Goal: Information Seeking & Learning: Check status

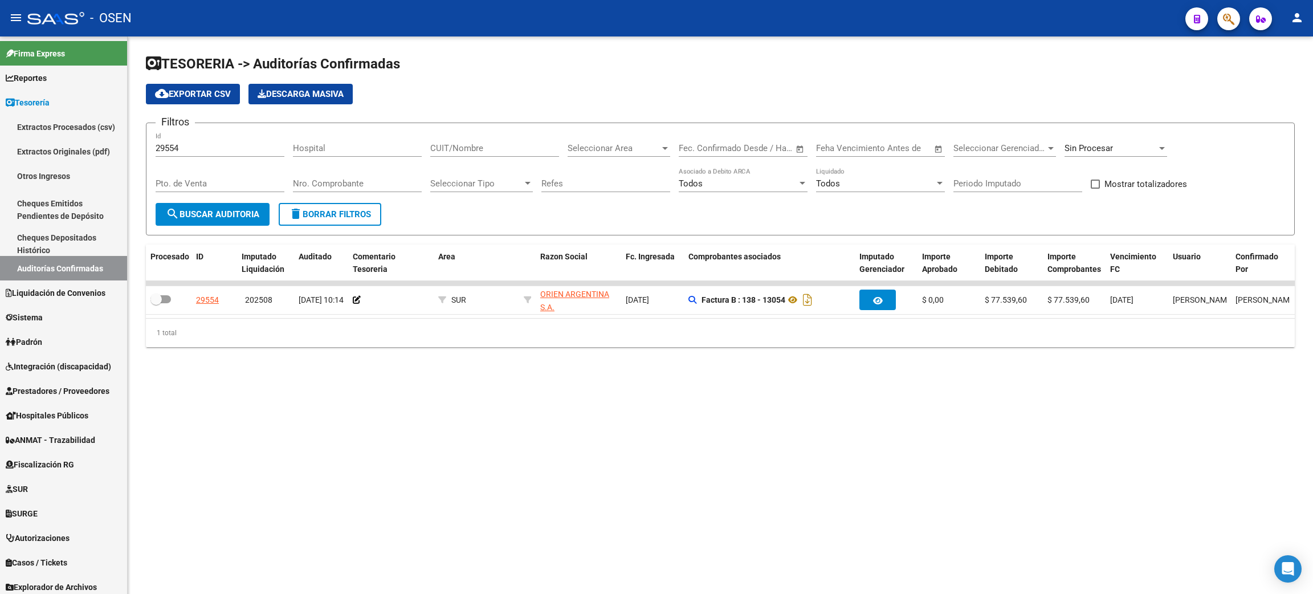
click at [330, 222] on button "delete Borrar Filtros" at bounding box center [330, 214] width 103 height 23
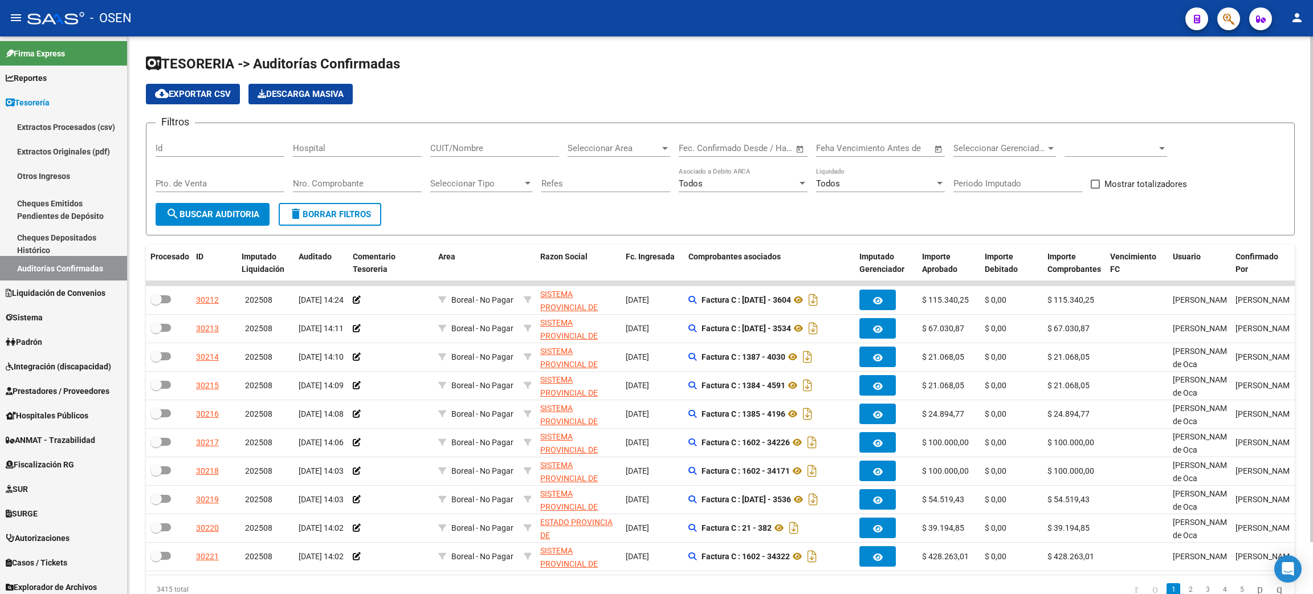
click at [1122, 149] on span at bounding box center [1110, 148] width 92 height 10
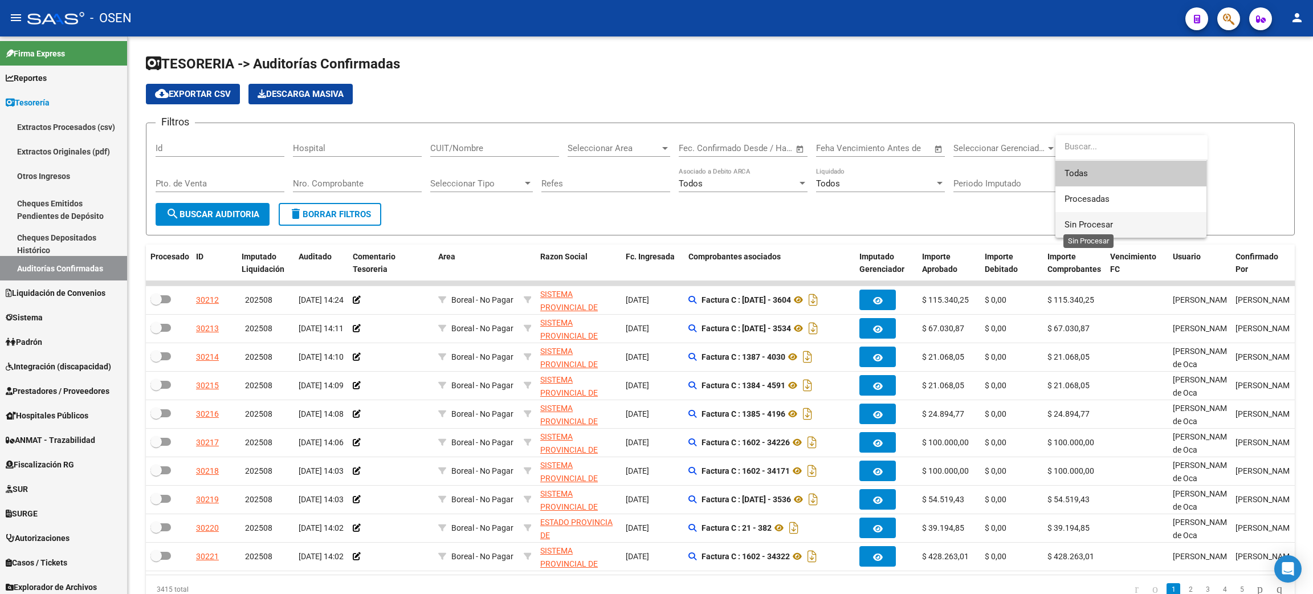
click at [1089, 224] on span "Sin Procesar" at bounding box center [1088, 224] width 48 height 10
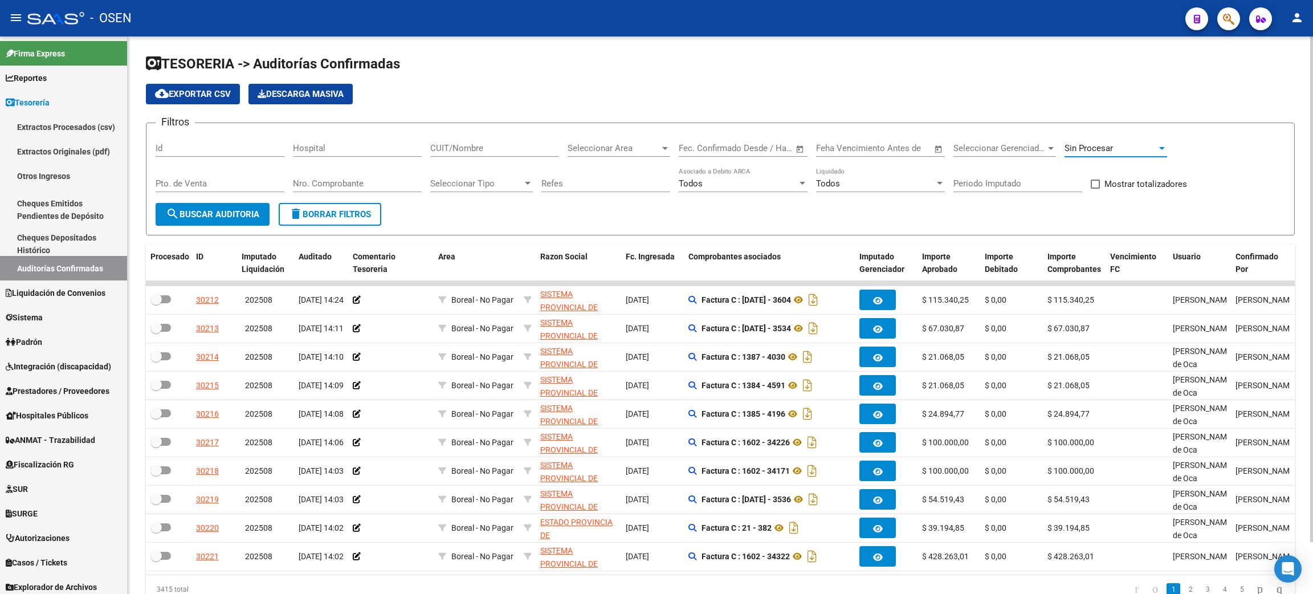
click at [487, 145] on input "CUIT/Nombre" at bounding box center [494, 148] width 129 height 10
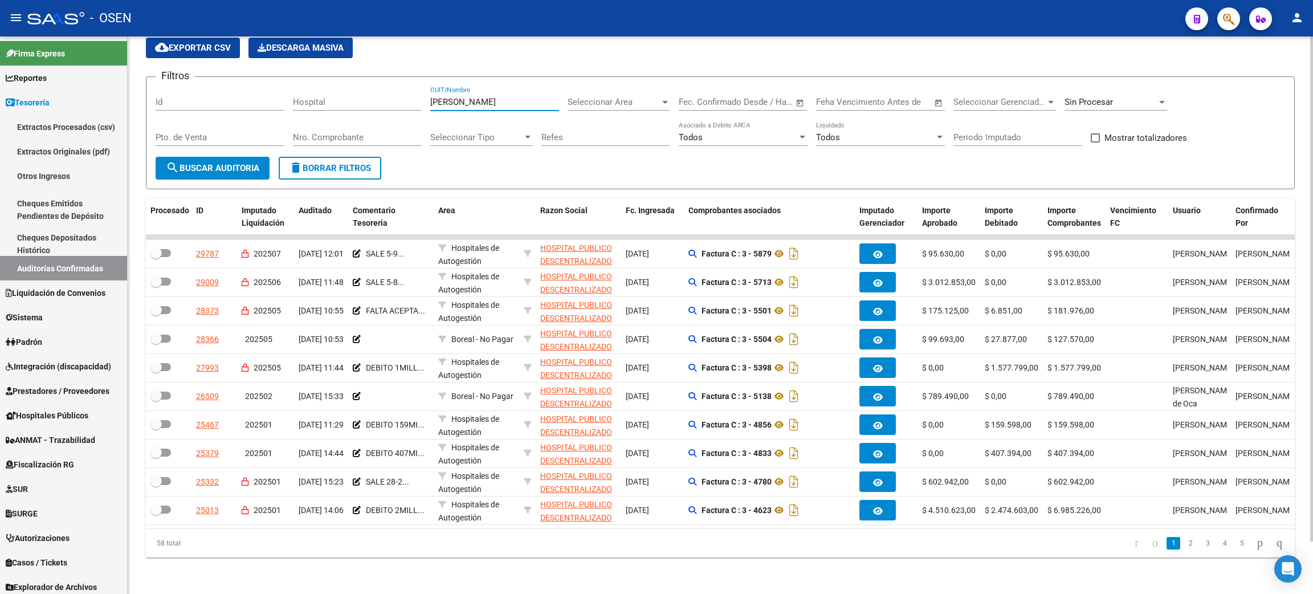
scroll to position [57, 0]
type input "[PERSON_NAME]"
click at [1183, 545] on link "2" at bounding box center [1190, 543] width 14 height 13
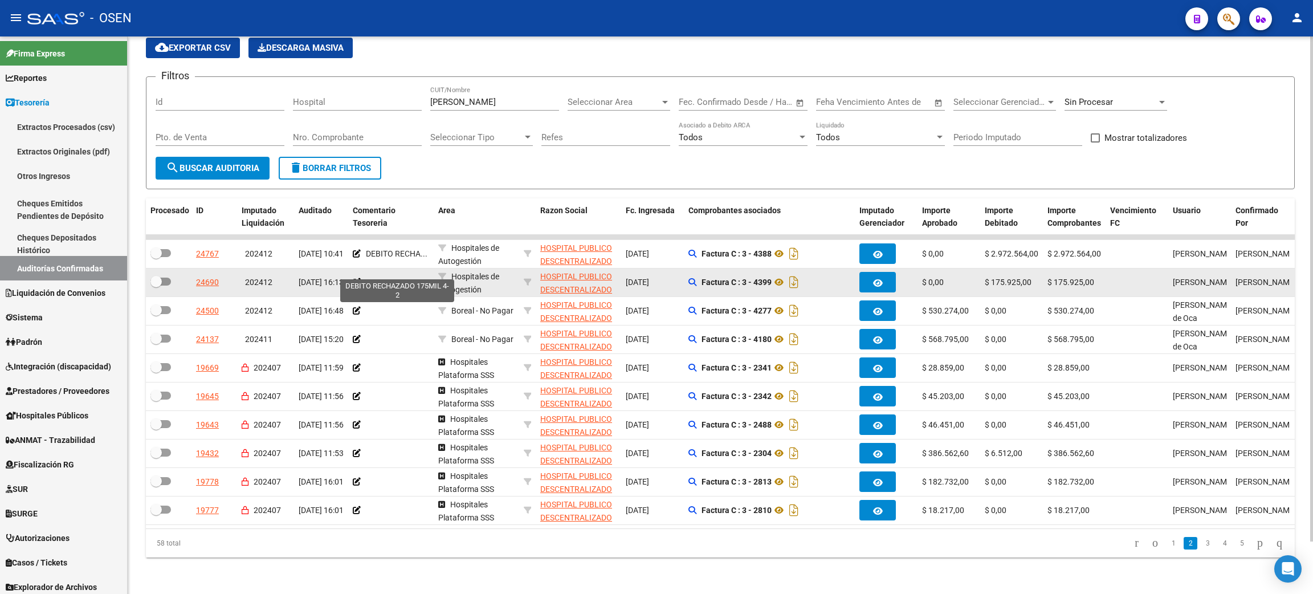
click at [396, 277] on span "DEBITO RECHA..." at bounding box center [397, 281] width 62 height 9
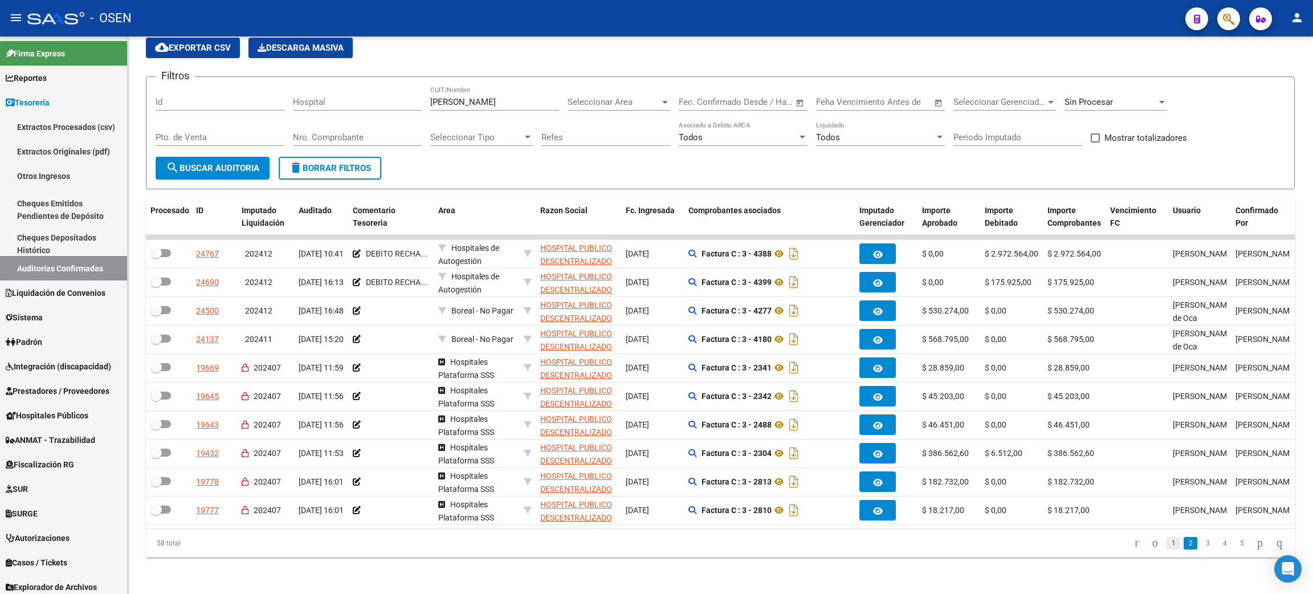
click at [1166, 546] on link "1" at bounding box center [1173, 543] width 14 height 13
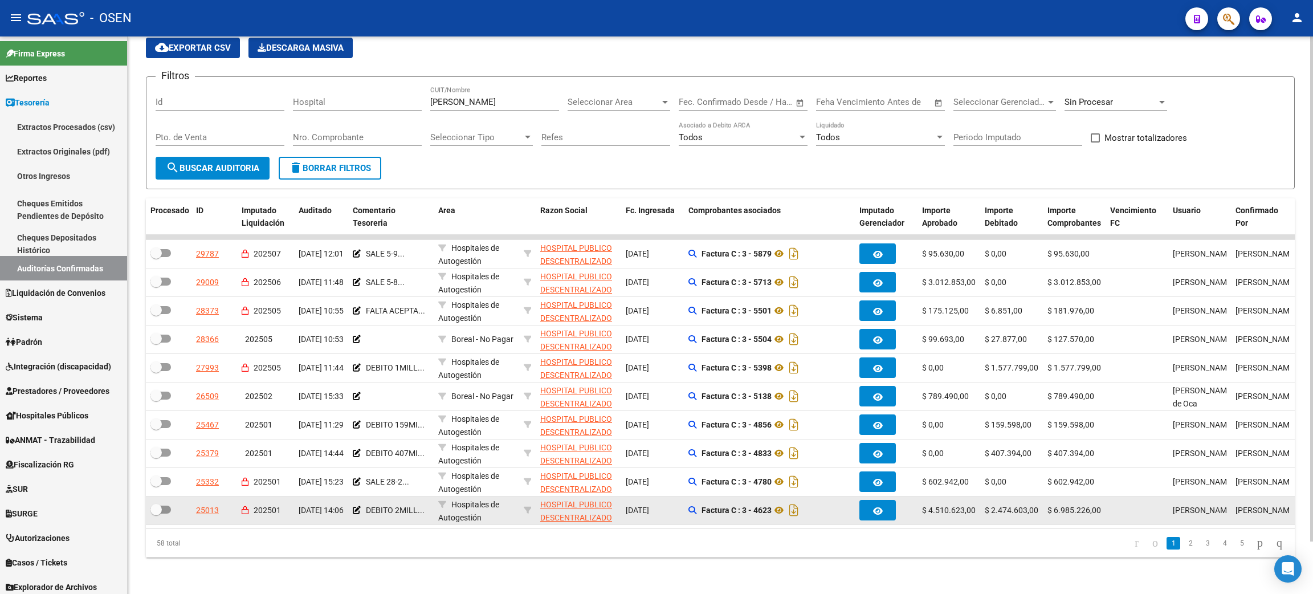
click at [871, 504] on button "button" at bounding box center [877, 510] width 36 height 21
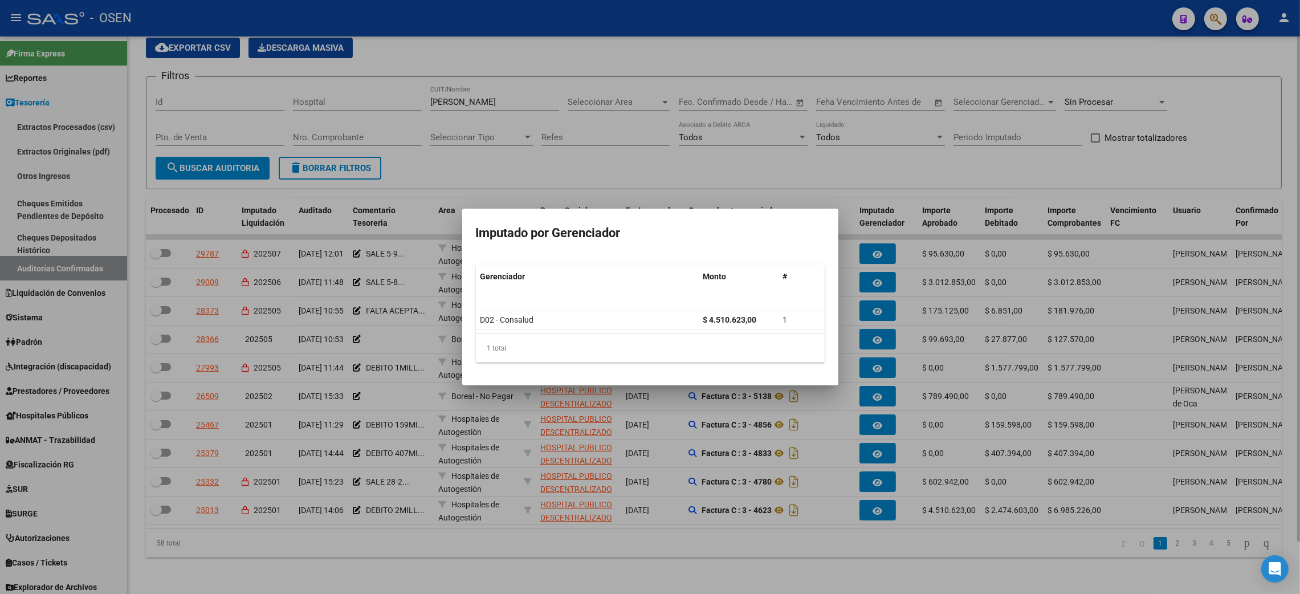
click at [917, 562] on div at bounding box center [650, 297] width 1300 height 594
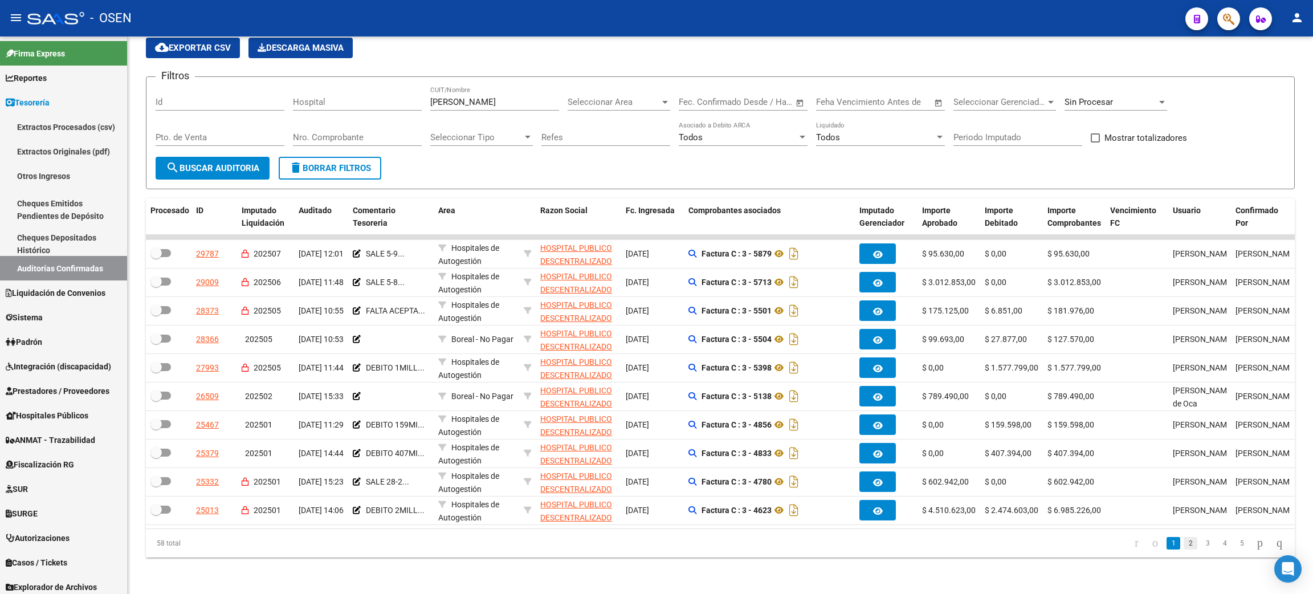
click at [1183, 545] on link "2" at bounding box center [1190, 543] width 14 height 13
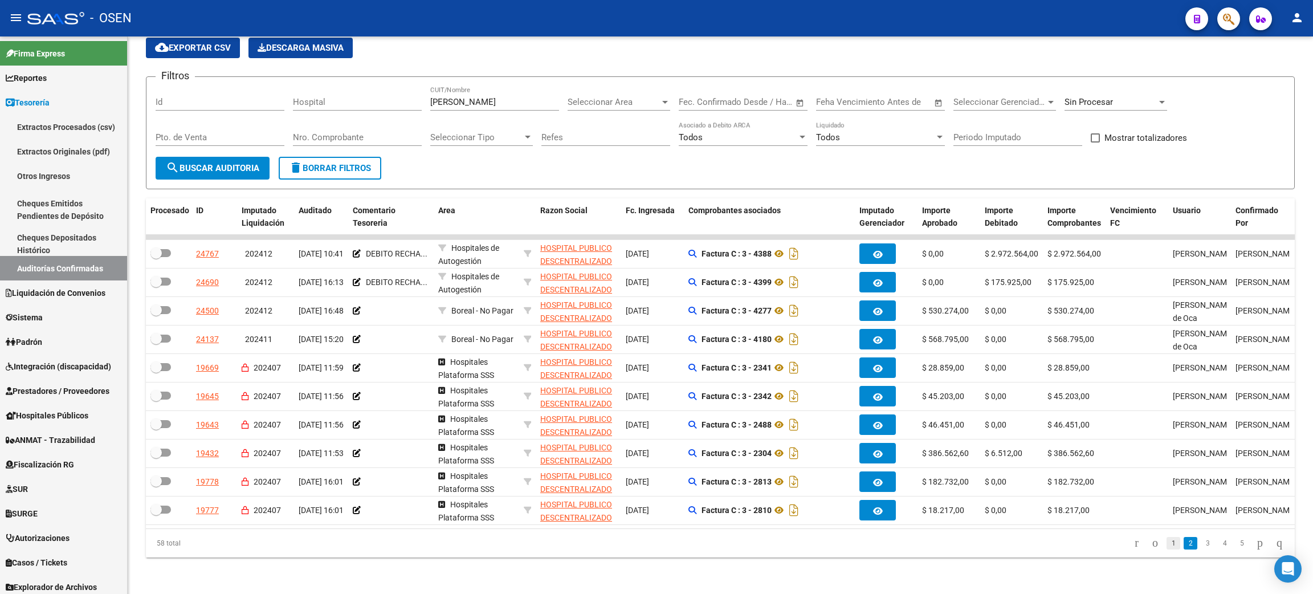
click at [1166, 545] on link "1" at bounding box center [1173, 543] width 14 height 13
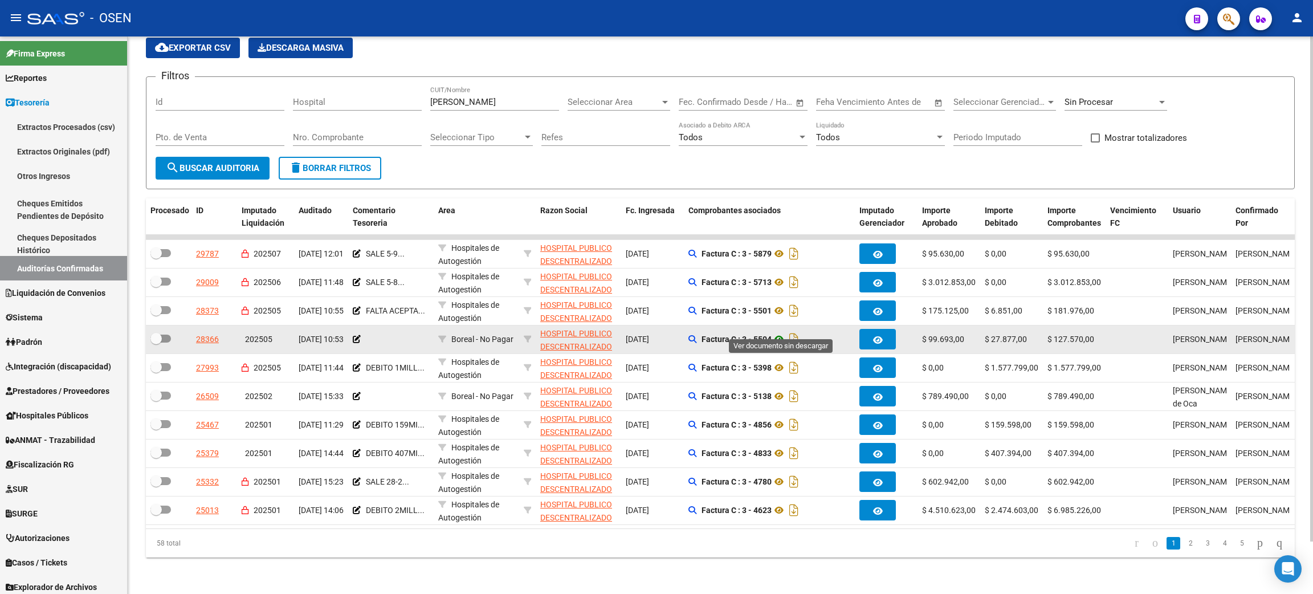
click at [782, 332] on icon at bounding box center [778, 339] width 15 height 14
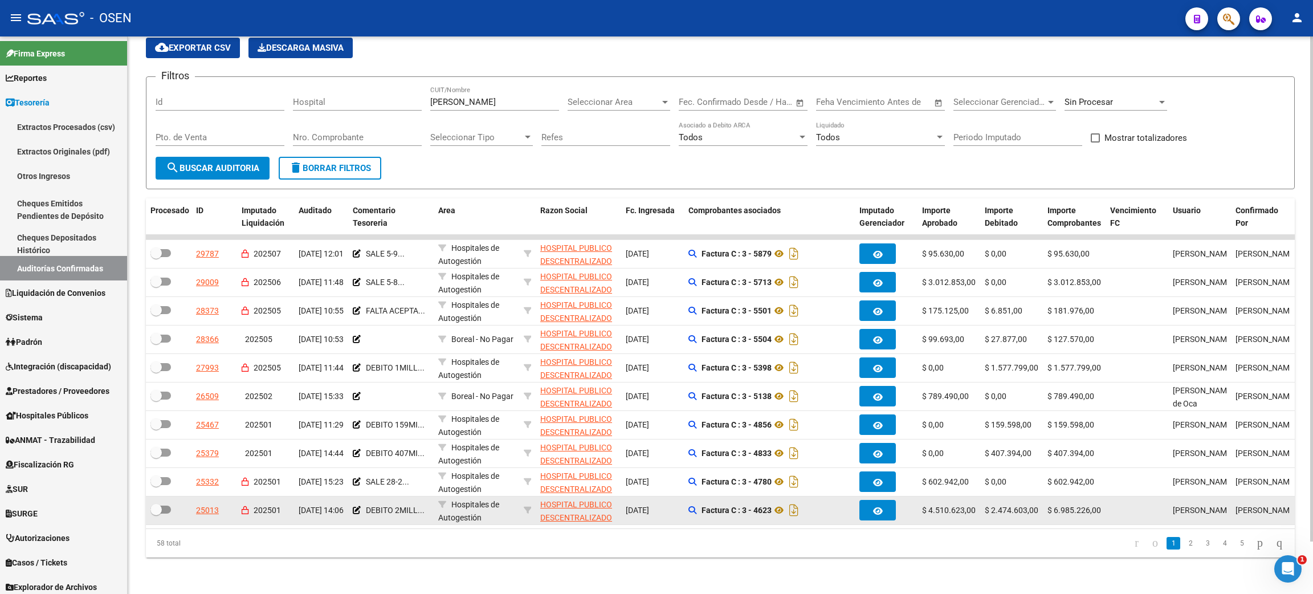
scroll to position [0, 0]
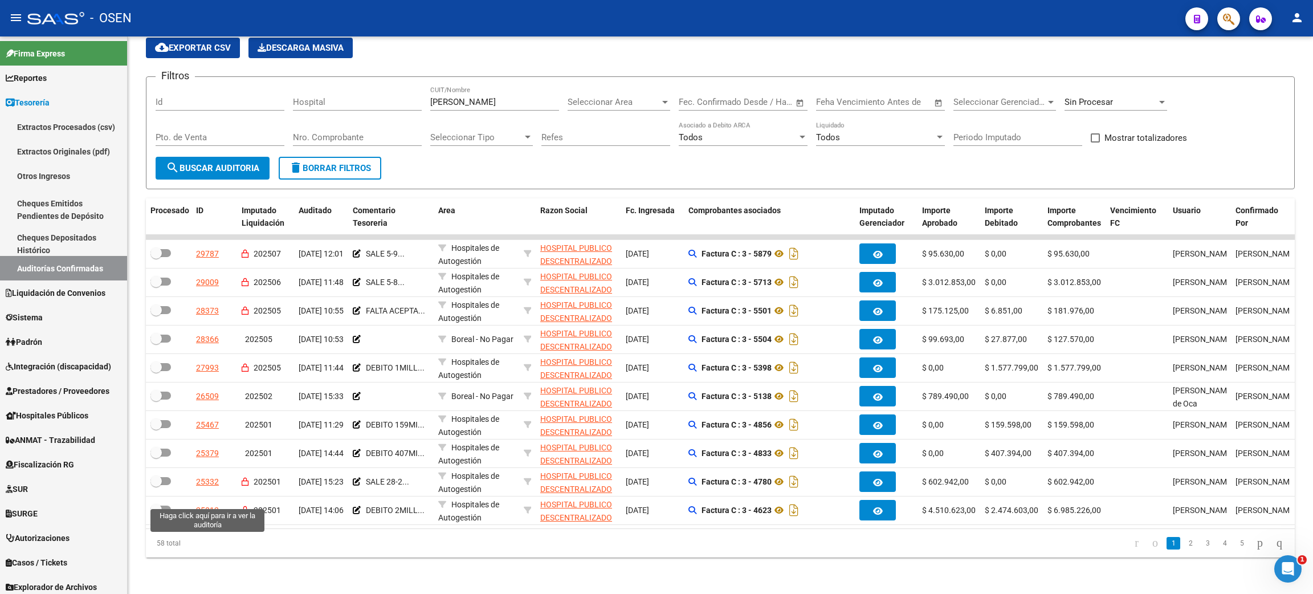
click at [203, 504] on div "25013" at bounding box center [207, 510] width 23 height 13
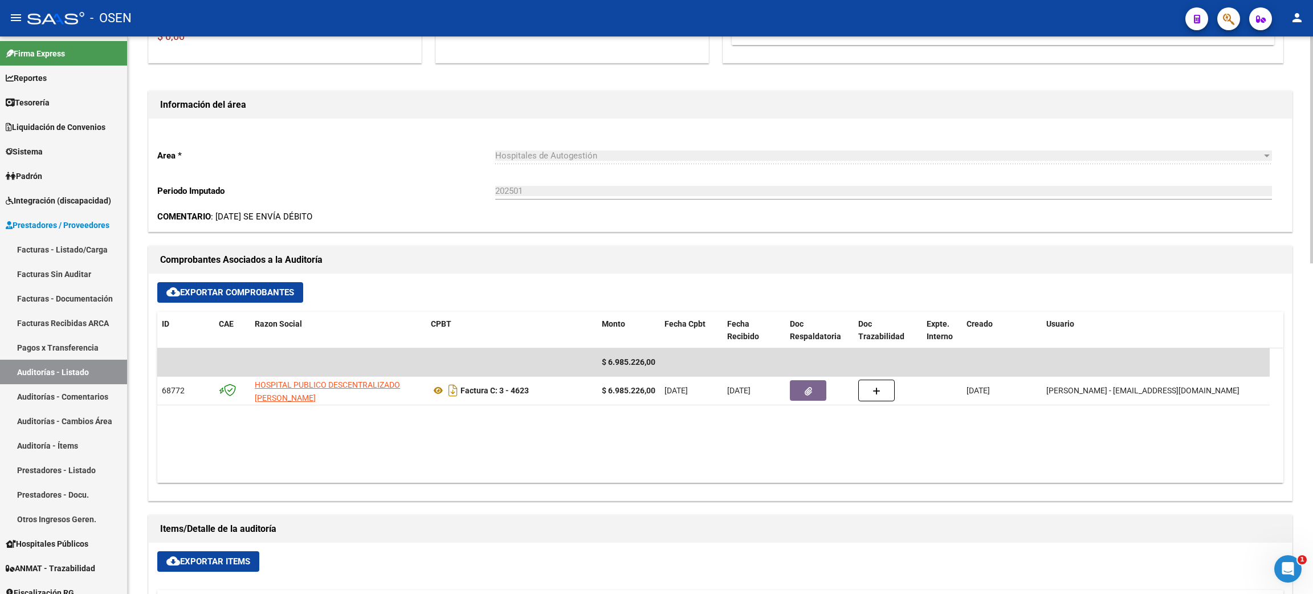
scroll to position [342, 0]
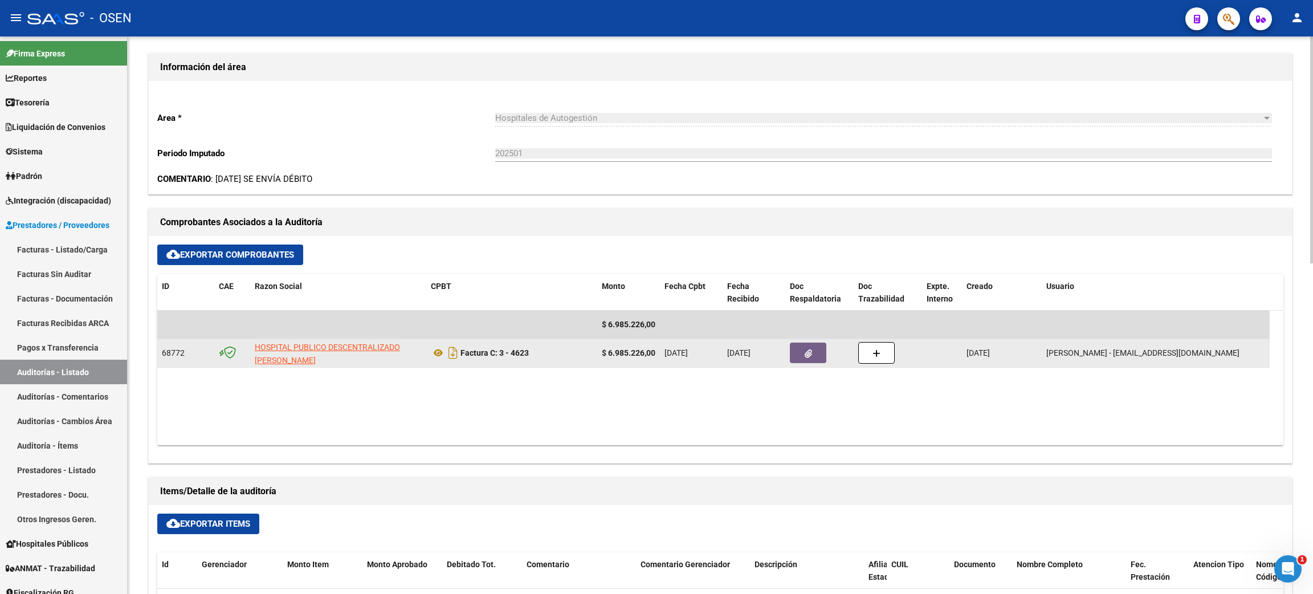
click at [816, 356] on button "button" at bounding box center [808, 352] width 36 height 21
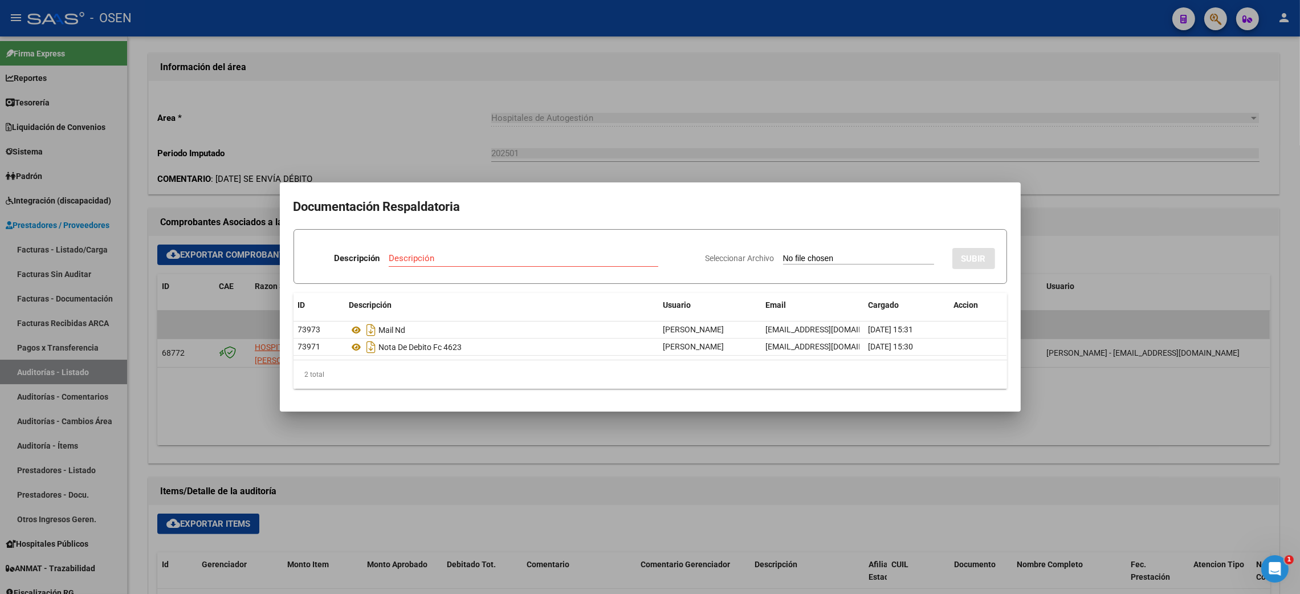
click at [916, 467] on div at bounding box center [650, 297] width 1300 height 594
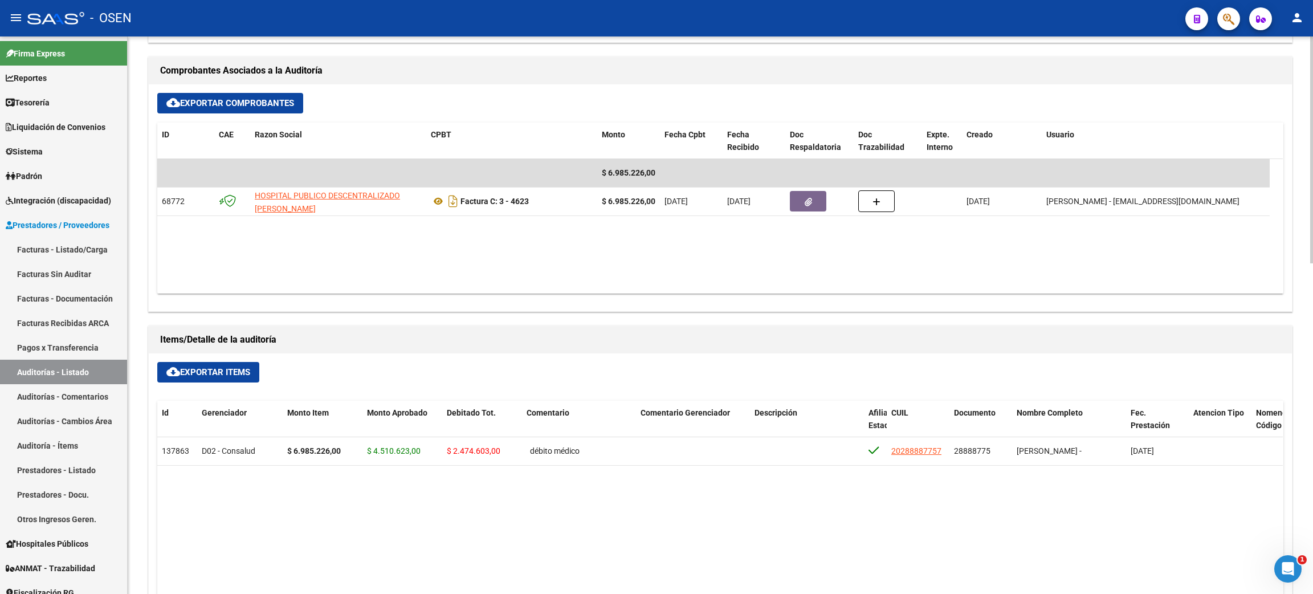
scroll to position [0, 0]
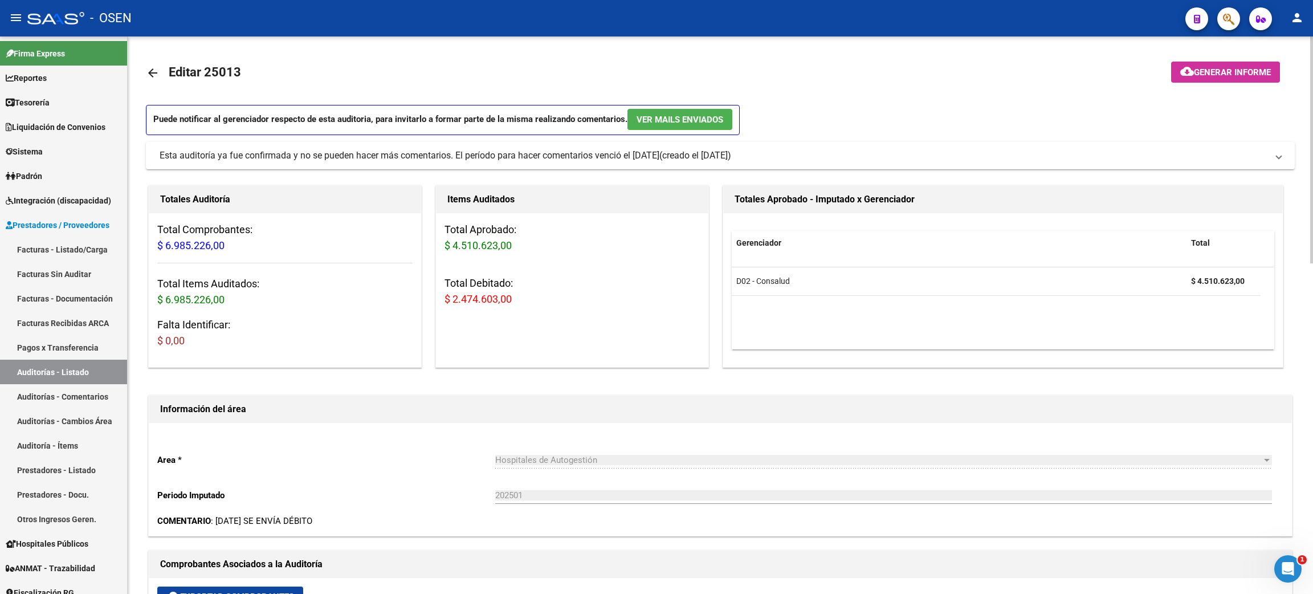
click at [153, 70] on mat-icon "arrow_back" at bounding box center [153, 73] width 14 height 14
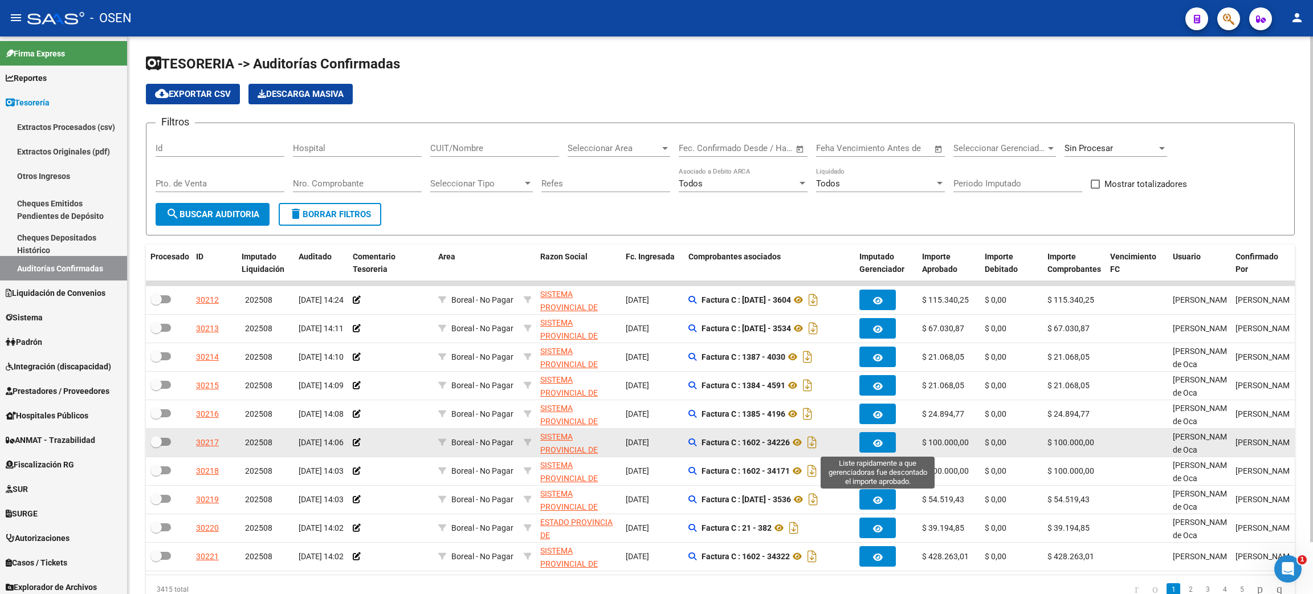
scroll to position [57, 0]
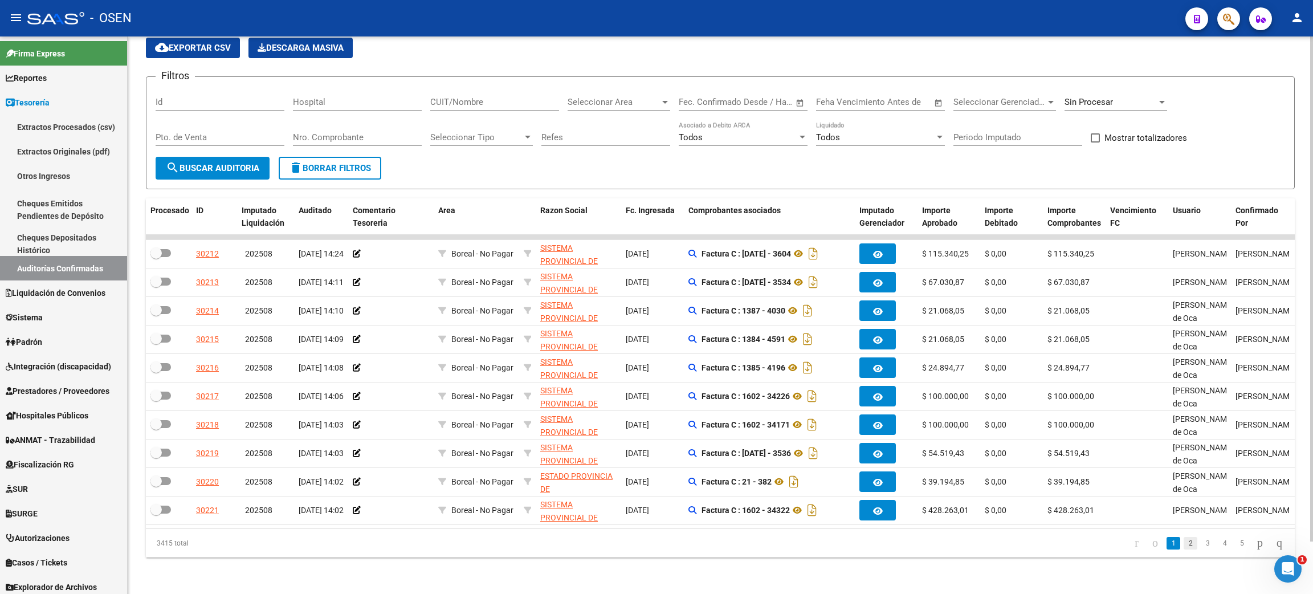
click at [1183, 548] on link "2" at bounding box center [1190, 543] width 14 height 13
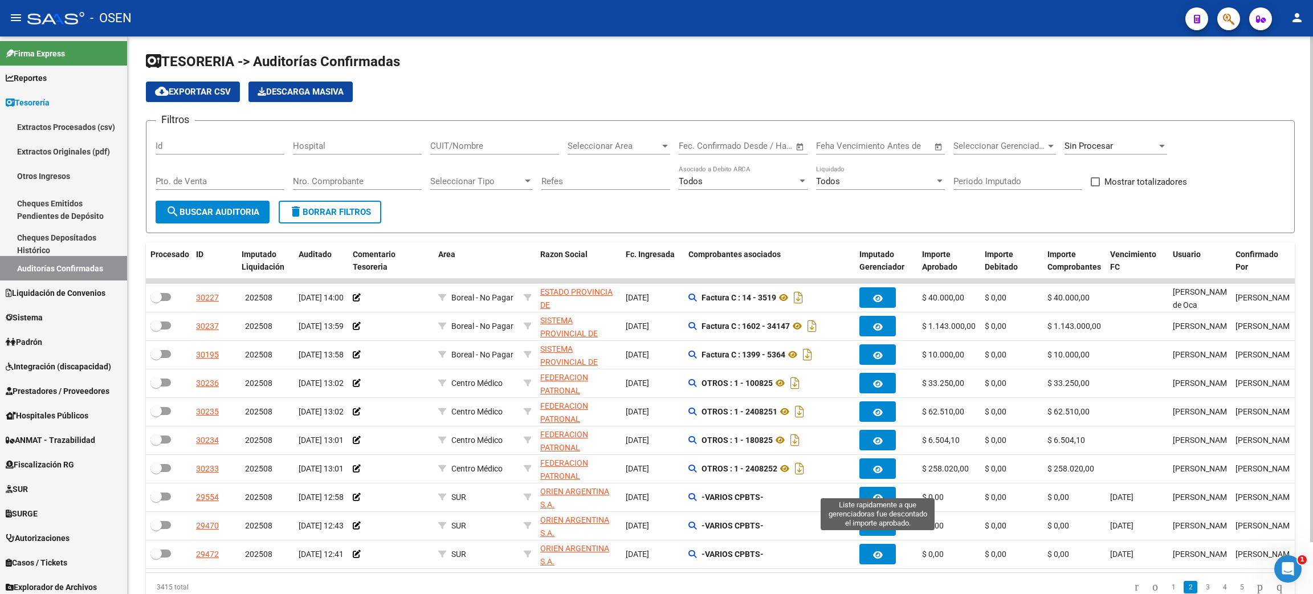
scroll to position [0, 0]
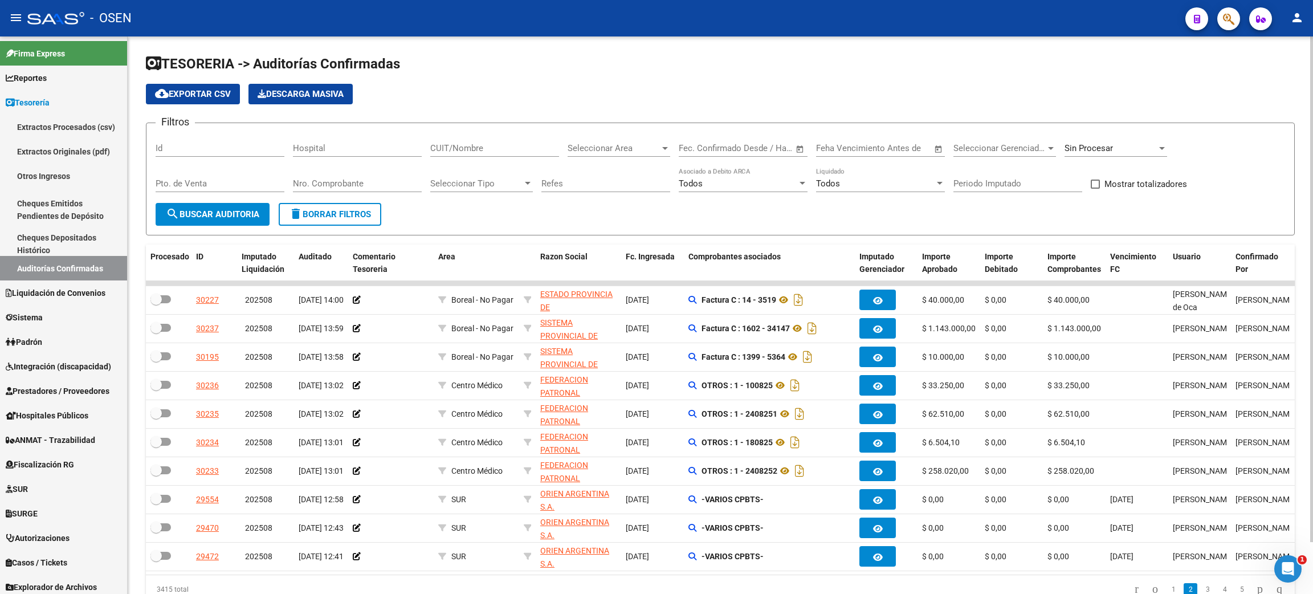
click at [495, 140] on div "CUIT/Nombre" at bounding box center [494, 144] width 129 height 24
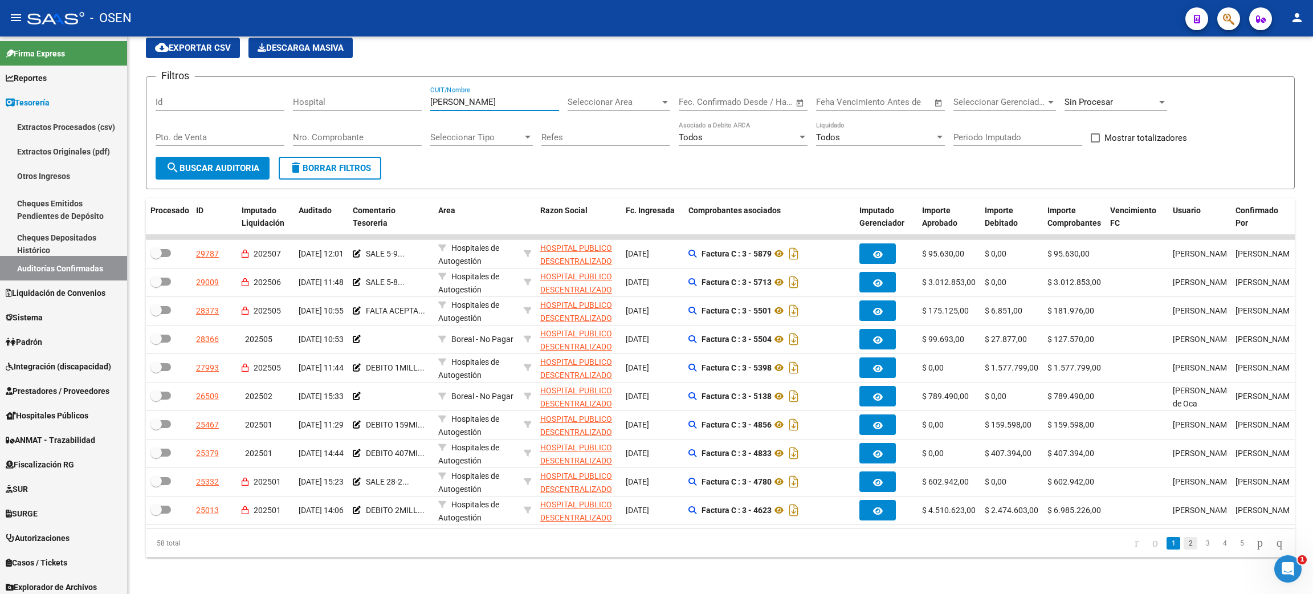
type input "[PERSON_NAME]"
click at [1183, 546] on link "2" at bounding box center [1190, 543] width 14 height 13
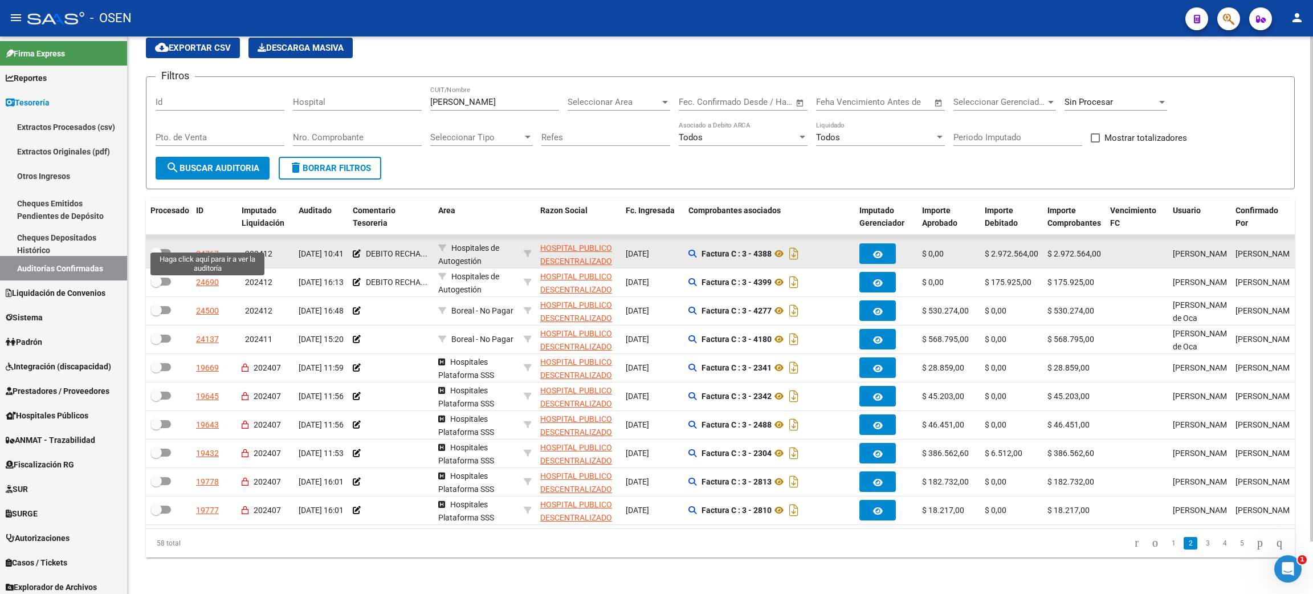
click at [211, 247] on div "24767" at bounding box center [207, 253] width 23 height 13
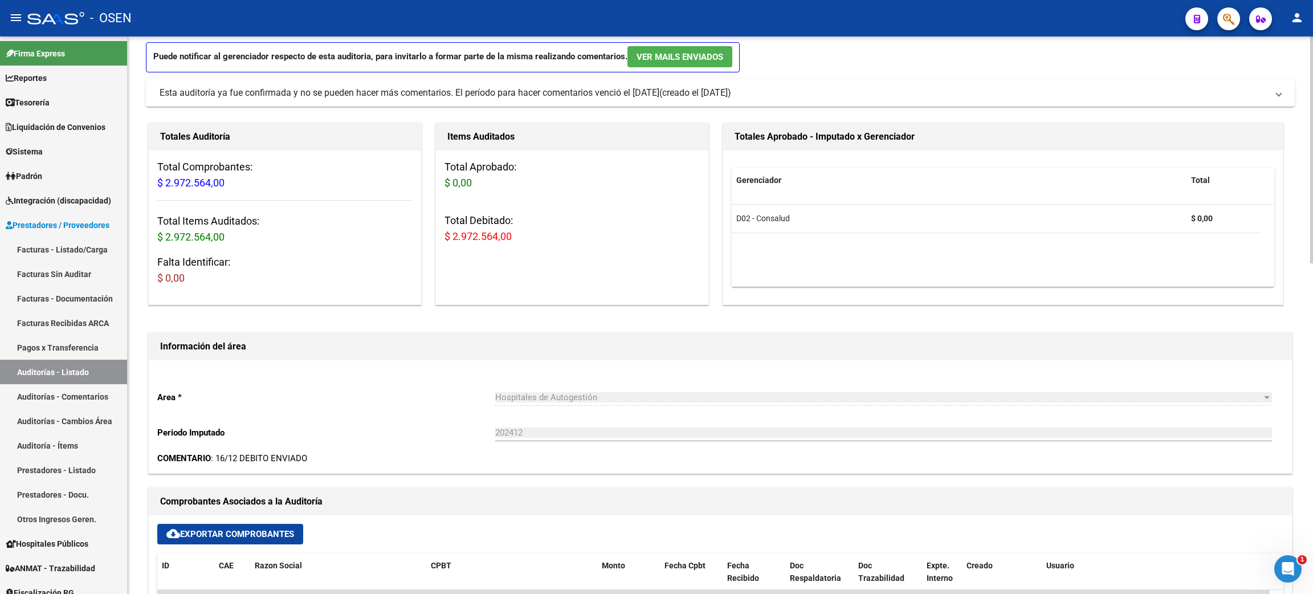
scroll to position [427, 0]
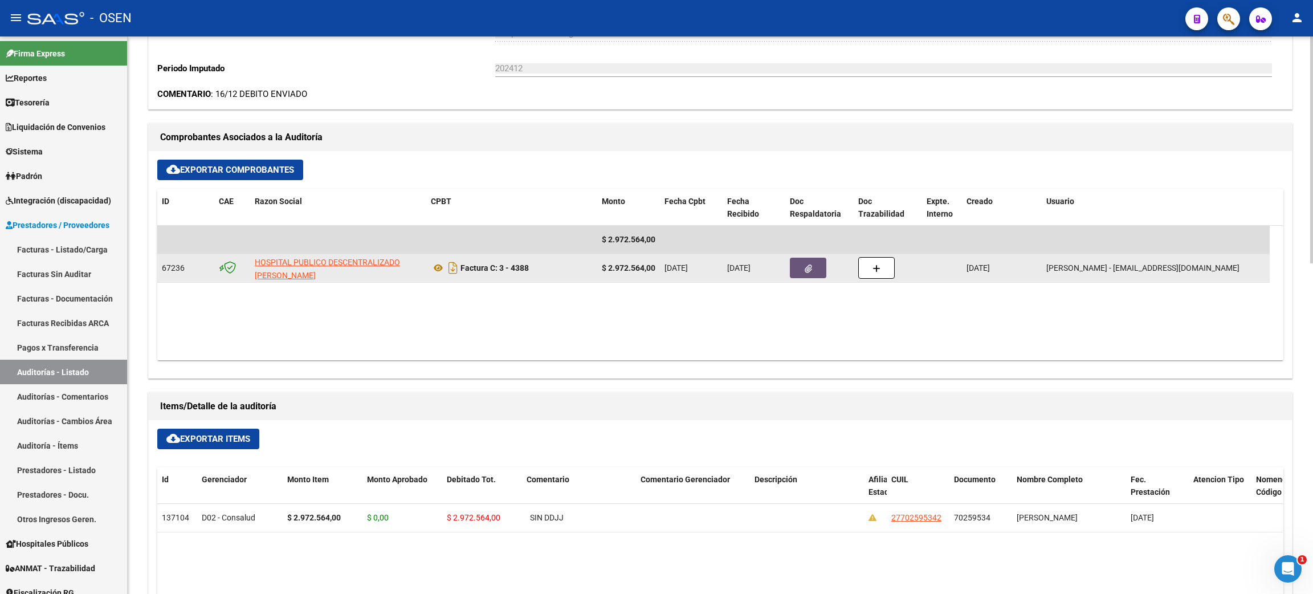
click at [812, 264] on button "button" at bounding box center [808, 268] width 36 height 21
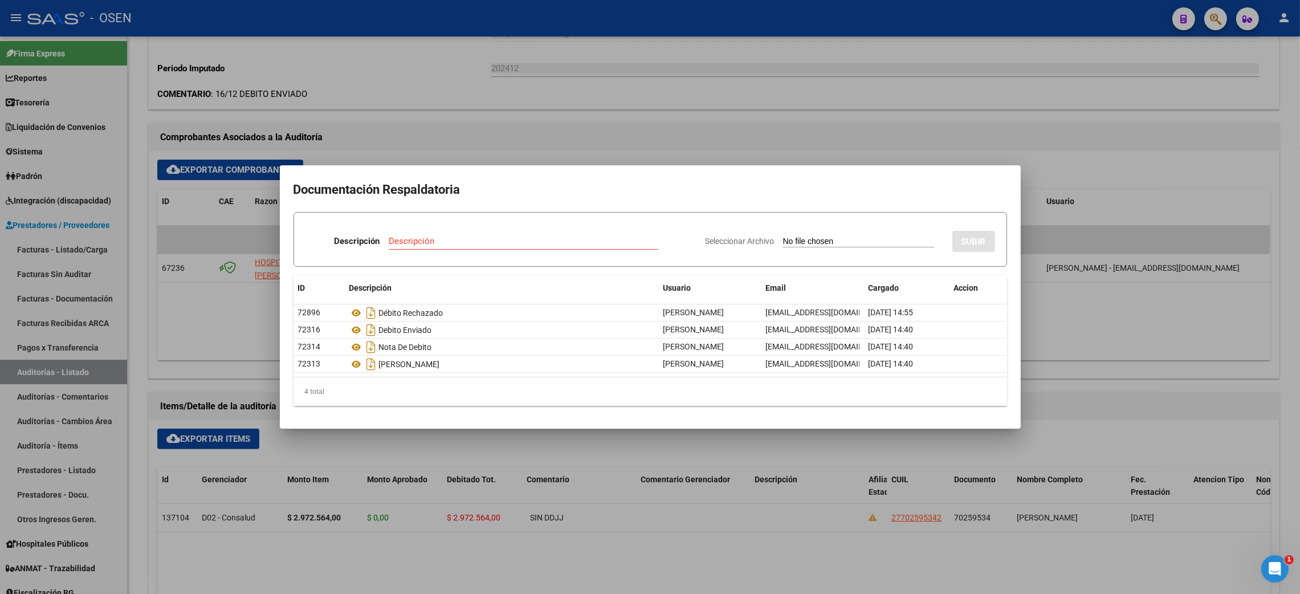
click at [1113, 550] on div at bounding box center [650, 297] width 1300 height 594
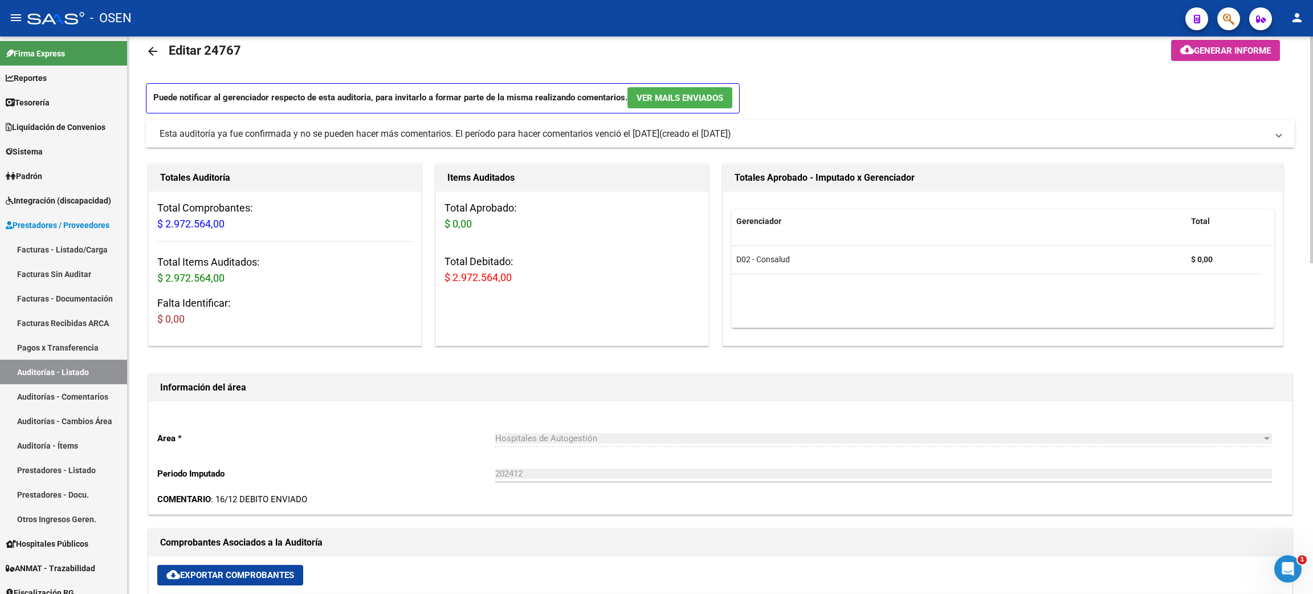
scroll to position [0, 0]
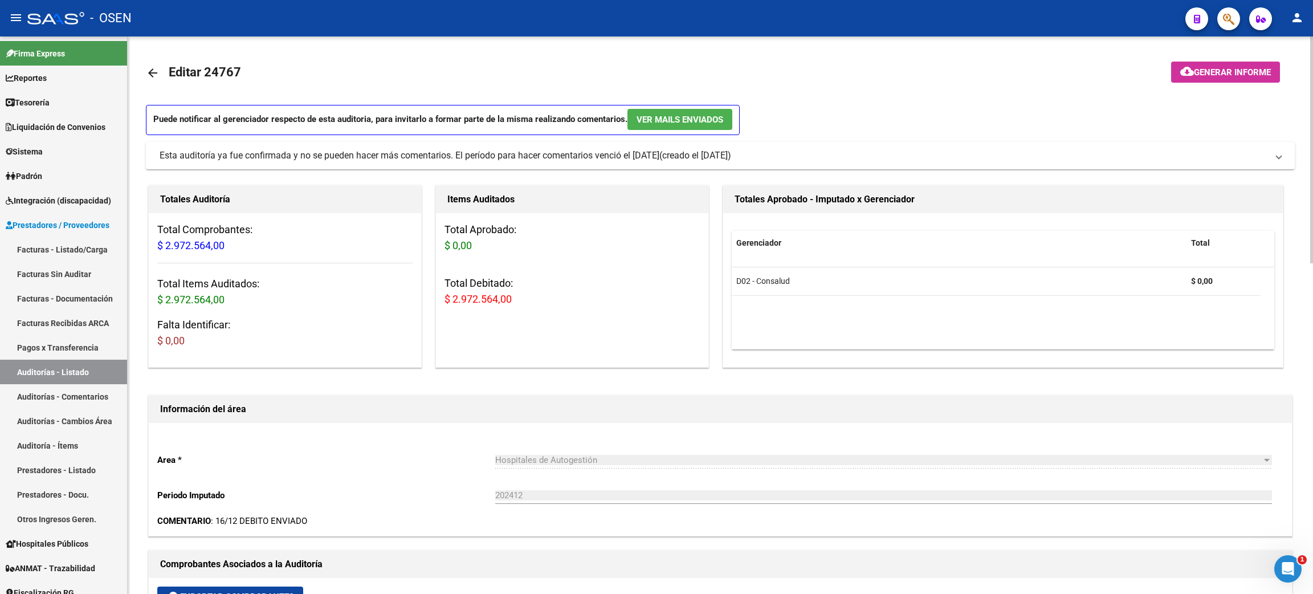
click at [148, 70] on mat-icon "arrow_back" at bounding box center [153, 73] width 14 height 14
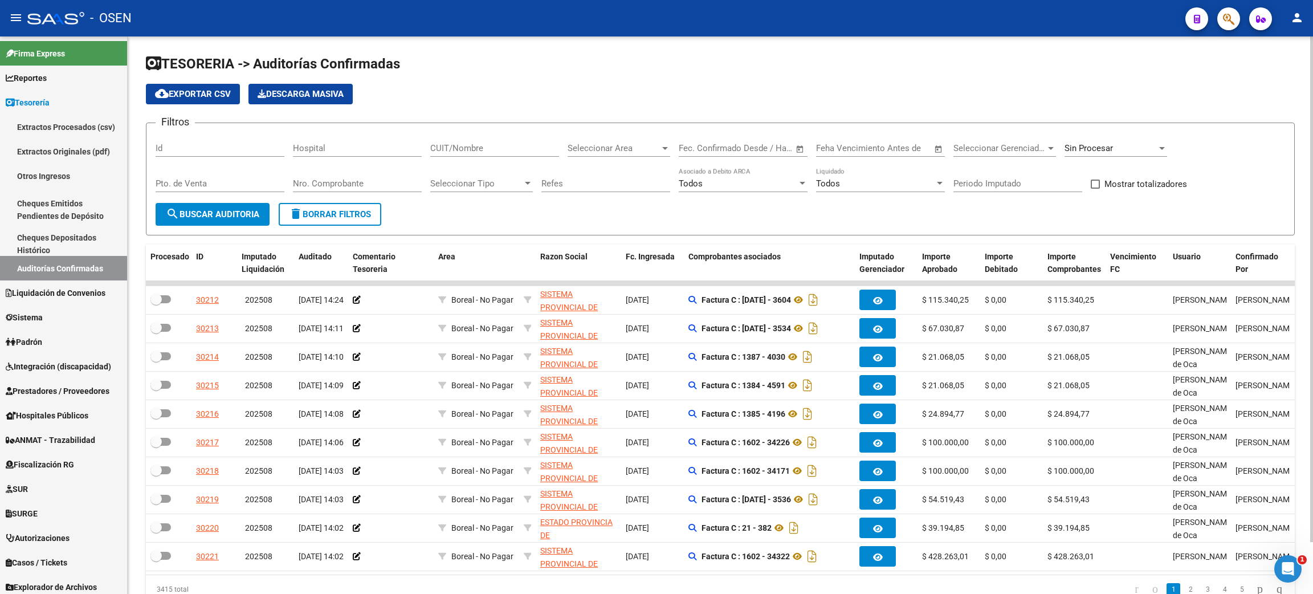
click at [499, 145] on input "CUIT/Nombre" at bounding box center [494, 148] width 129 height 10
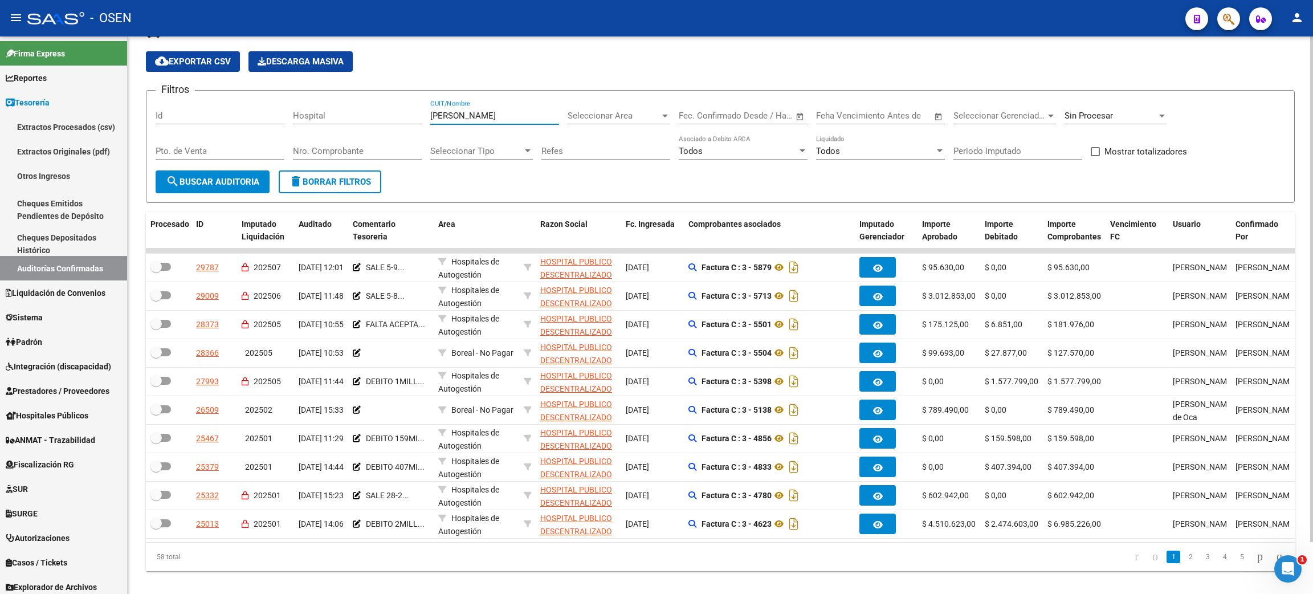
scroll to position [57, 0]
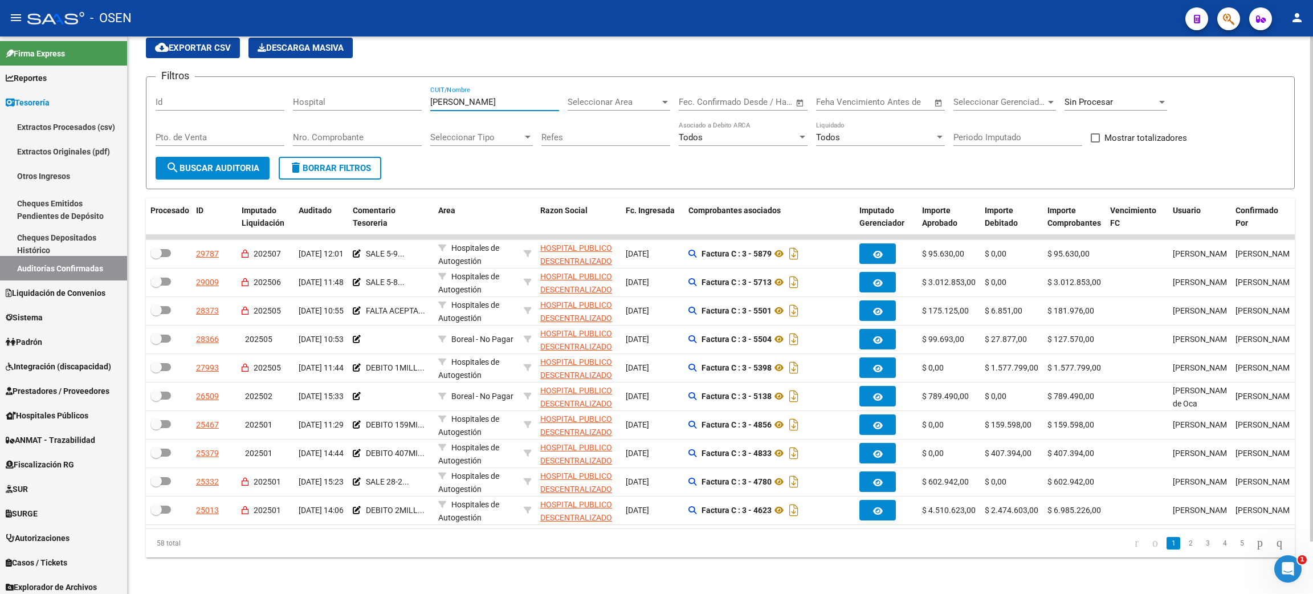
type input "[PERSON_NAME]"
drag, startPoint x: 462, startPoint y: 88, endPoint x: 930, endPoint y: 78, distance: 468.4
click at [377, 86] on div "Filtros Id Hospital [PERSON_NAME] CUIT/Nombre Seleccionar Area Seleccionar Area…" at bounding box center [720, 121] width 1129 height 71
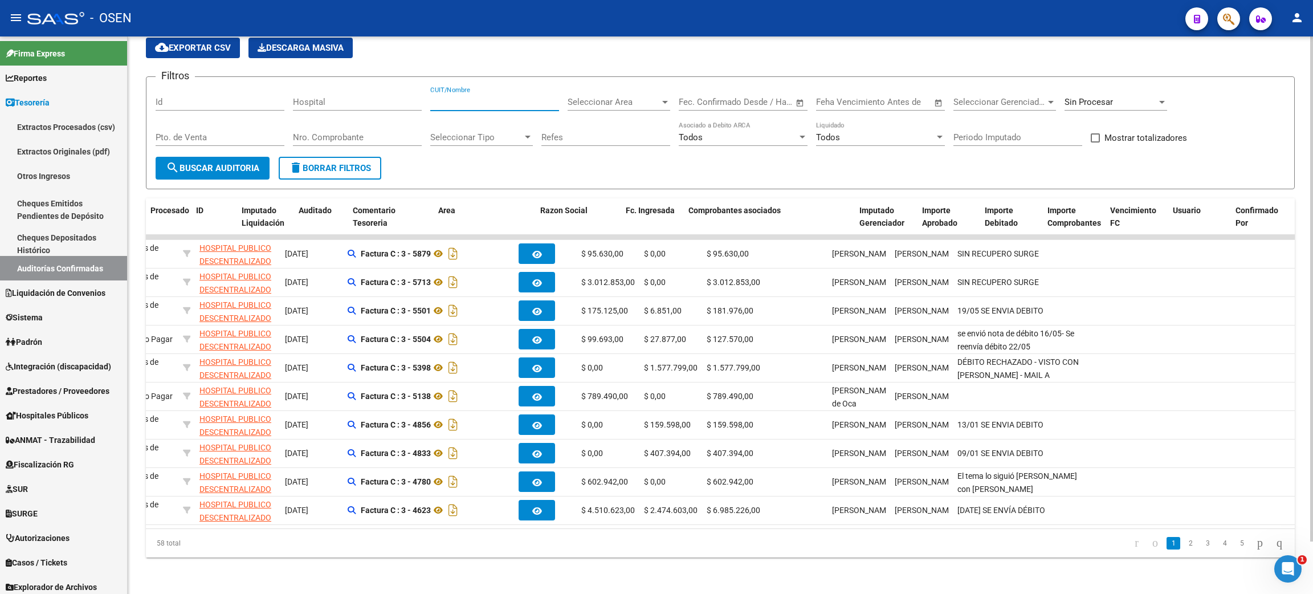
scroll to position [0, 0]
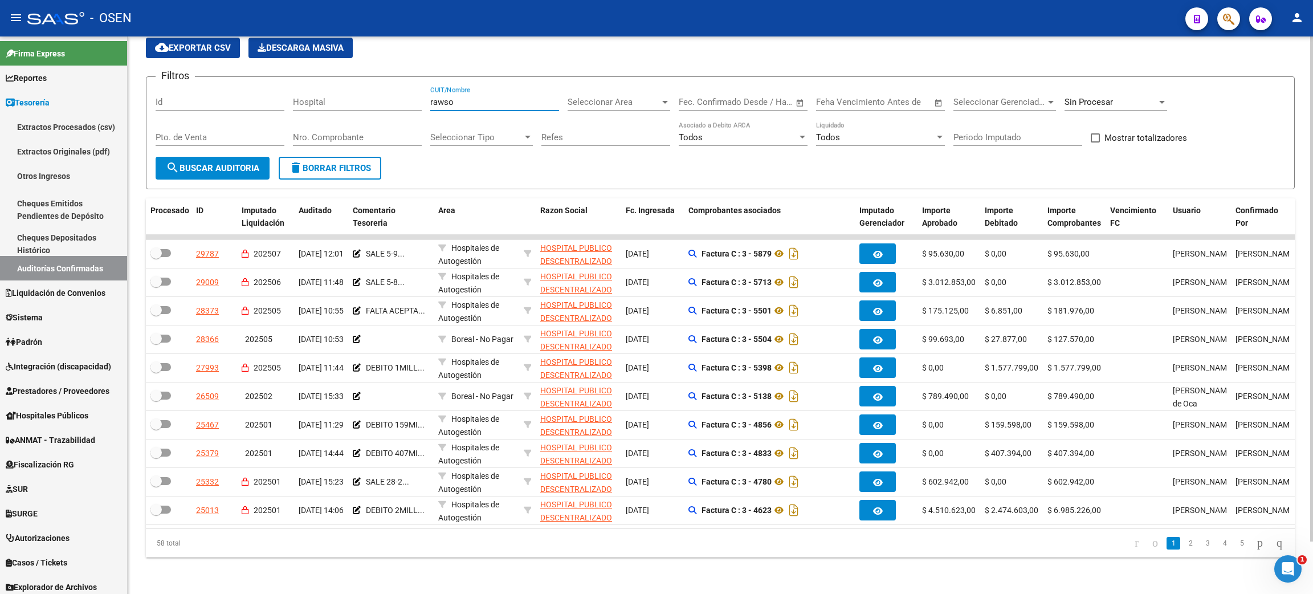
type input "[PERSON_NAME]"
click at [1274, 540] on icon "go to last page" at bounding box center [1278, 543] width 9 height 14
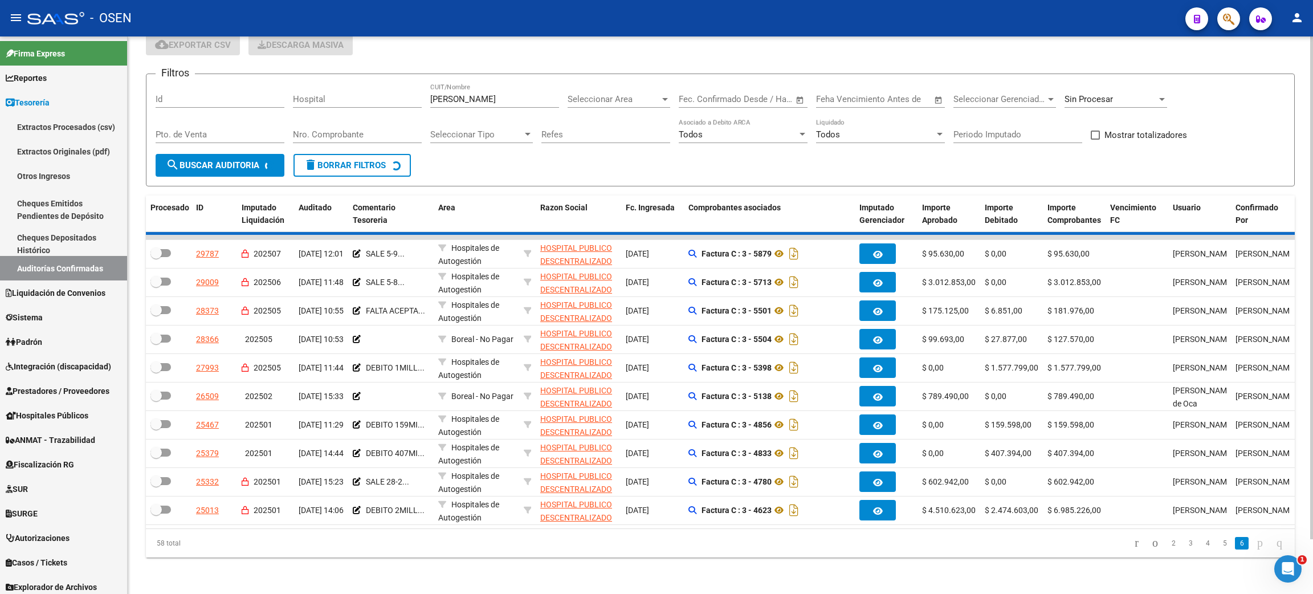
scroll to position [1, 0]
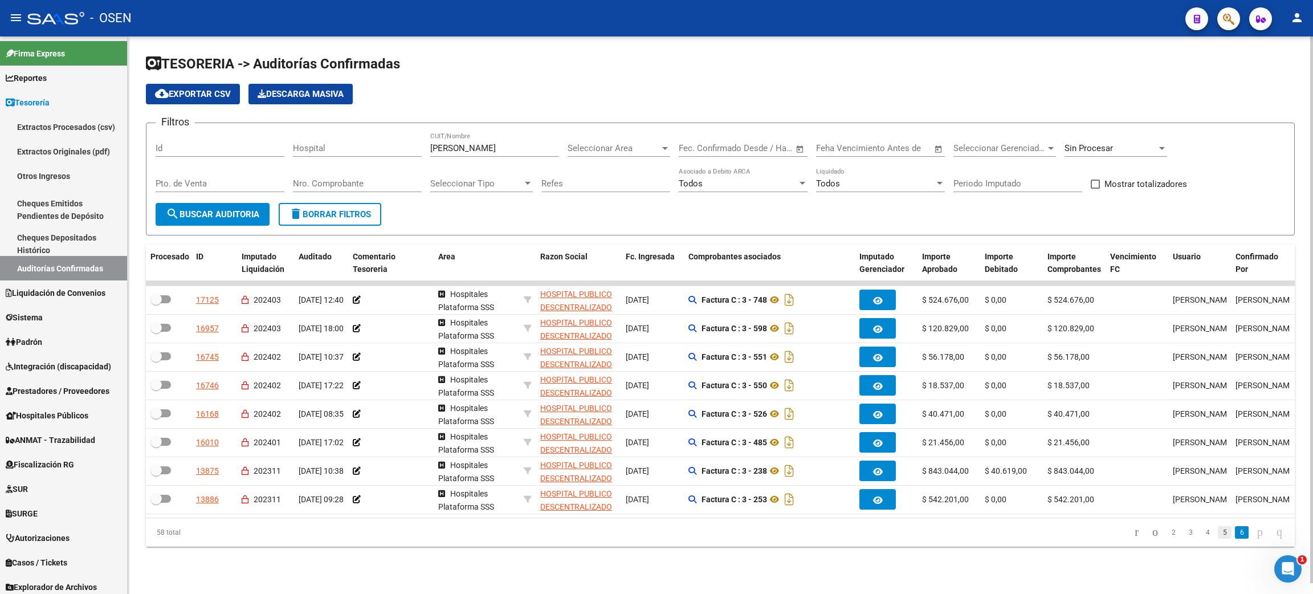
click at [1217, 538] on link "5" at bounding box center [1224, 532] width 14 height 13
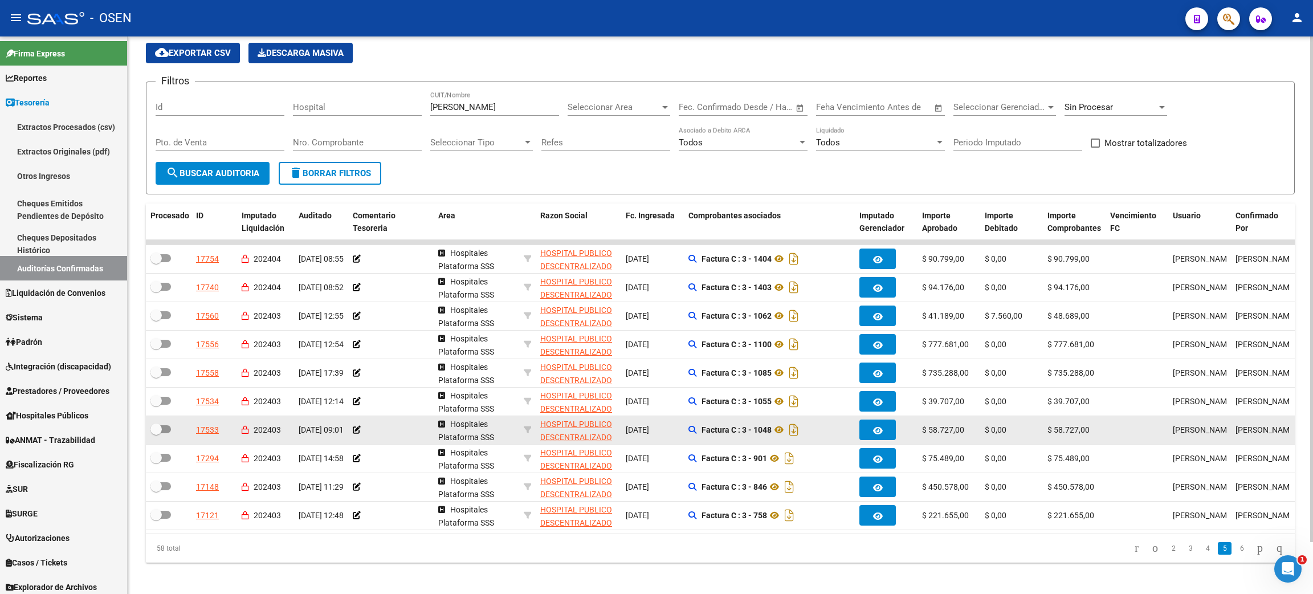
scroll to position [57, 0]
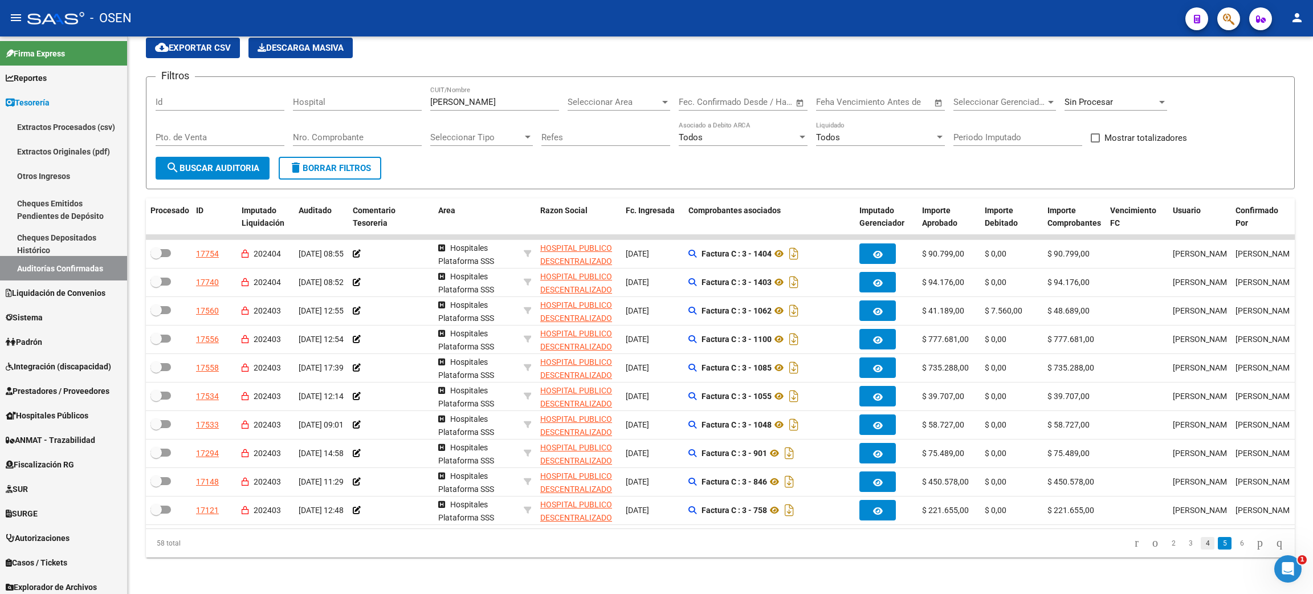
click at [1200, 546] on link "4" at bounding box center [1207, 543] width 14 height 13
click at [1184, 542] on link "3" at bounding box center [1190, 543] width 14 height 13
click at [1183, 546] on link "2" at bounding box center [1190, 543] width 14 height 13
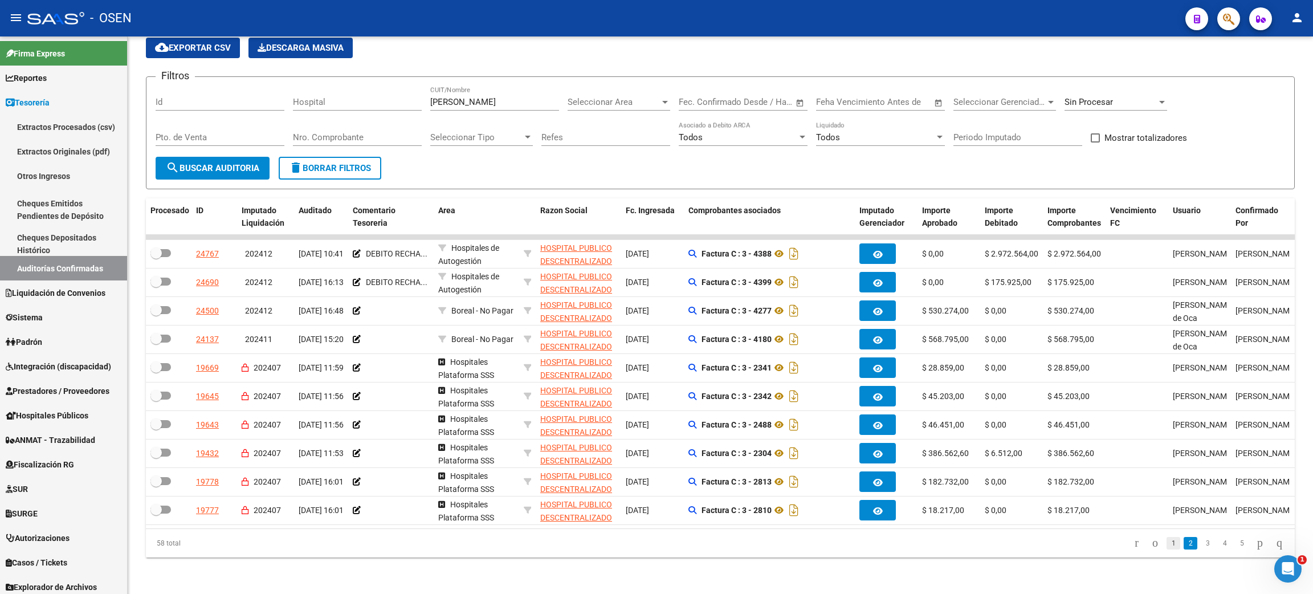
click at [1166, 546] on link "1" at bounding box center [1173, 543] width 14 height 13
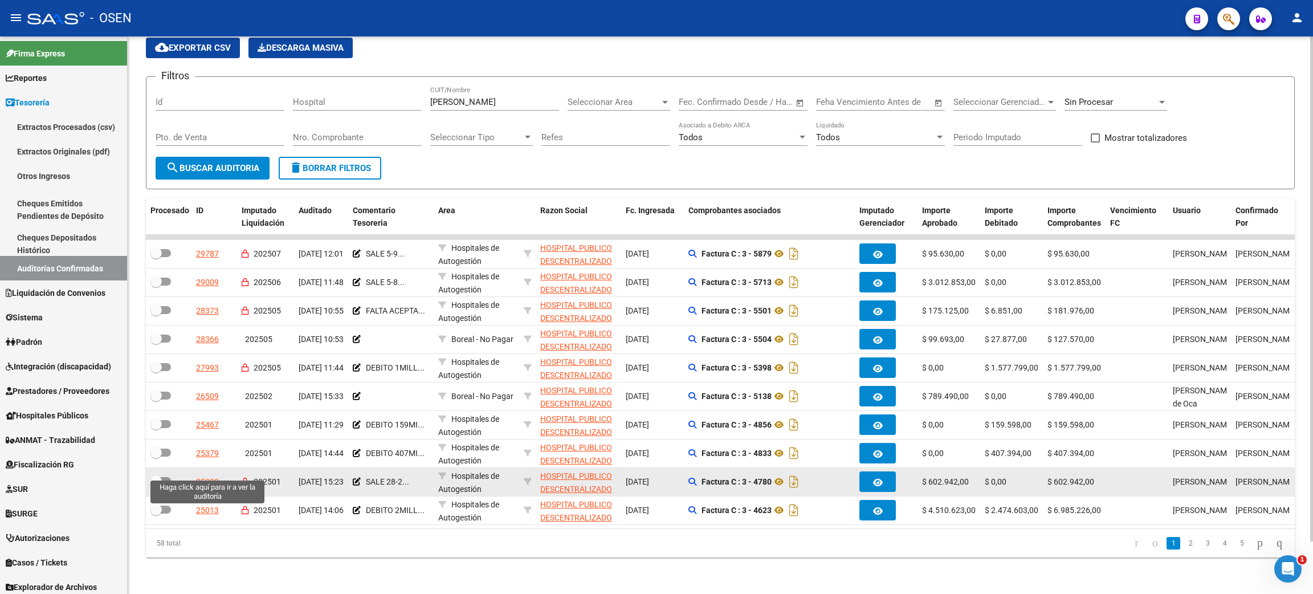
click at [203, 475] on div "25332" at bounding box center [207, 481] width 23 height 13
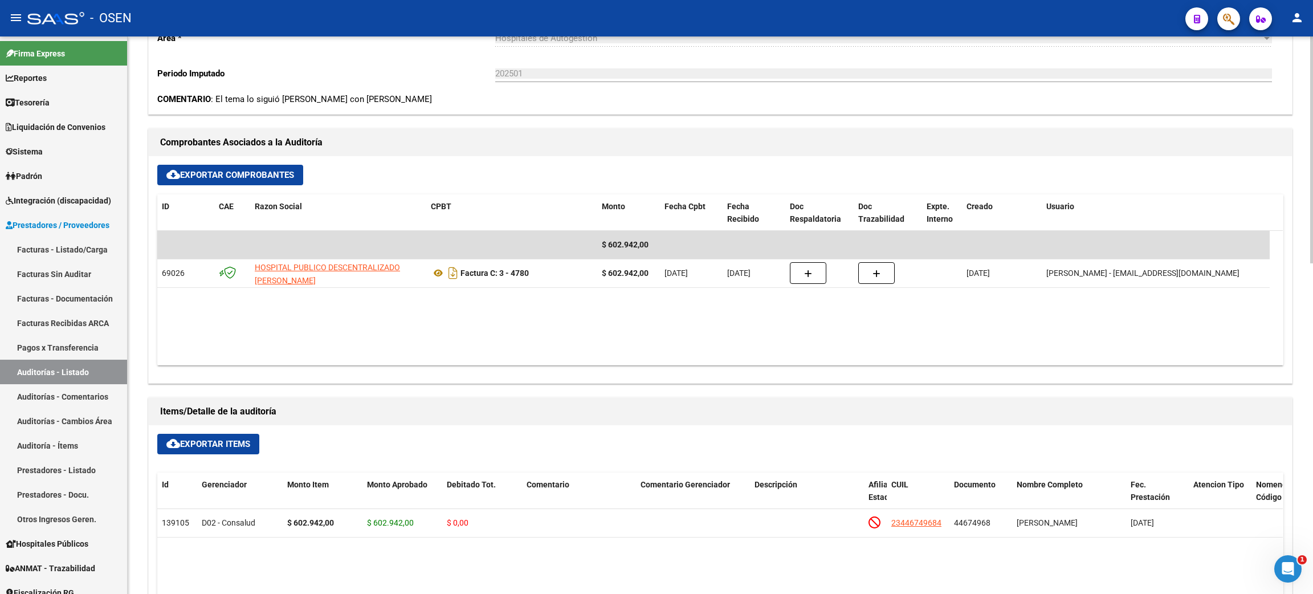
scroll to position [427, 0]
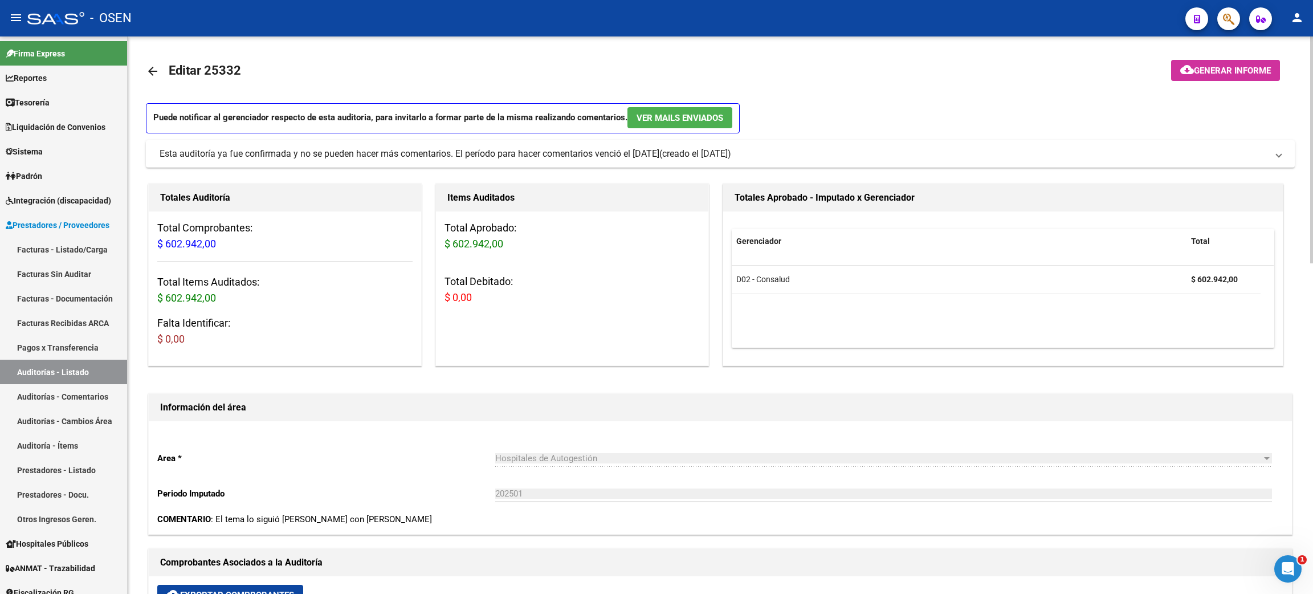
scroll to position [0, 0]
click at [158, 73] on mat-icon "arrow_back" at bounding box center [153, 73] width 14 height 14
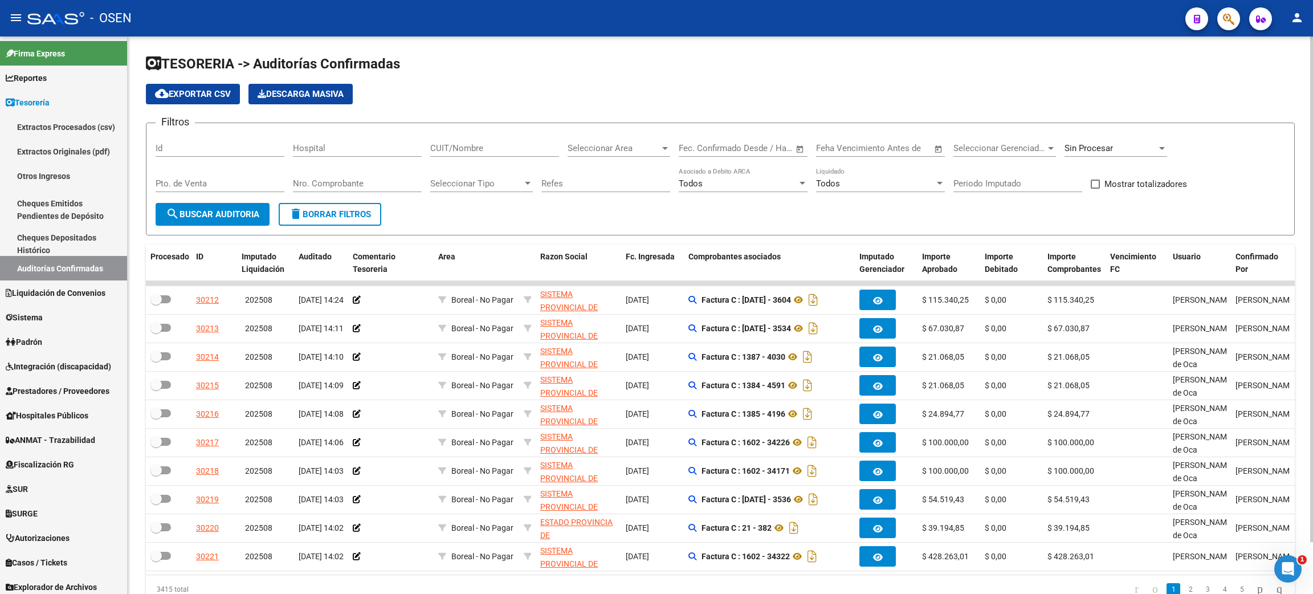
click at [502, 143] on div "CUIT/Nombre" at bounding box center [494, 144] width 129 height 24
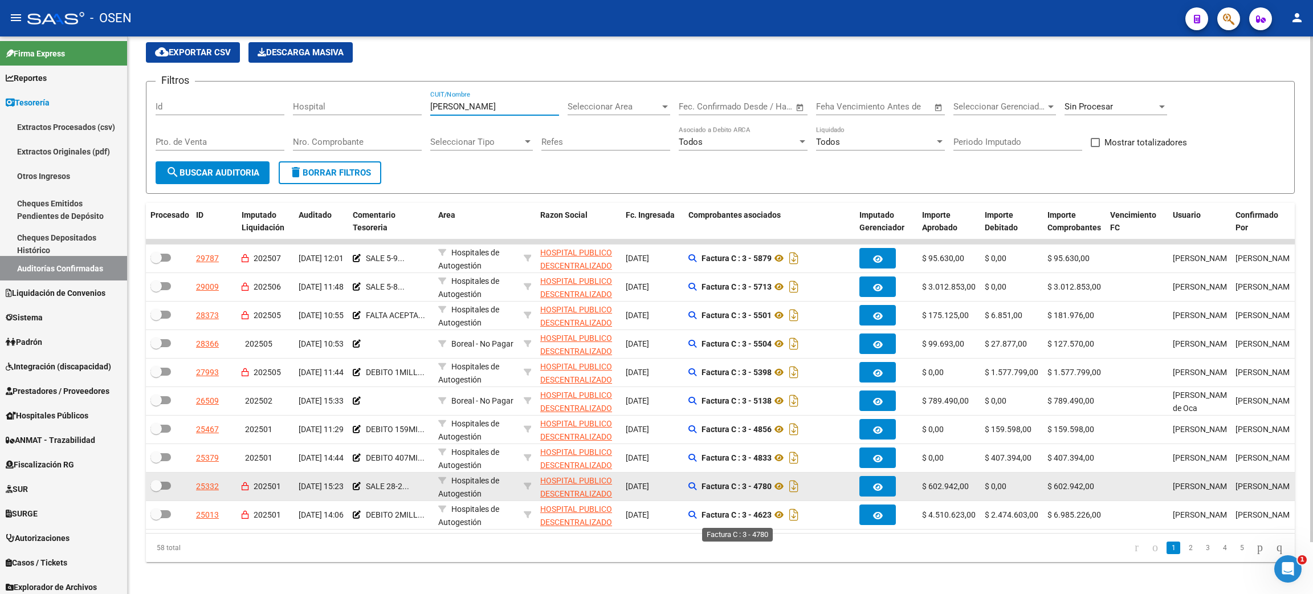
scroll to position [57, 0]
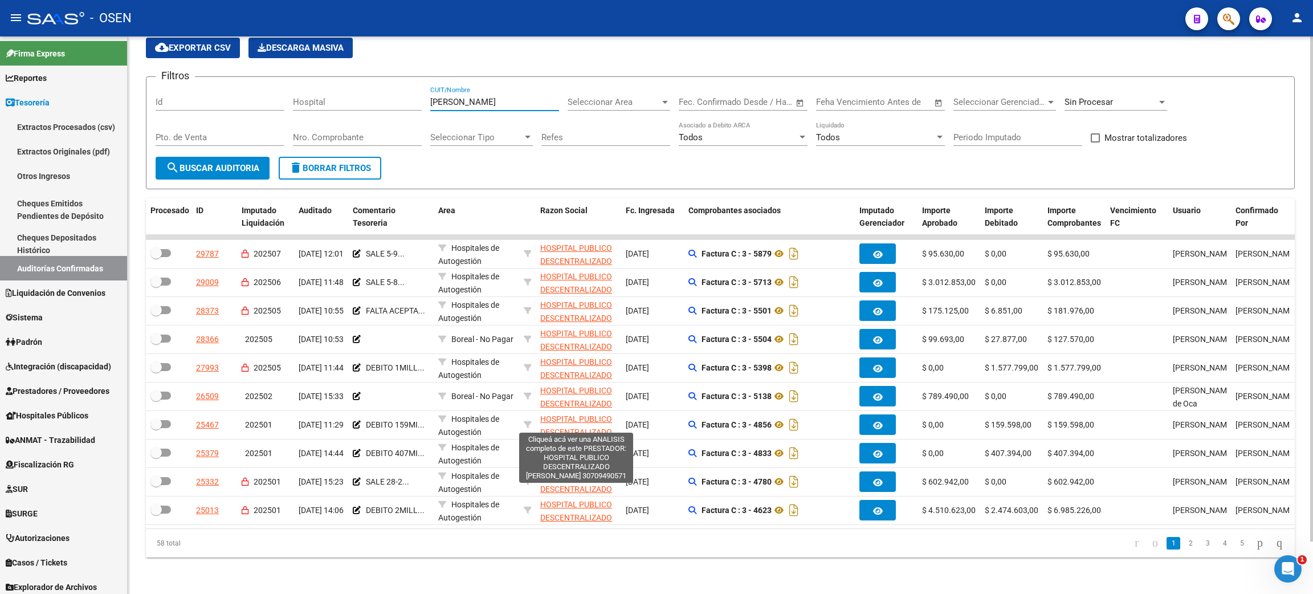
type input "[PERSON_NAME]"
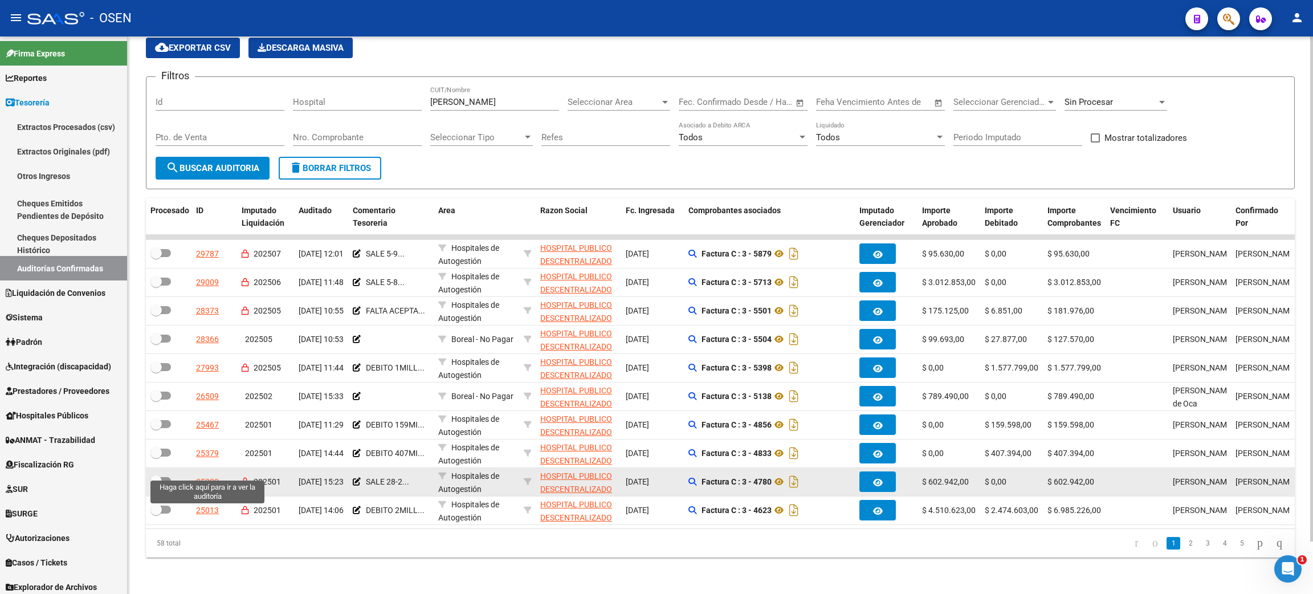
click at [207, 475] on div "25332" at bounding box center [207, 481] width 23 height 13
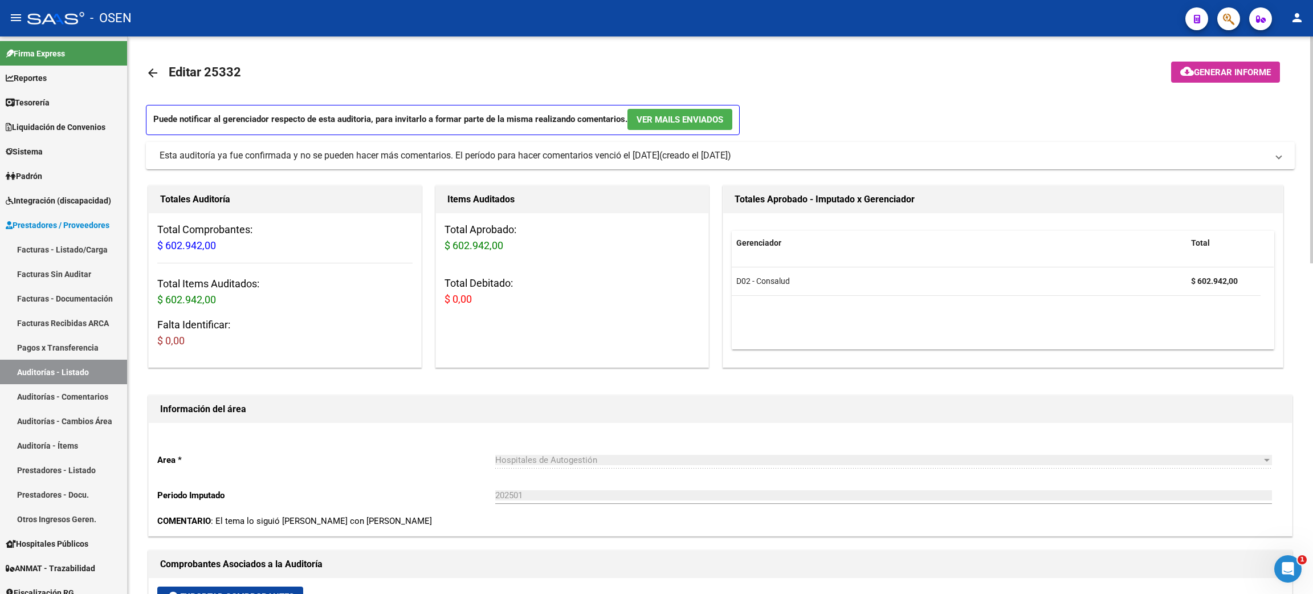
click at [566, 399] on div "Información del área" at bounding box center [720, 408] width 1143 height 27
click at [149, 74] on mat-icon "arrow_back" at bounding box center [153, 73] width 14 height 14
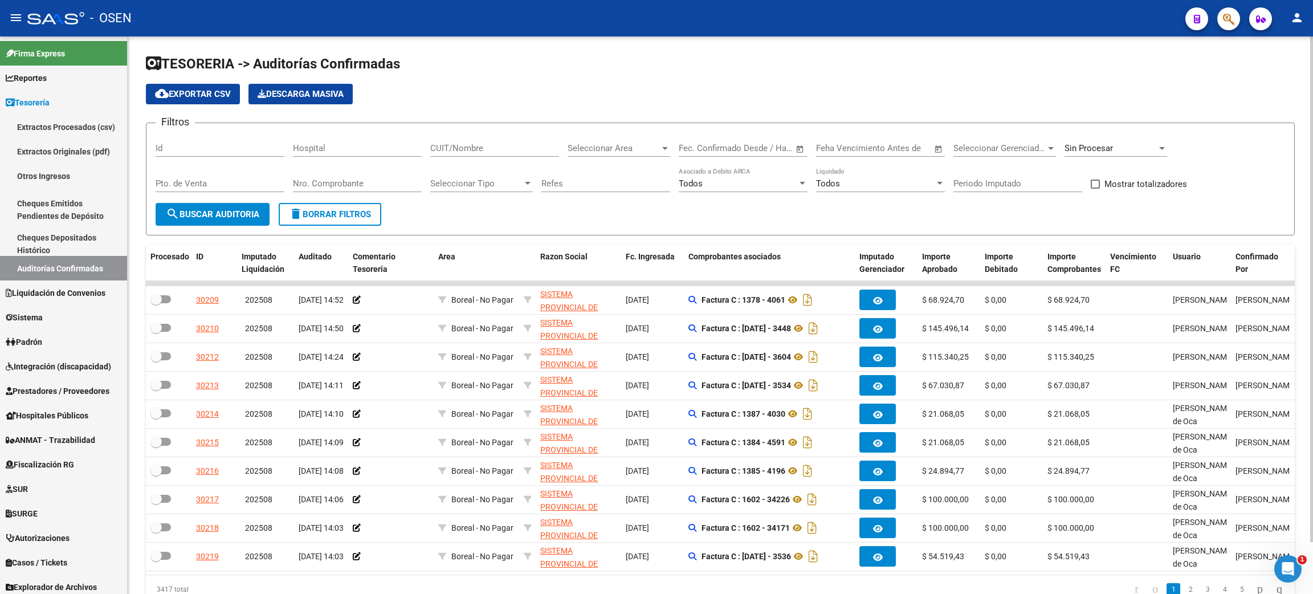
click at [338, 176] on div "Nro. Comprobante" at bounding box center [357, 179] width 129 height 24
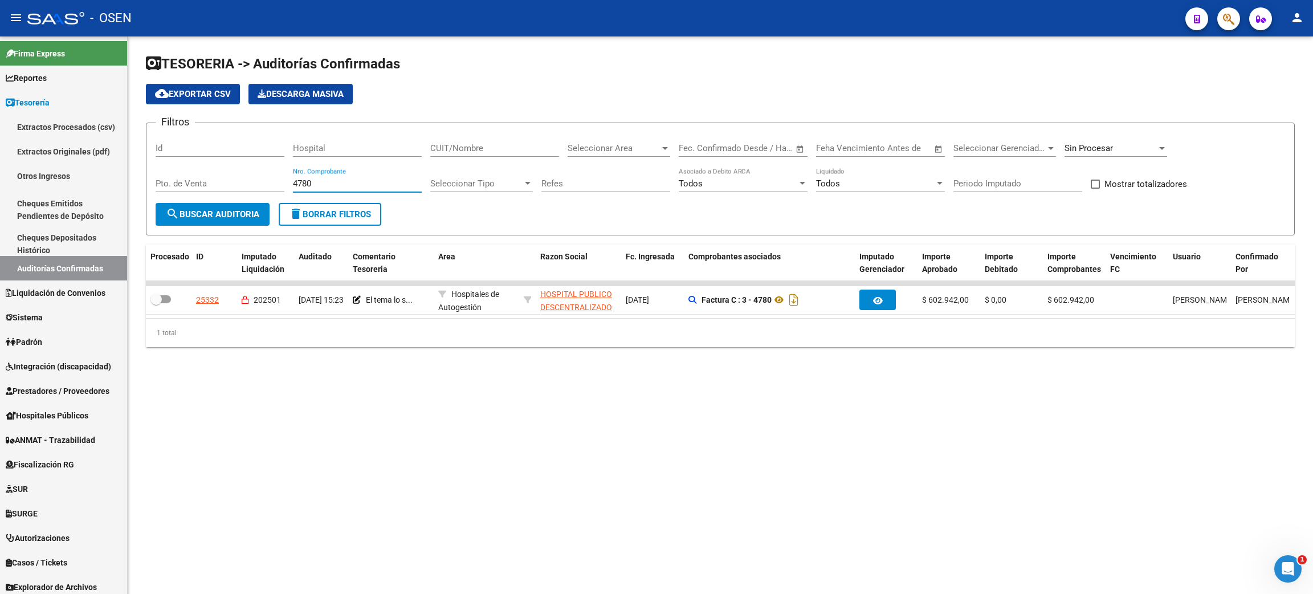
type input "4780"
click at [1272, 516] on mat-sidenav-content "TESORERIA -> Auditorías Confirmadas cloud_download Exportar CSV Descarga Masiva…" at bounding box center [720, 314] width 1185 height 557
click at [642, 567] on mat-sidenav-content "TESORERIA -> Auditorías Confirmadas cloud_download Exportar CSV Descarga Masiva…" at bounding box center [720, 314] width 1185 height 557
click at [98, 287] on span "Liquidación de Convenios" at bounding box center [56, 293] width 100 height 13
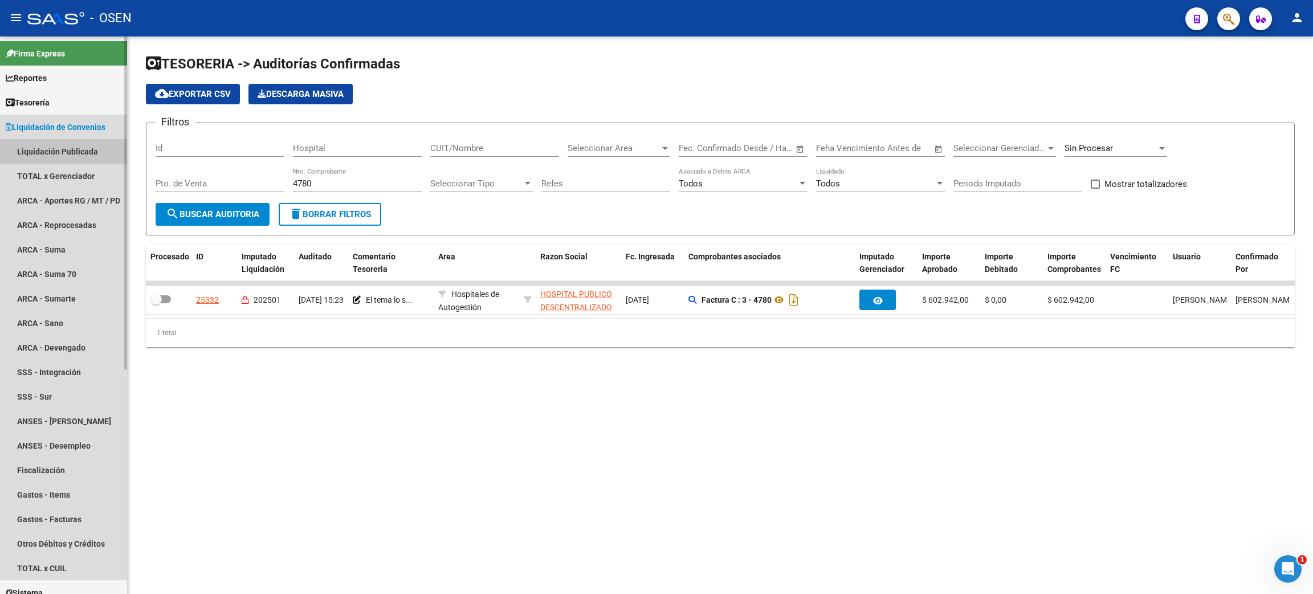
click at [63, 150] on link "Liquidación Publicada" at bounding box center [63, 151] width 127 height 24
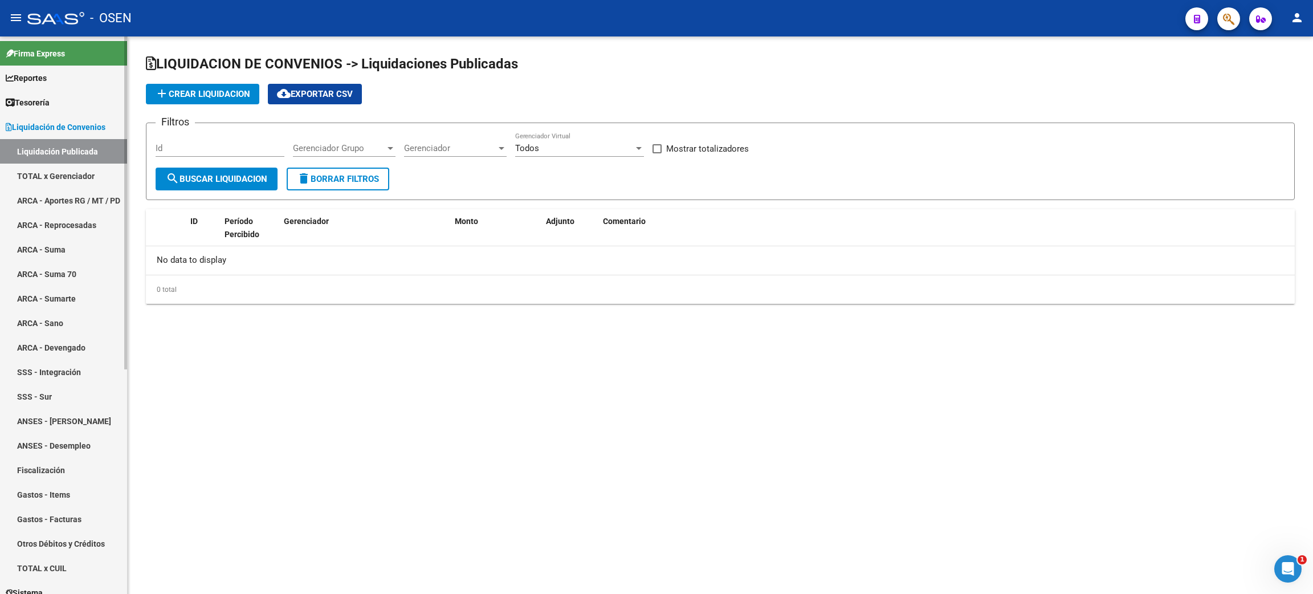
checkbox input "true"
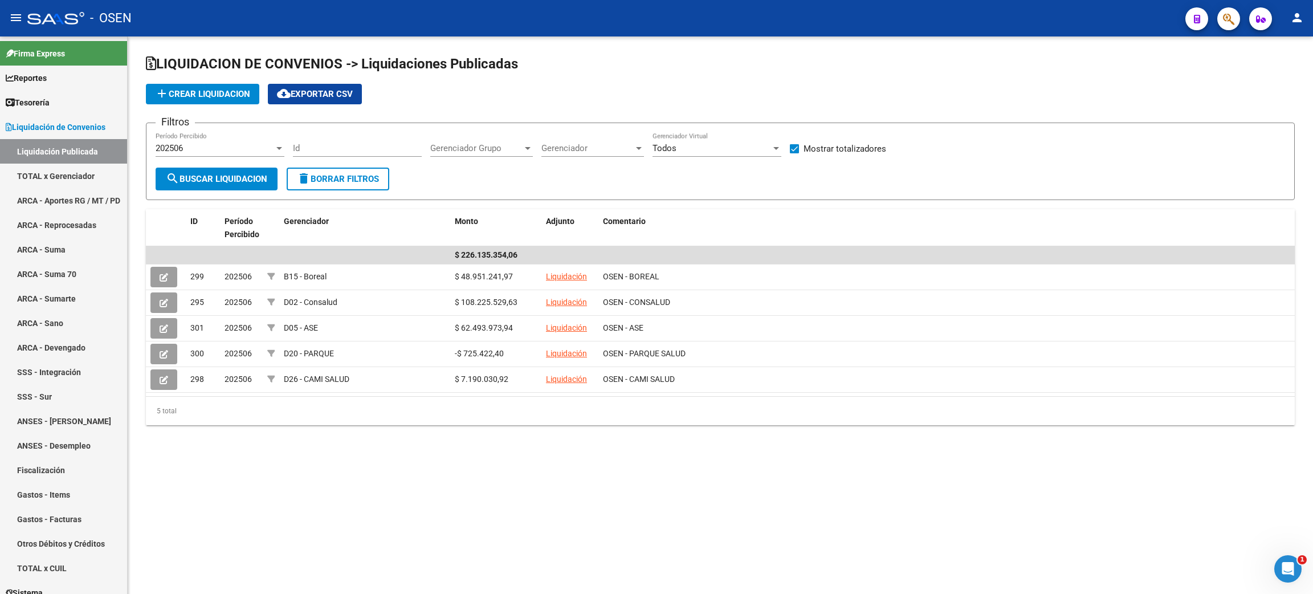
click at [193, 149] on div "202506" at bounding box center [215, 148] width 119 height 10
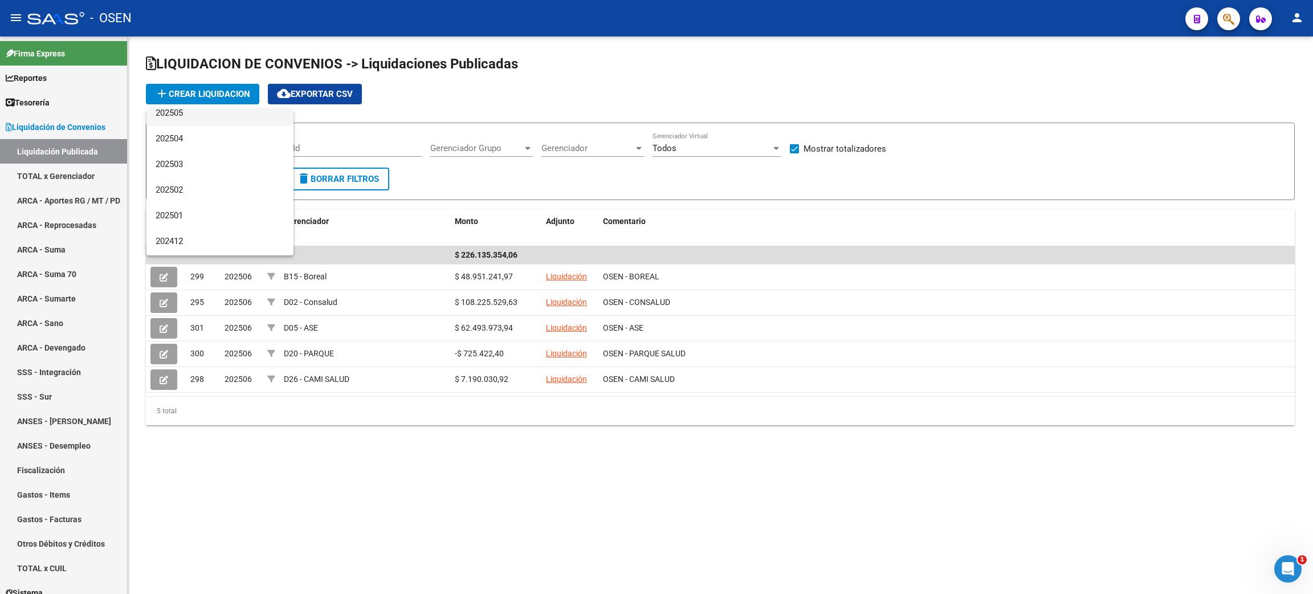
scroll to position [85, 0]
click at [193, 190] on span "202501" at bounding box center [220, 191] width 129 height 26
click at [196, 177] on span "search Buscar Liquidacion" at bounding box center [216, 179] width 101 height 10
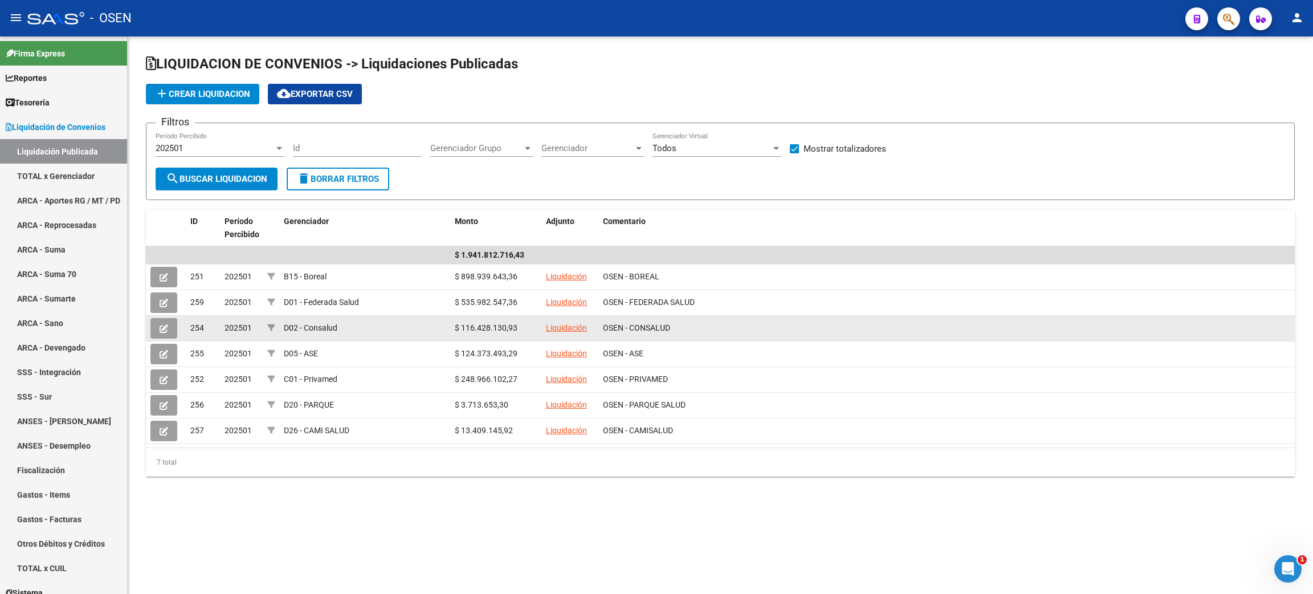
click at [572, 326] on link "Liquidación" at bounding box center [566, 327] width 41 height 9
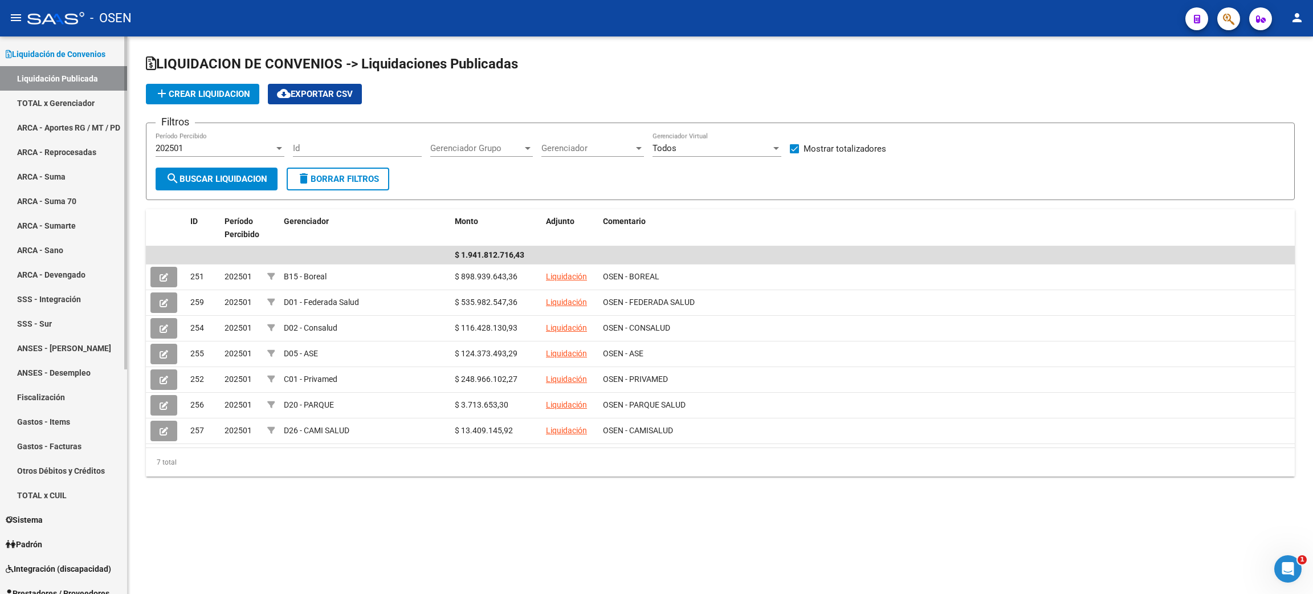
scroll to position [171, 0]
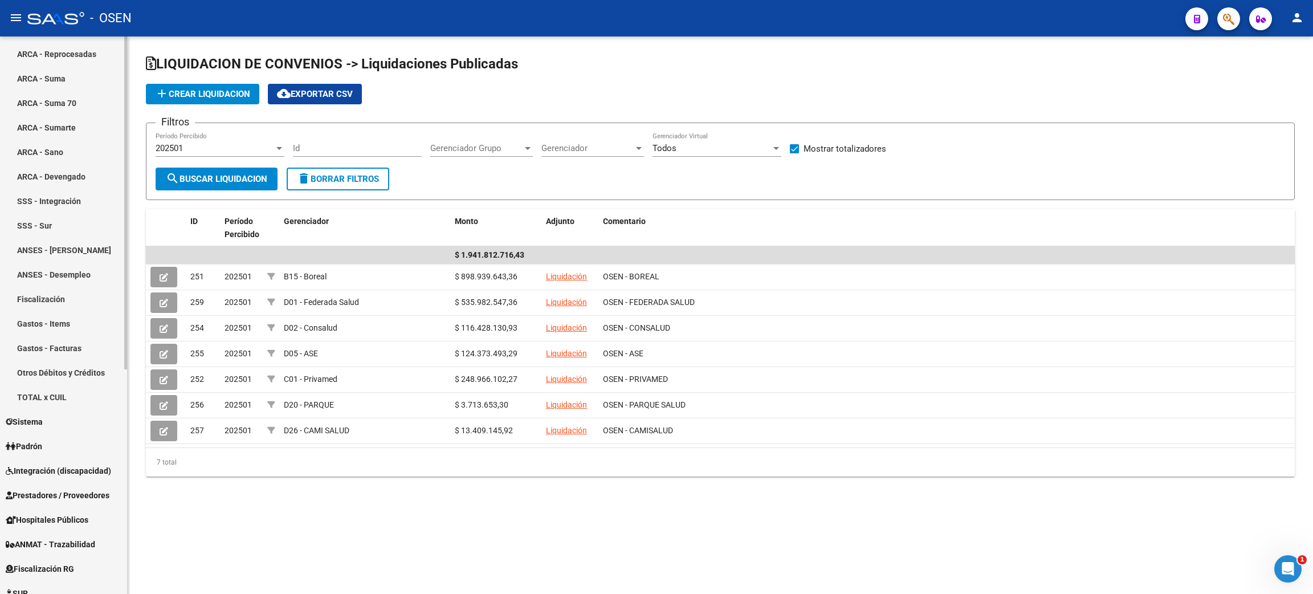
click at [47, 324] on link "Gastos - Items" at bounding box center [63, 323] width 127 height 24
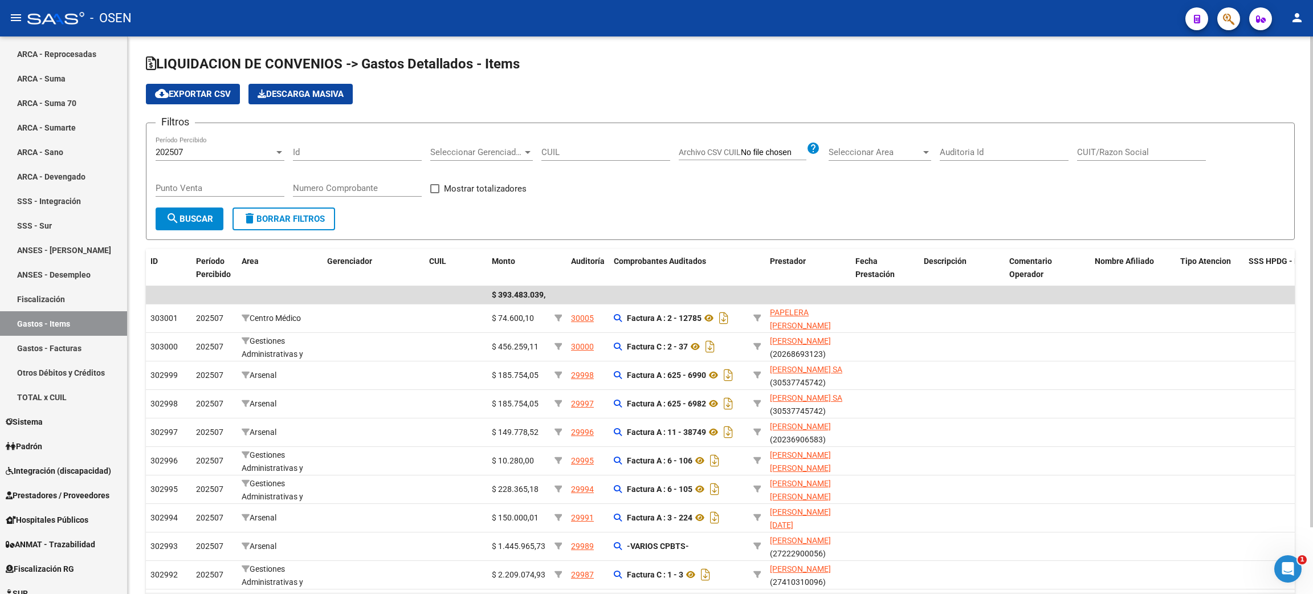
click at [249, 152] on div "202507" at bounding box center [215, 152] width 119 height 10
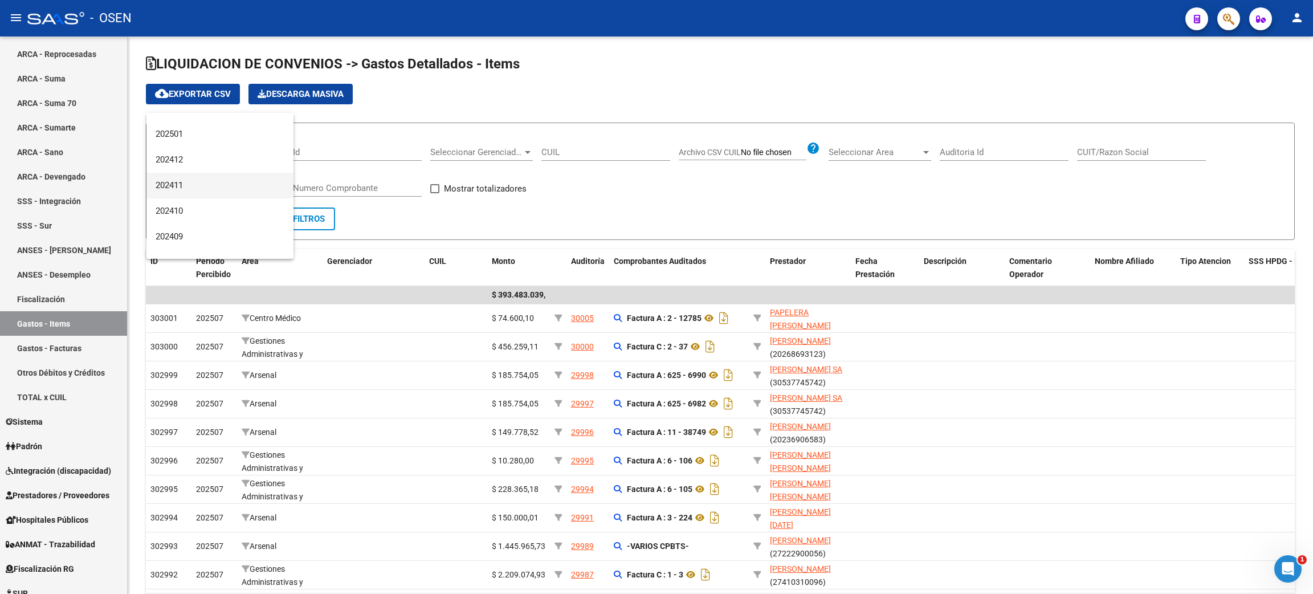
scroll to position [85, 0]
click at [201, 213] on span "202501" at bounding box center [220, 220] width 129 height 26
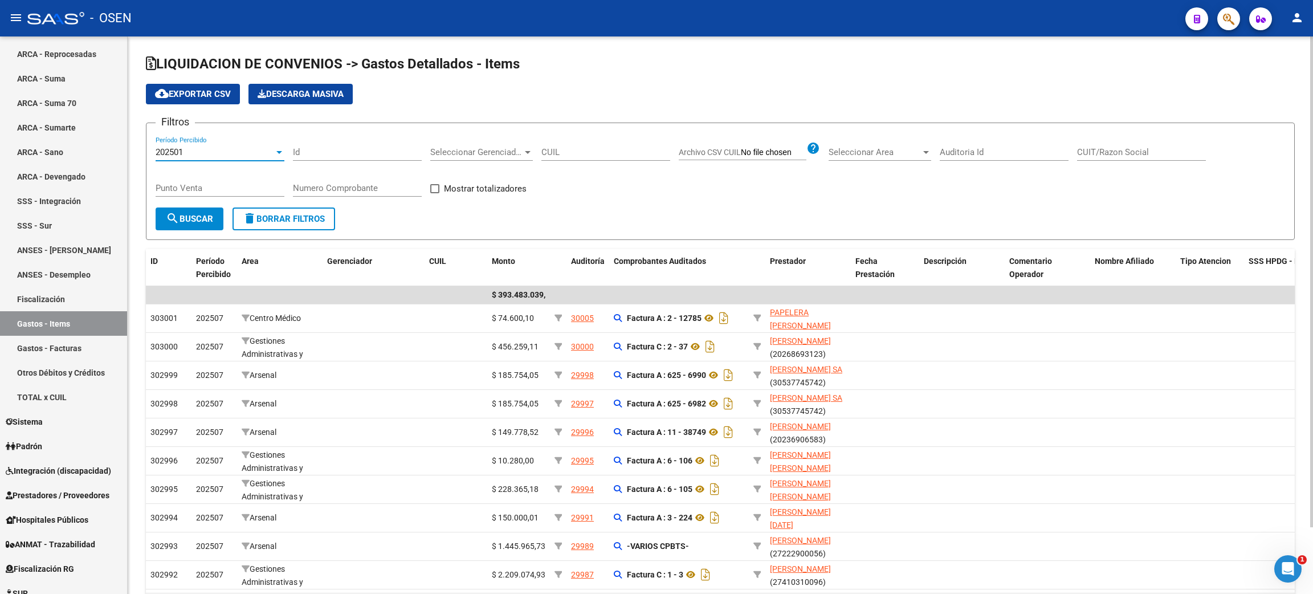
click at [495, 148] on span "Seleccionar Gerenciador" at bounding box center [476, 152] width 92 height 10
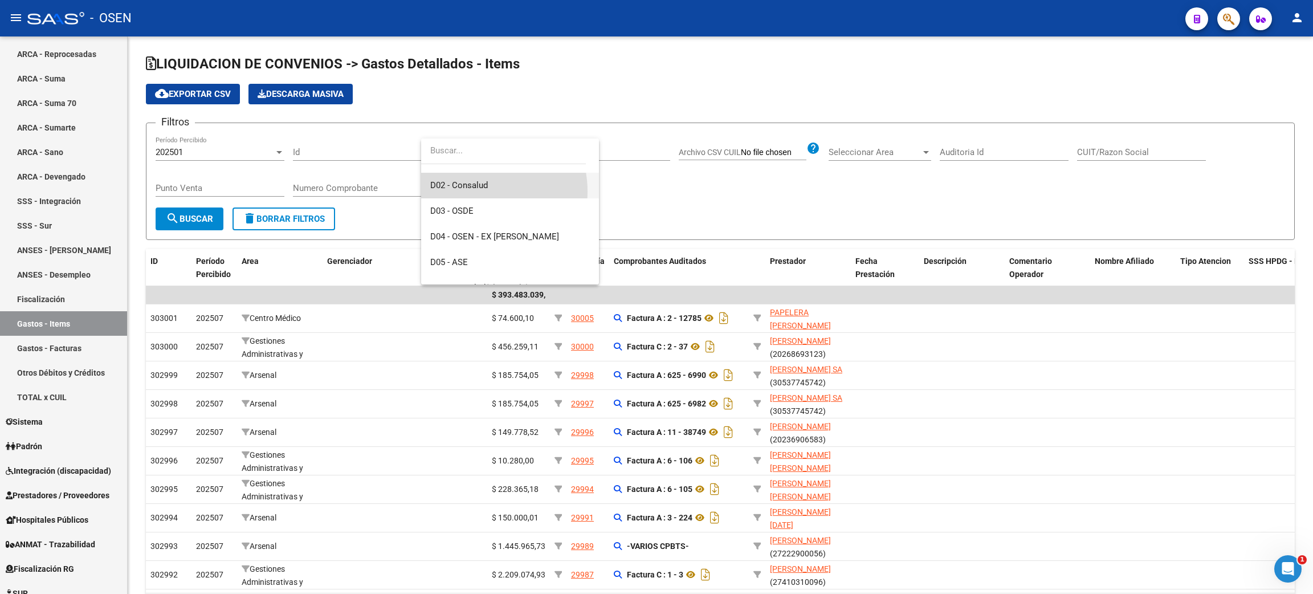
click at [472, 191] on span "D02 - Consalud" at bounding box center [510, 186] width 160 height 26
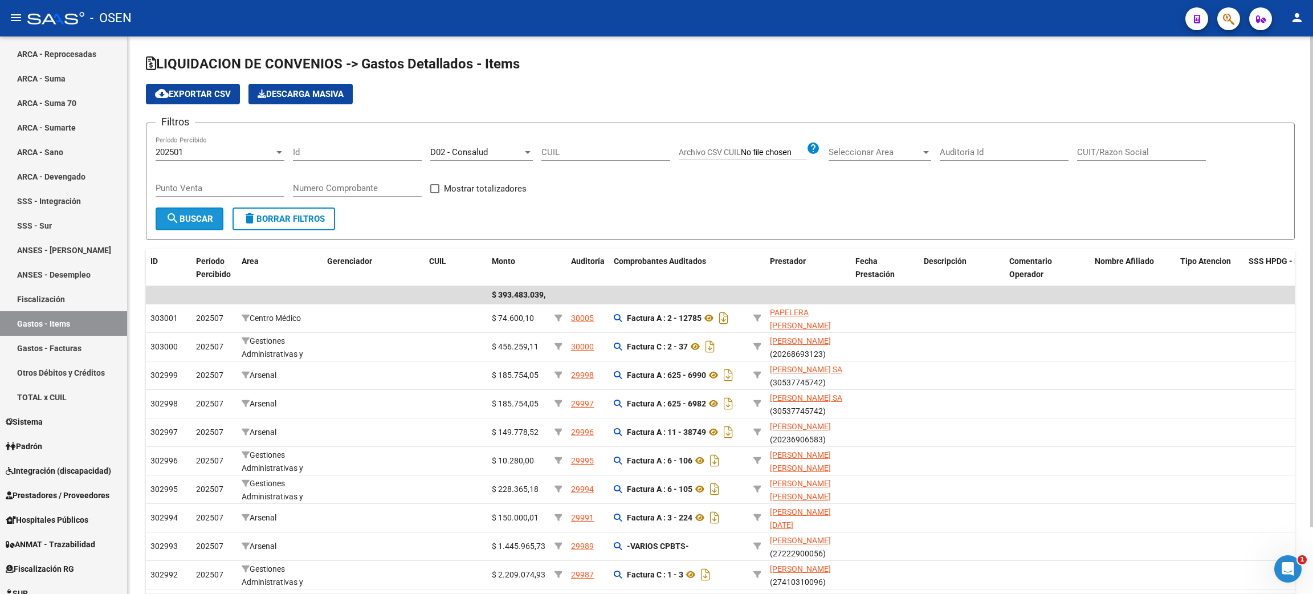
click at [182, 225] on button "search Buscar" at bounding box center [190, 218] width 68 height 23
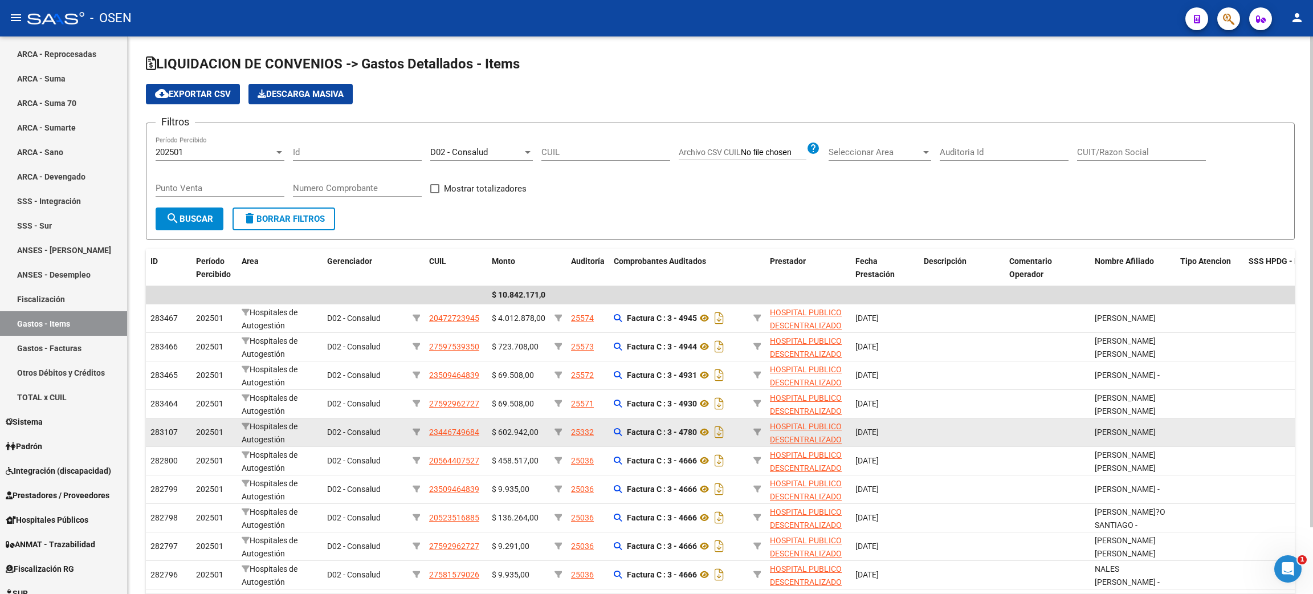
scroll to position [2, 0]
drag, startPoint x: 1132, startPoint y: 435, endPoint x: 166, endPoint y: 433, distance: 966.2
click at [166, 433] on div "283107 202501 Hospitales de Autogestión D02 - Consalud 23446749684 $ 602.942,00…" at bounding box center [982, 432] width 1673 height 28
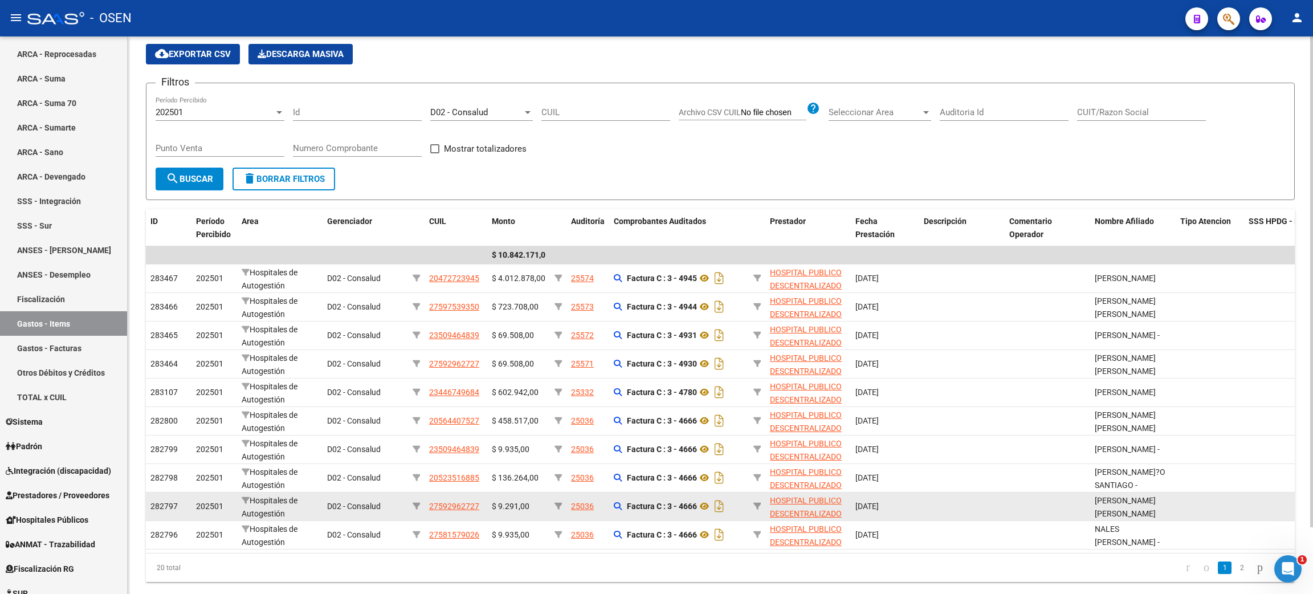
scroll to position [76, 0]
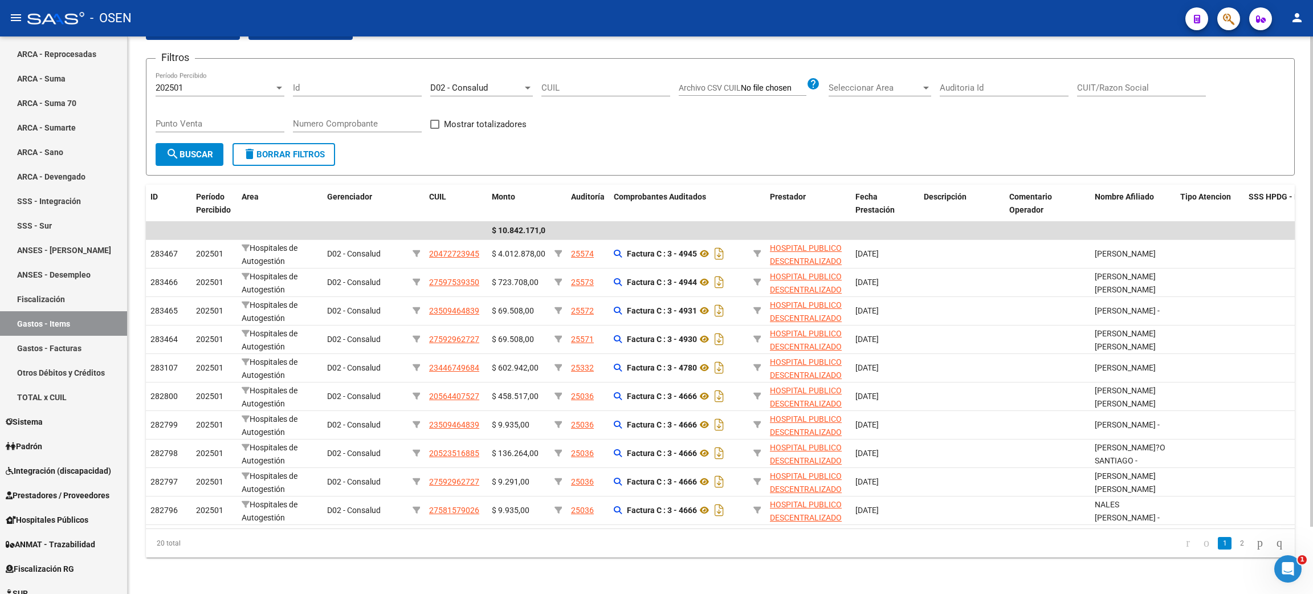
click at [570, 585] on div "LIQUIDACION DE CONVENIOS -> Gastos Detallados - Items cloud_download Exportar C…" at bounding box center [720, 283] width 1185 height 622
click at [79, 489] on span "Prestadores / Proveedores" at bounding box center [58, 495] width 104 height 13
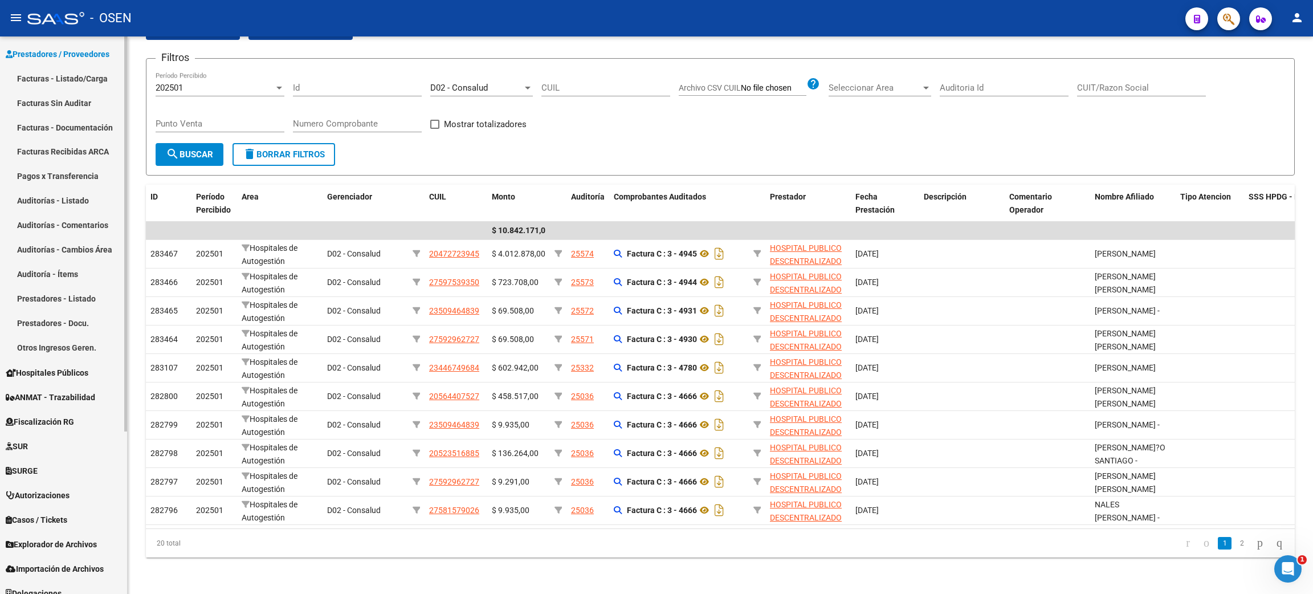
click at [59, 75] on link "Facturas - Listado/Carga" at bounding box center [63, 78] width 127 height 24
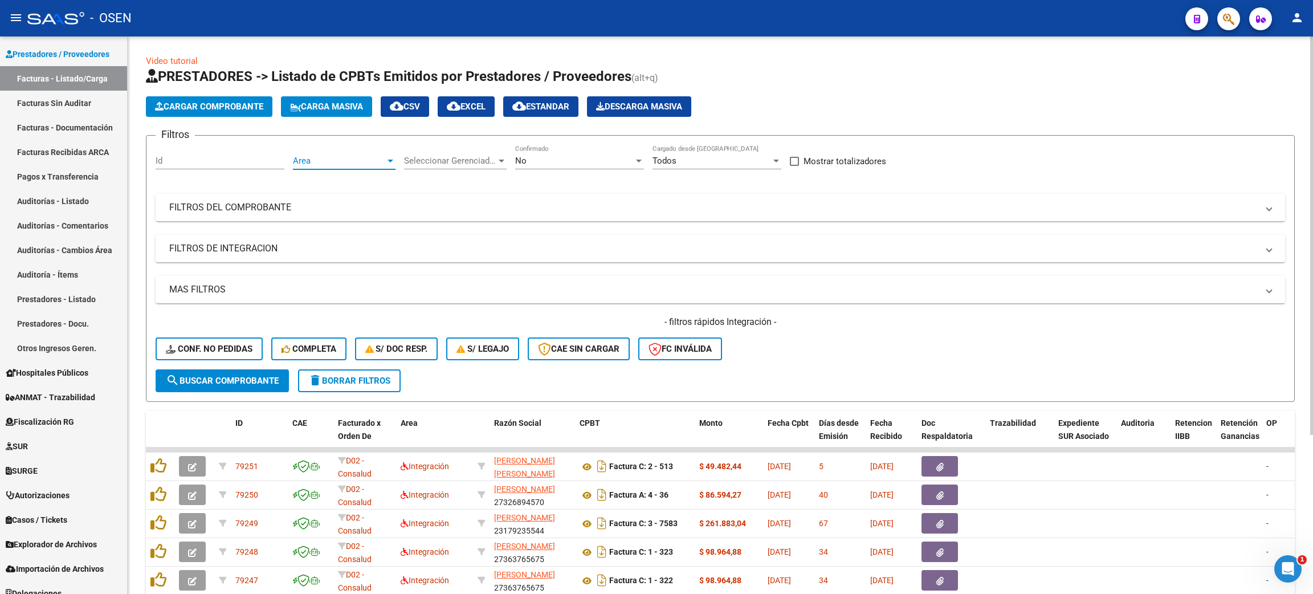
click at [347, 162] on span "Area" at bounding box center [339, 161] width 92 height 10
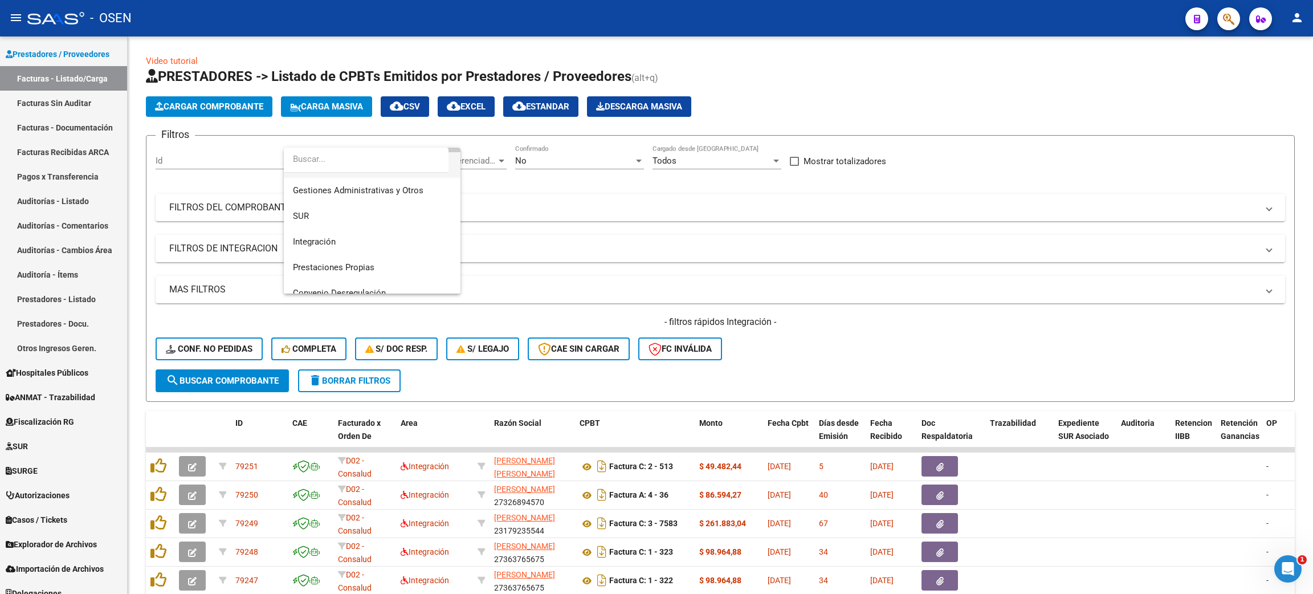
scroll to position [85, 0]
click at [374, 260] on span "Convenio Desregulación" at bounding box center [372, 255] width 158 height 26
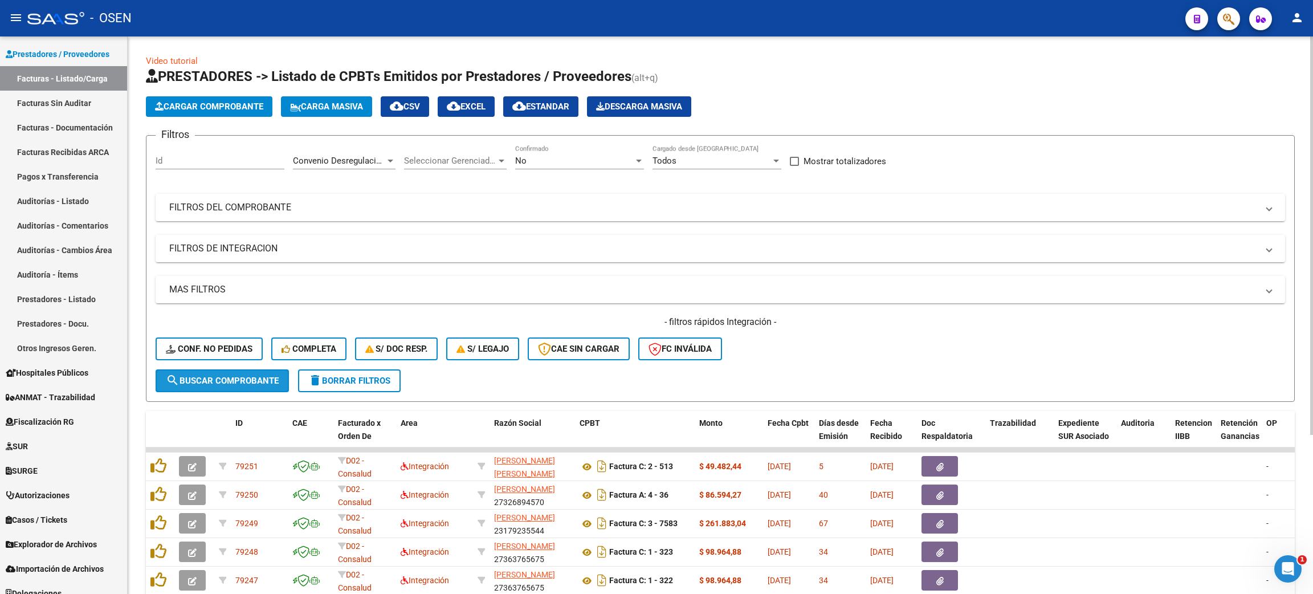
click at [214, 379] on span "search Buscar Comprobante" at bounding box center [222, 380] width 113 height 10
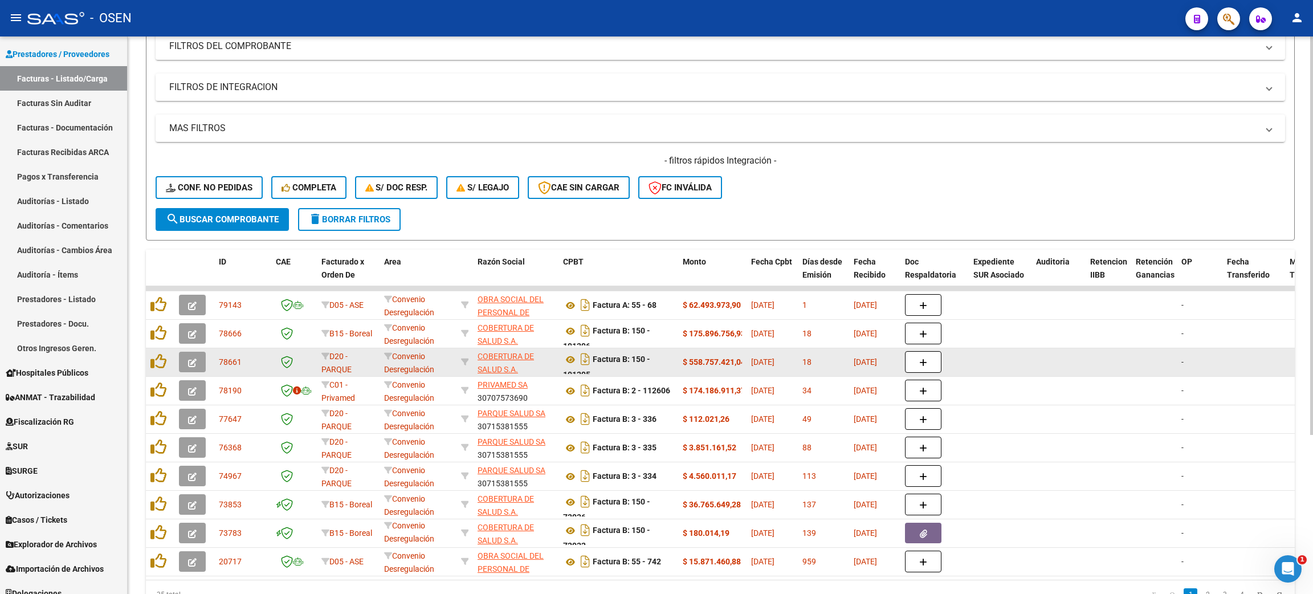
scroll to position [0, 0]
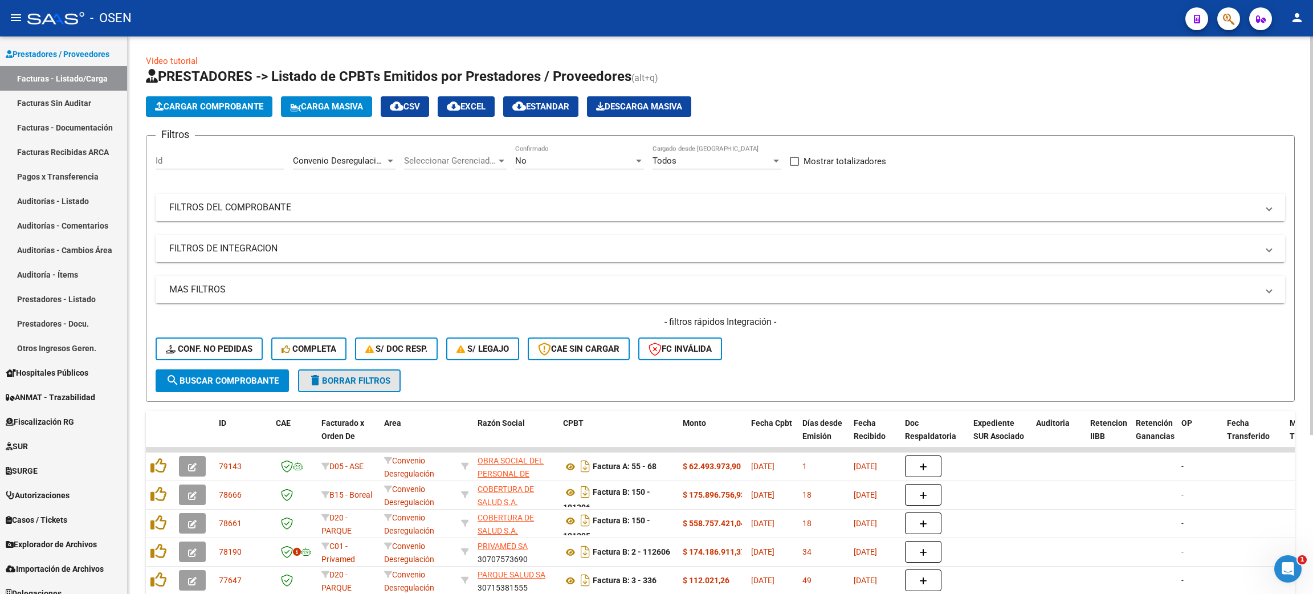
click at [360, 381] on span "delete Borrar Filtros" at bounding box center [349, 380] width 82 height 10
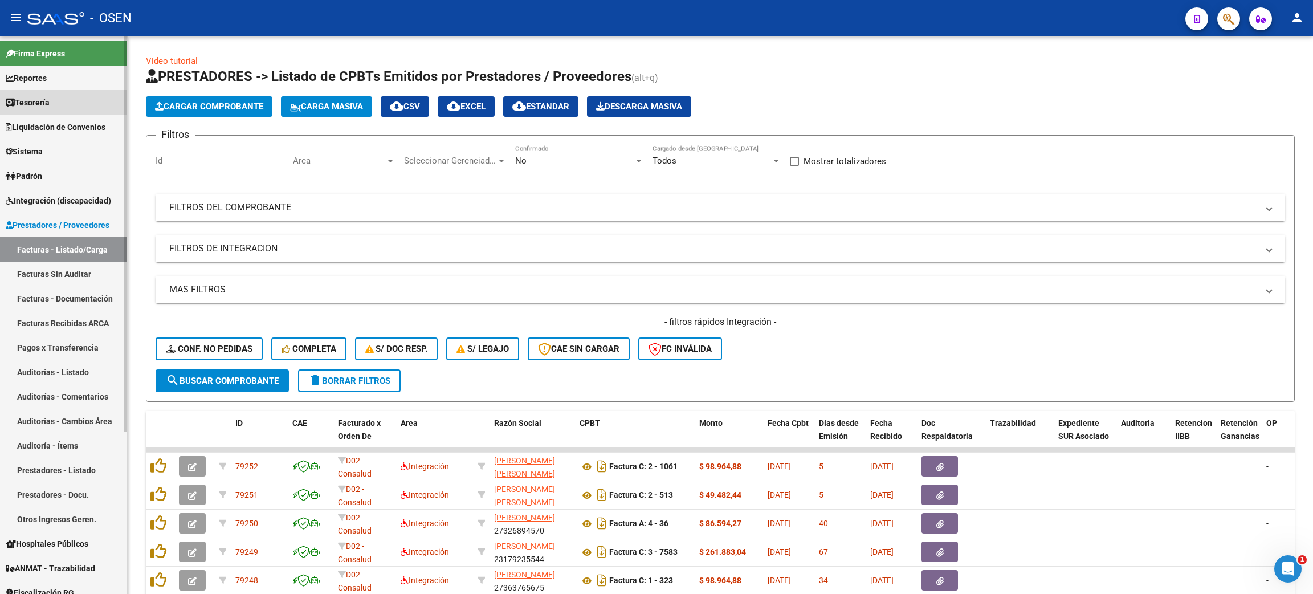
click at [105, 105] on link "Tesorería" at bounding box center [63, 102] width 127 height 24
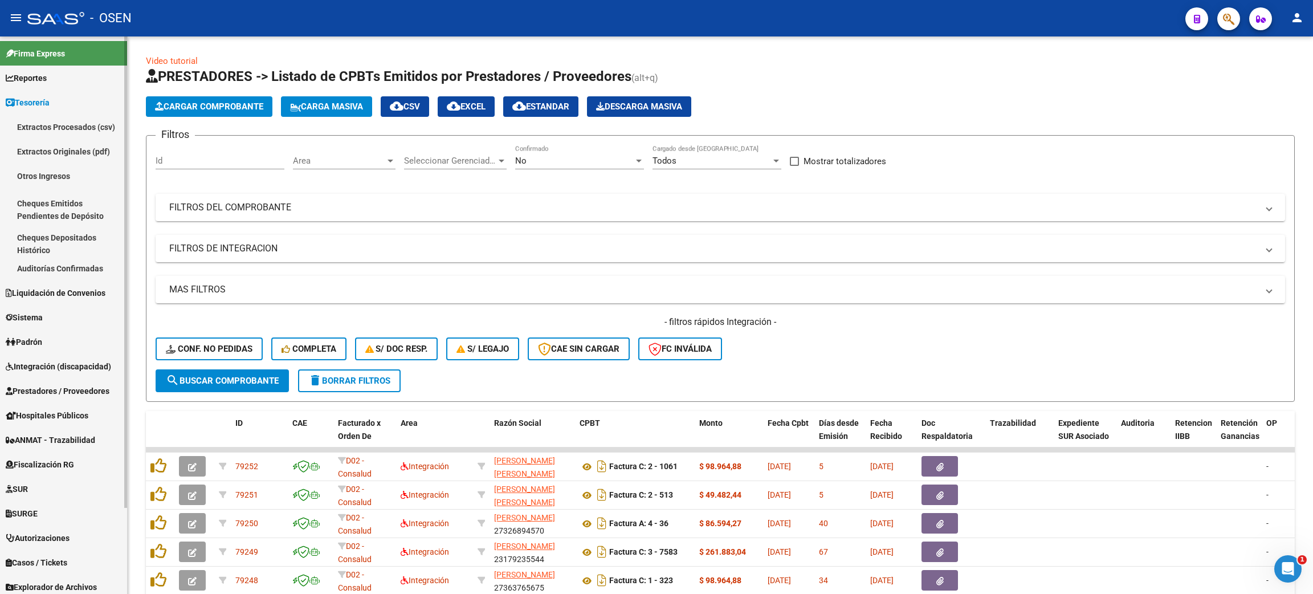
click at [83, 264] on link "Auditorías Confirmadas" at bounding box center [63, 268] width 127 height 24
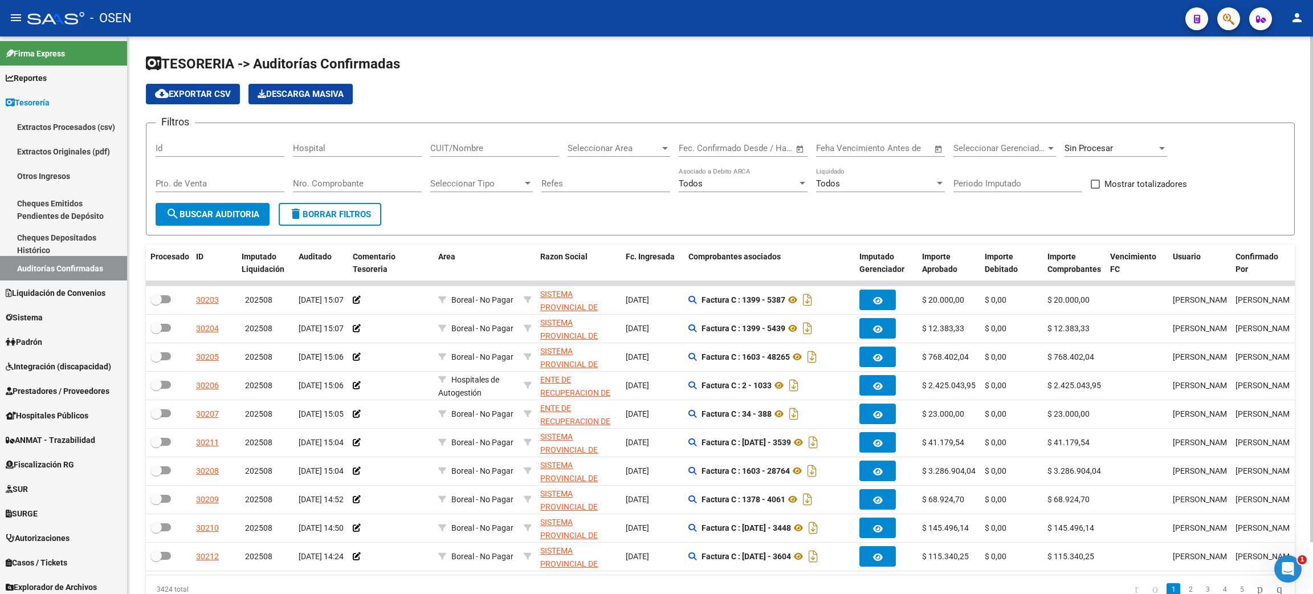
drag, startPoint x: 487, startPoint y: 147, endPoint x: 492, endPoint y: 144, distance: 6.2
click at [488, 147] on input "CUIT/Nombre" at bounding box center [494, 148] width 129 height 10
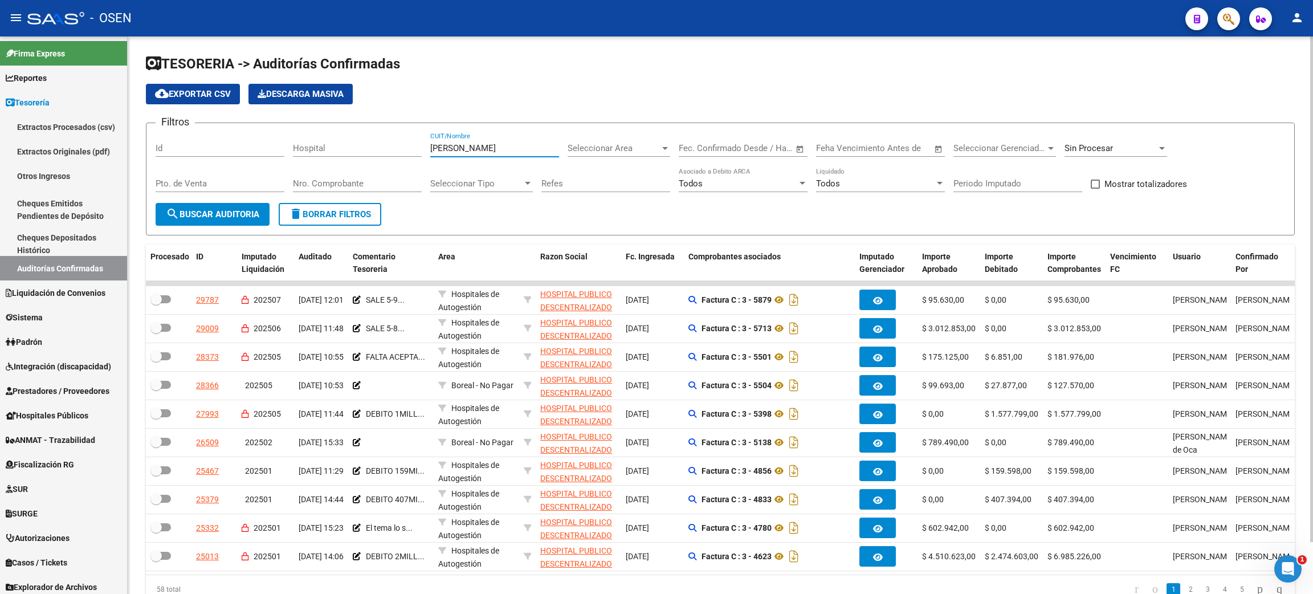
type input "[PERSON_NAME]"
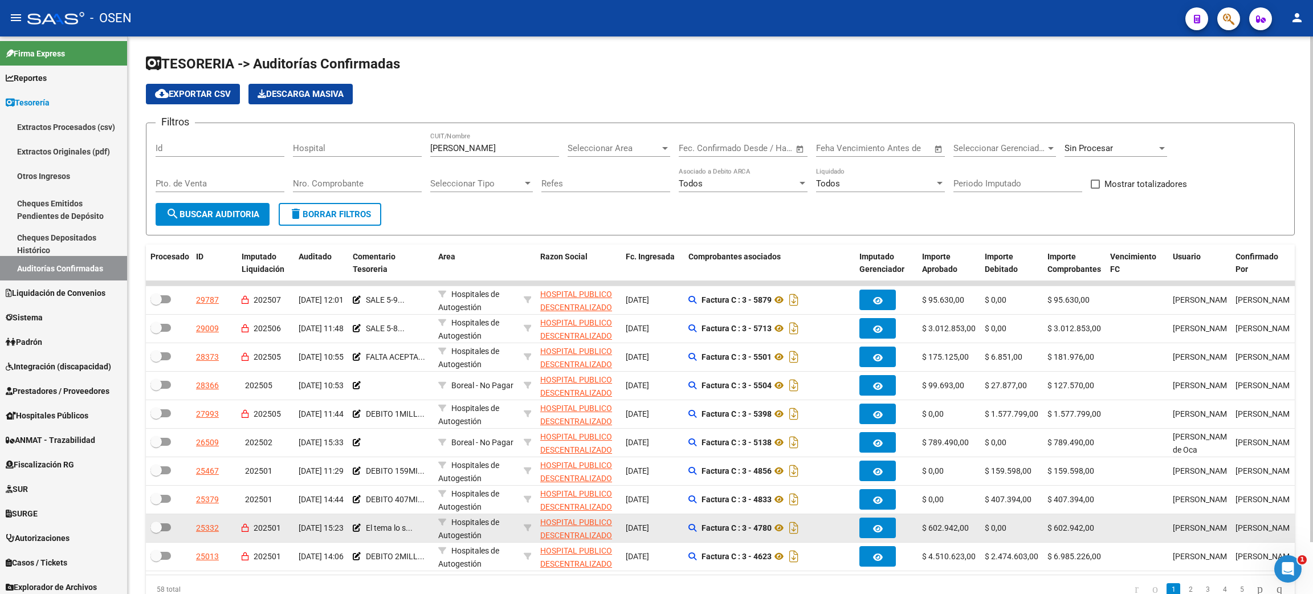
drag, startPoint x: 1100, startPoint y: 528, endPoint x: 921, endPoint y: 525, distance: 178.9
click at [921, 525] on div "25332 202501 [DATE] 15:23 El tema lo s... Hospitales de Autogestión HOSPITAL PU…" at bounding box center [899, 528] width 1506 height 28
drag, startPoint x: 183, startPoint y: 526, endPoint x: 1055, endPoint y: 522, distance: 871.7
click at [1039, 522] on div "25332 202501 [DATE] 15:23 El tema lo s... Hospitales de Autogestión HOSPITAL PU…" at bounding box center [899, 528] width 1506 height 28
click at [784, 528] on icon at bounding box center [778, 528] width 15 height 14
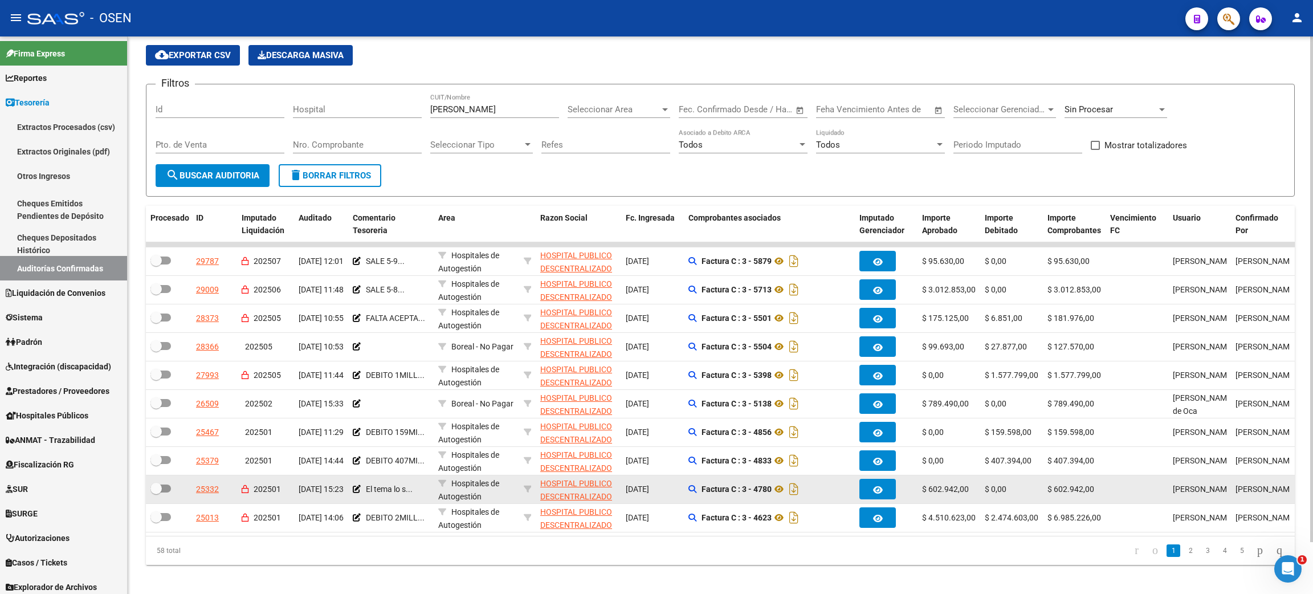
scroll to position [57, 0]
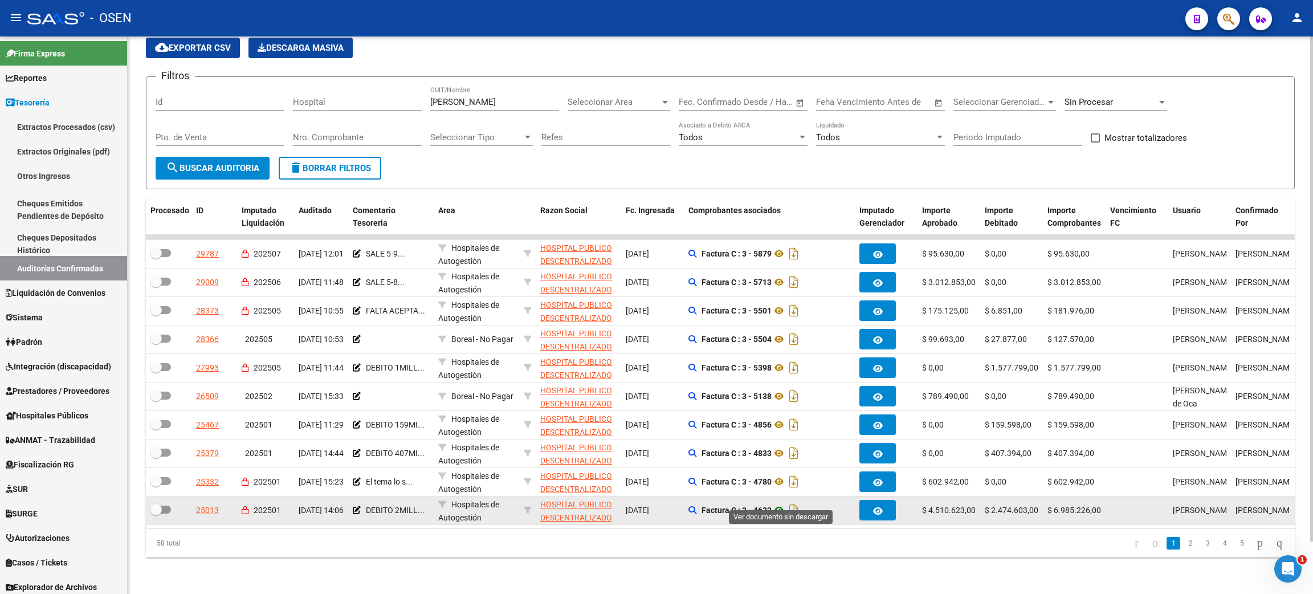
click at [781, 503] on icon at bounding box center [778, 510] width 15 height 14
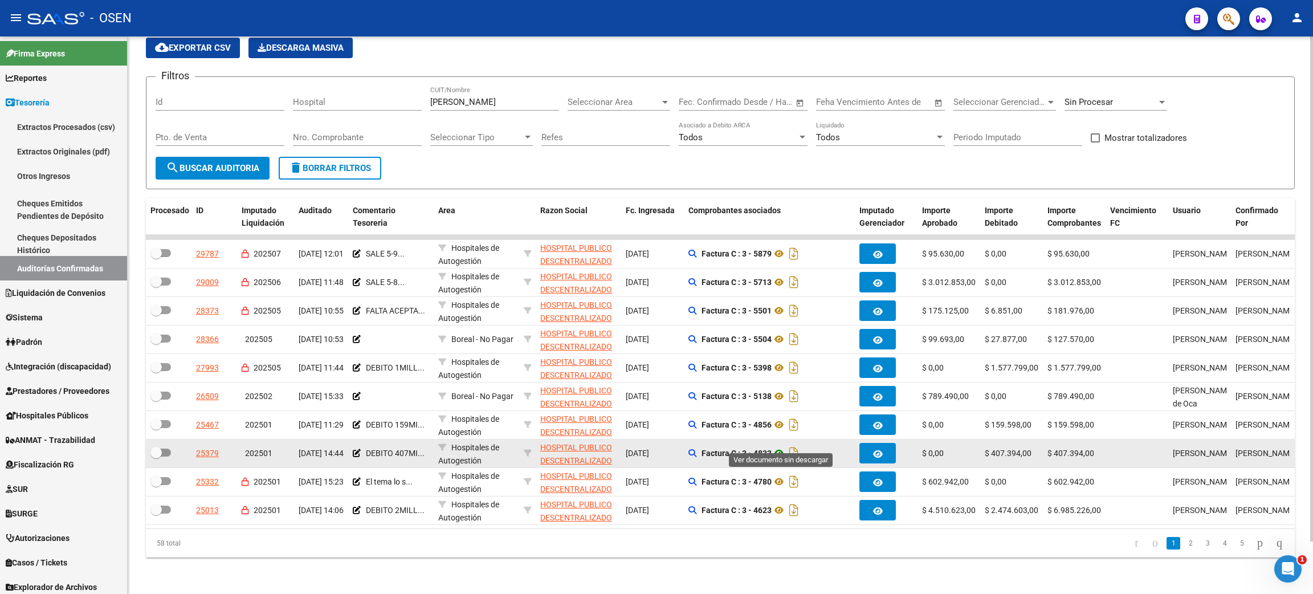
click at [781, 446] on icon at bounding box center [778, 453] width 15 height 14
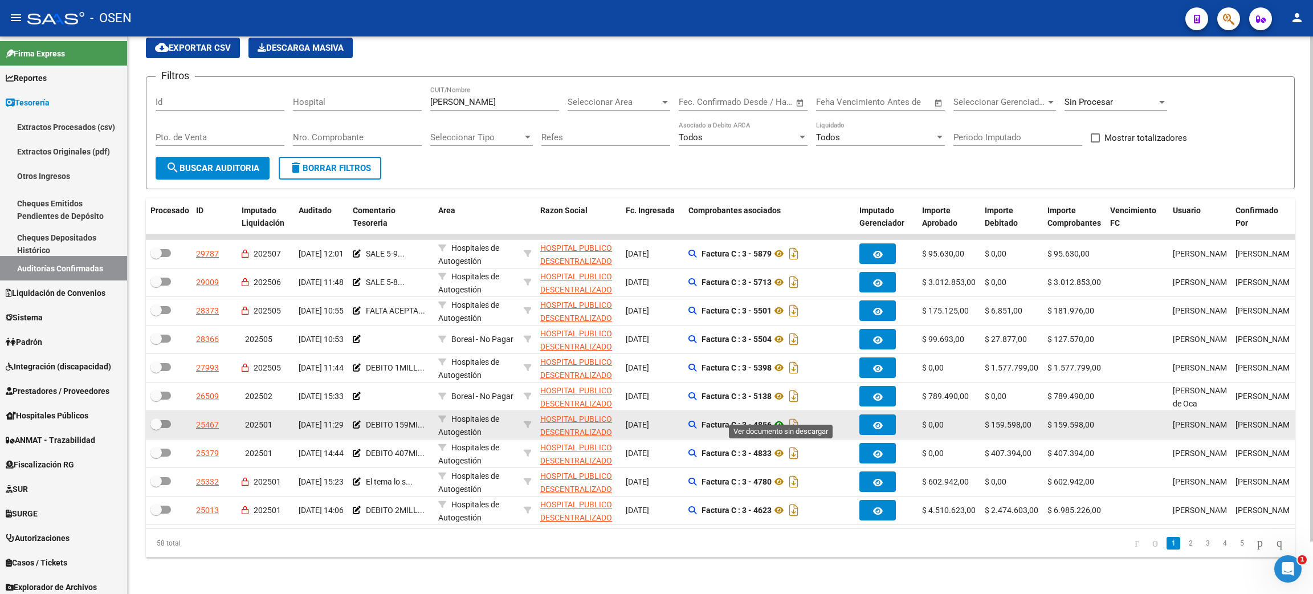
click at [781, 418] on icon at bounding box center [778, 425] width 15 height 14
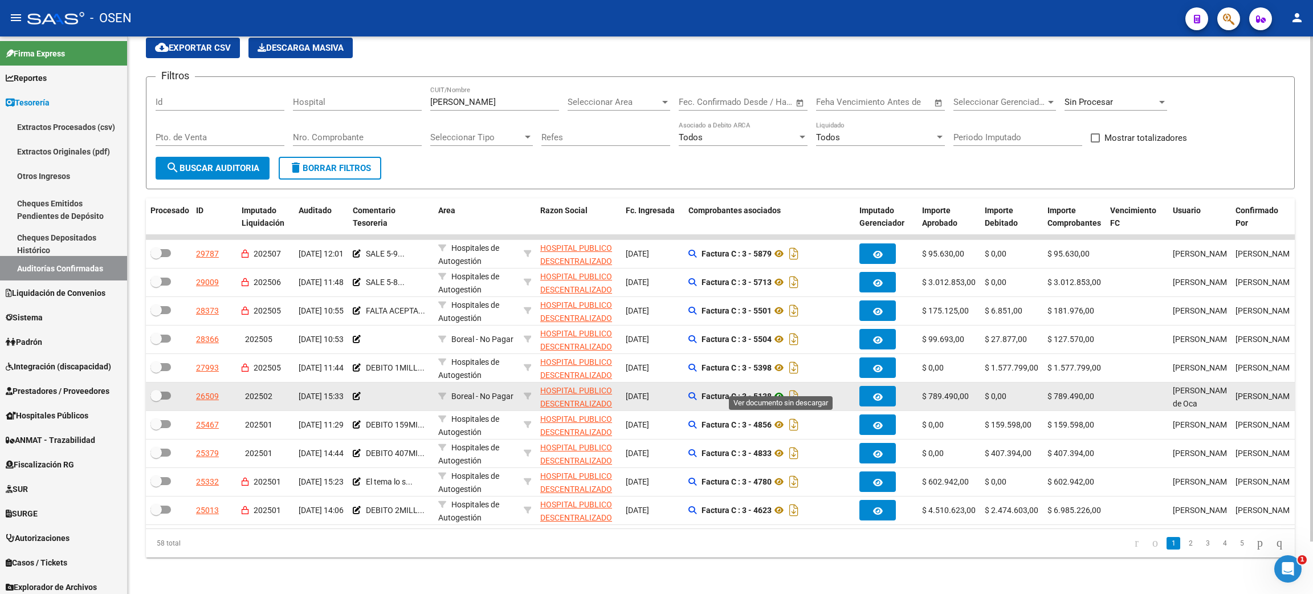
click at [777, 389] on icon at bounding box center [778, 396] width 15 height 14
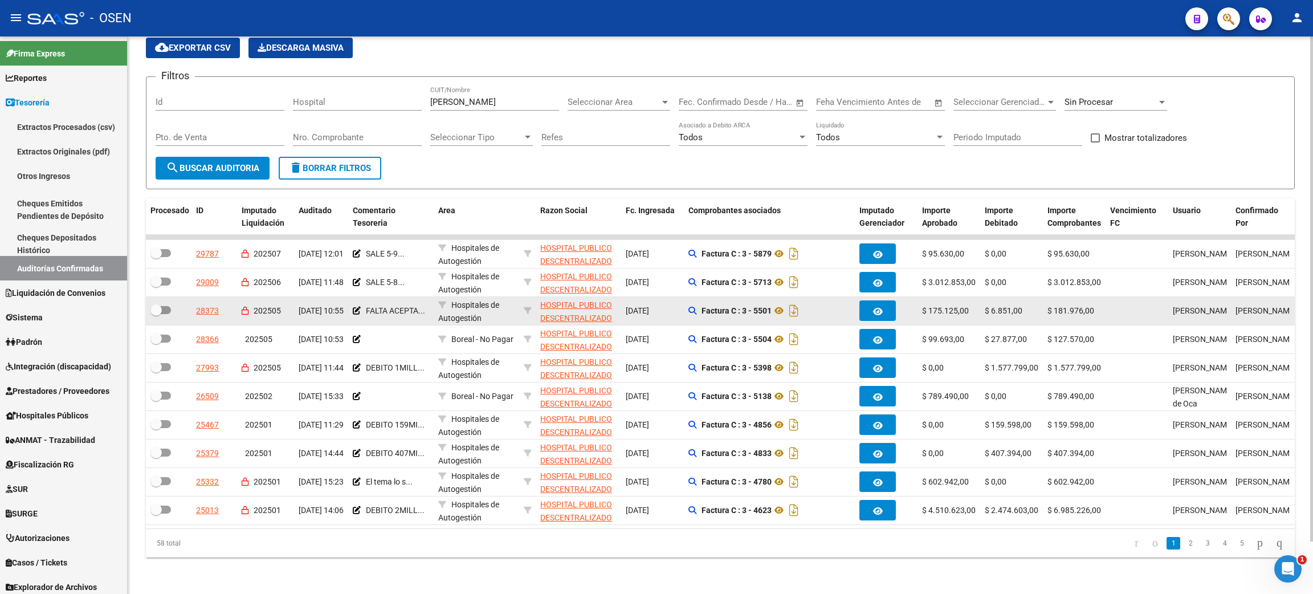
drag, startPoint x: 987, startPoint y: 296, endPoint x: 1031, endPoint y: 297, distance: 44.5
click at [1031, 304] on div "$ 6.851,00" at bounding box center [1011, 310] width 54 height 13
drag, startPoint x: 979, startPoint y: 297, endPoint x: 1110, endPoint y: 297, distance: 130.5
click at [1110, 297] on div "28373 202505 [DATE] 10:55 FALTA ACEPTA... Hospitales de Autogestión HOSPITAL PU…" at bounding box center [899, 311] width 1506 height 28
click at [1012, 304] on div "$ 6.851,00" at bounding box center [1011, 310] width 54 height 13
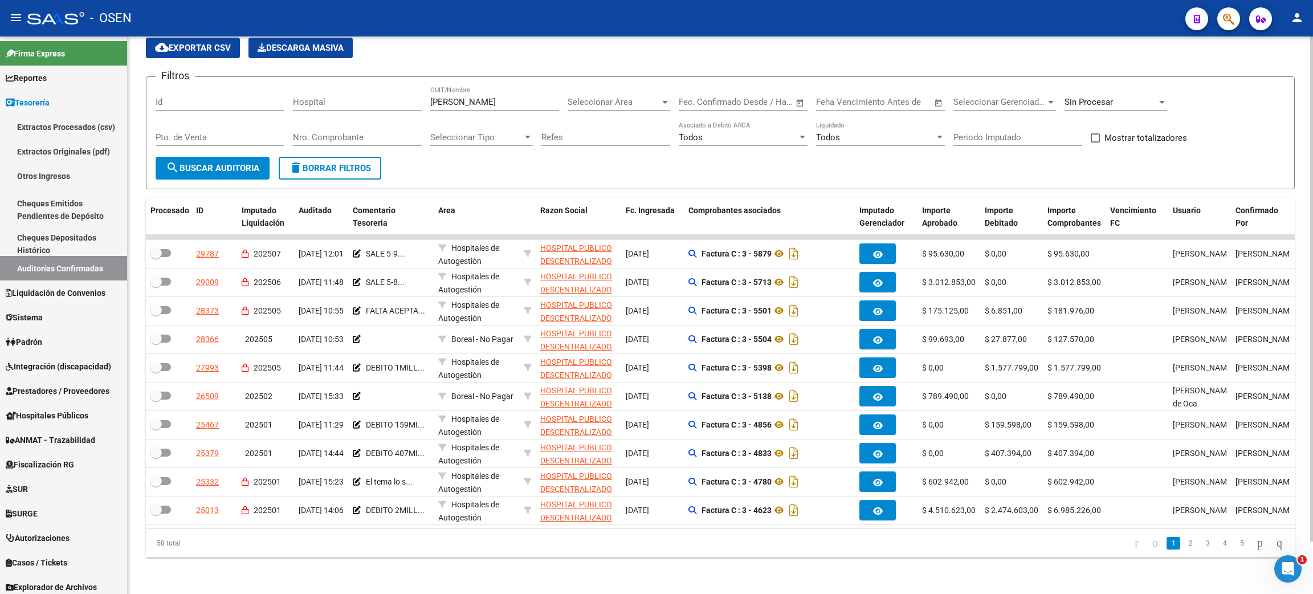
click at [1078, 97] on span "Sin Procesar" at bounding box center [1088, 102] width 48 height 10
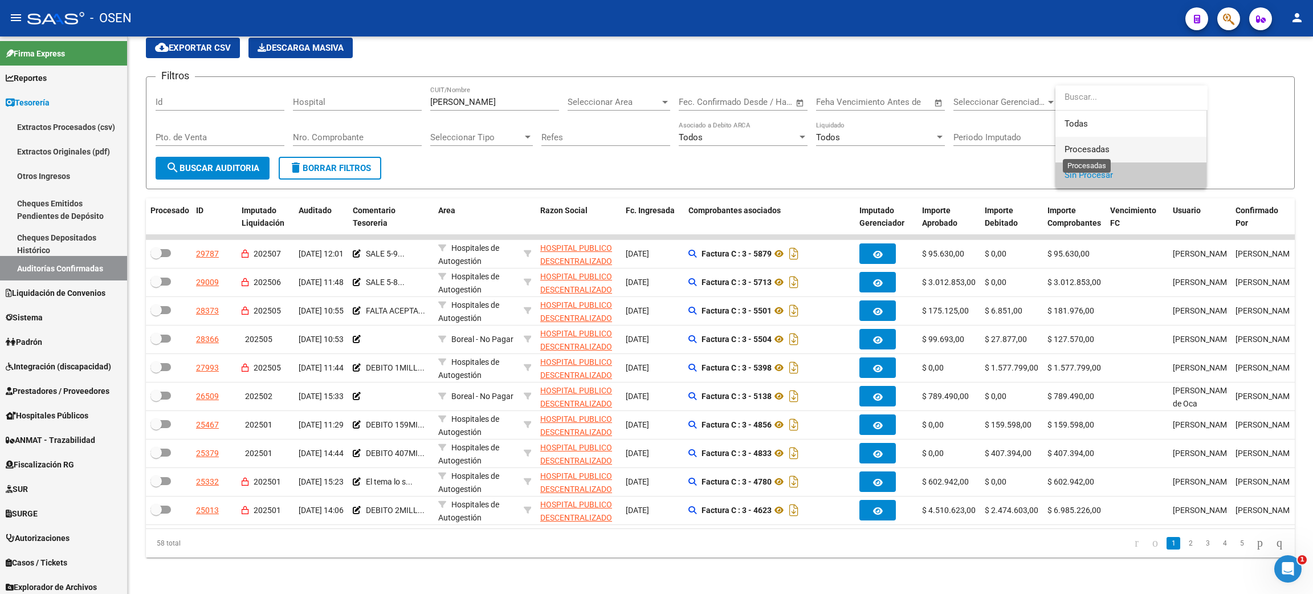
click at [1075, 148] on span "Procesadas" at bounding box center [1086, 149] width 45 height 10
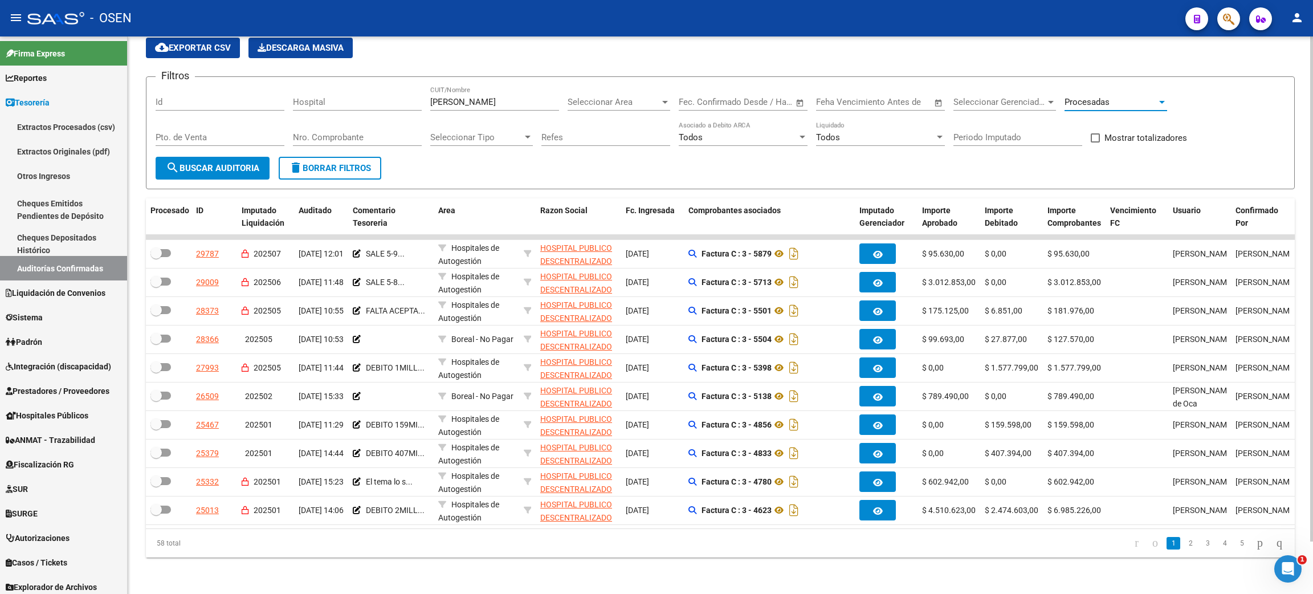
click at [1130, 97] on div "Procesadas" at bounding box center [1110, 102] width 92 height 10
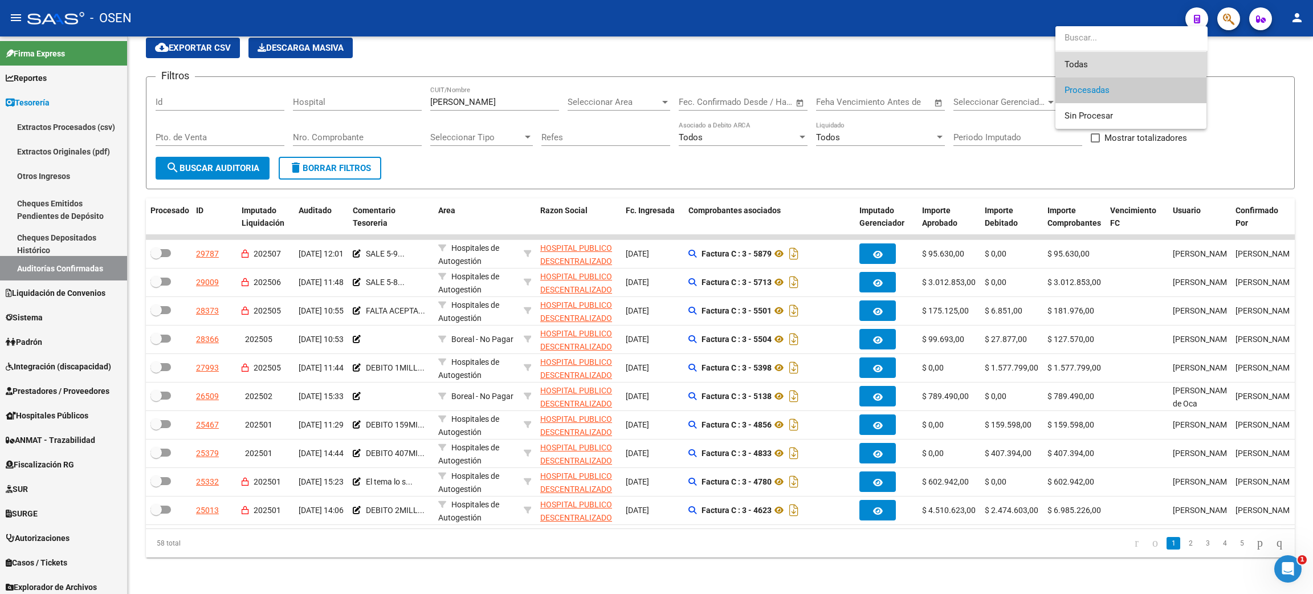
click at [1100, 70] on span "Todas" at bounding box center [1130, 65] width 133 height 26
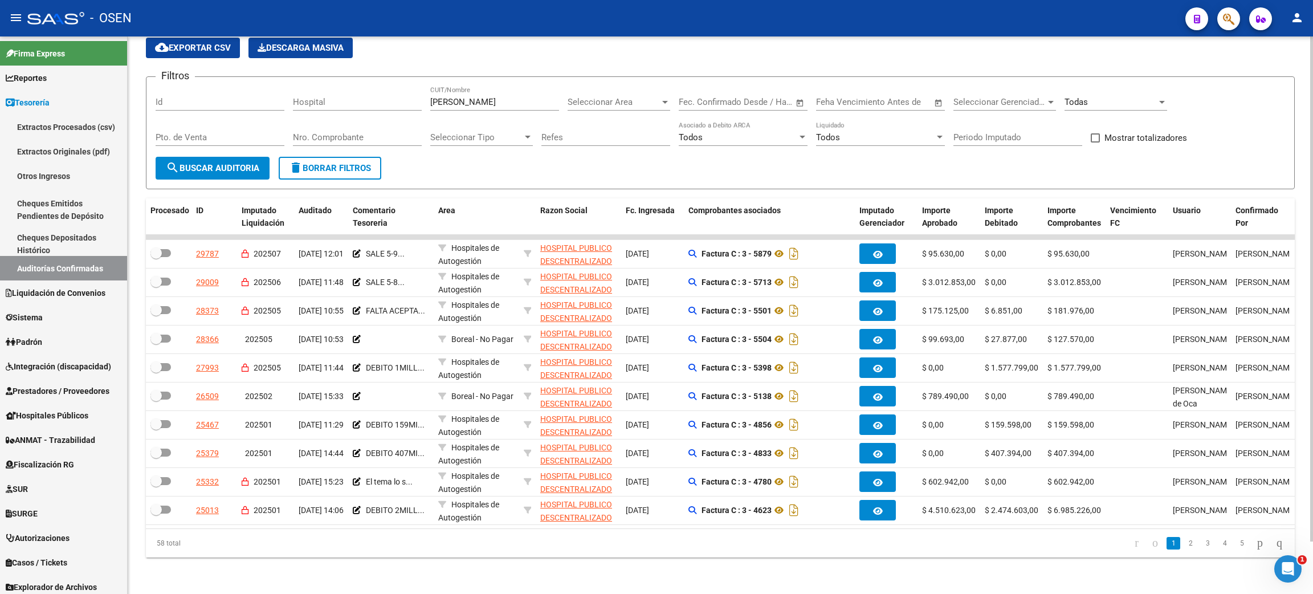
click at [800, 92] on span "Open calendar" at bounding box center [799, 102] width 27 height 27
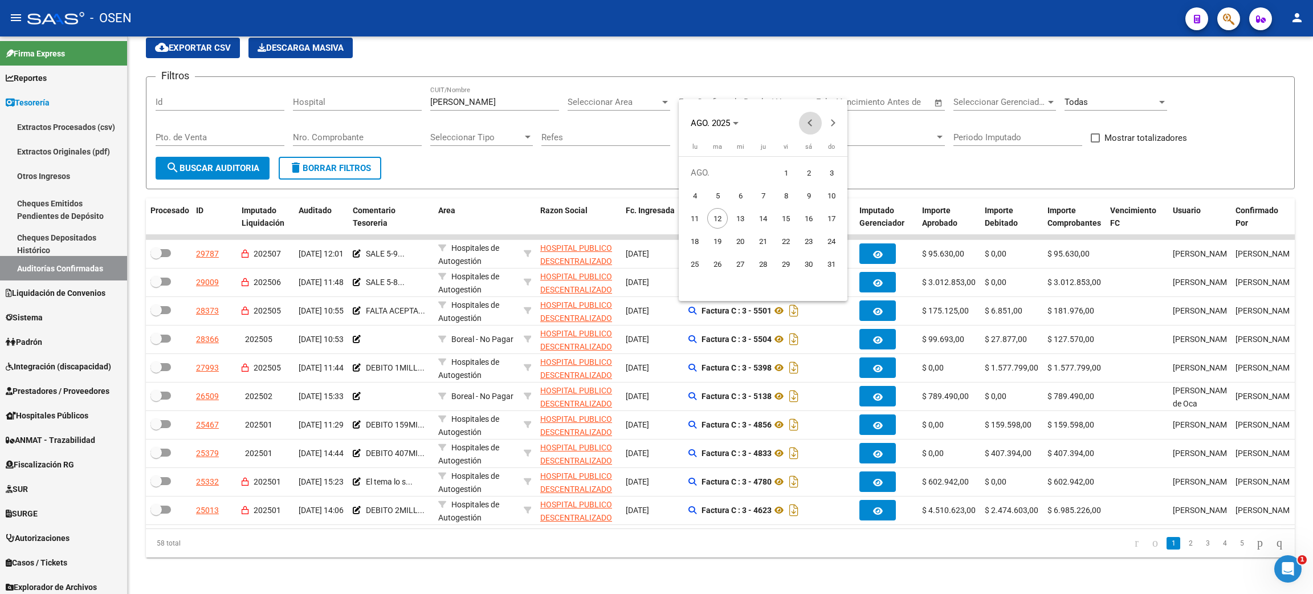
click at [807, 125] on span "Previous month" at bounding box center [810, 123] width 23 height 23
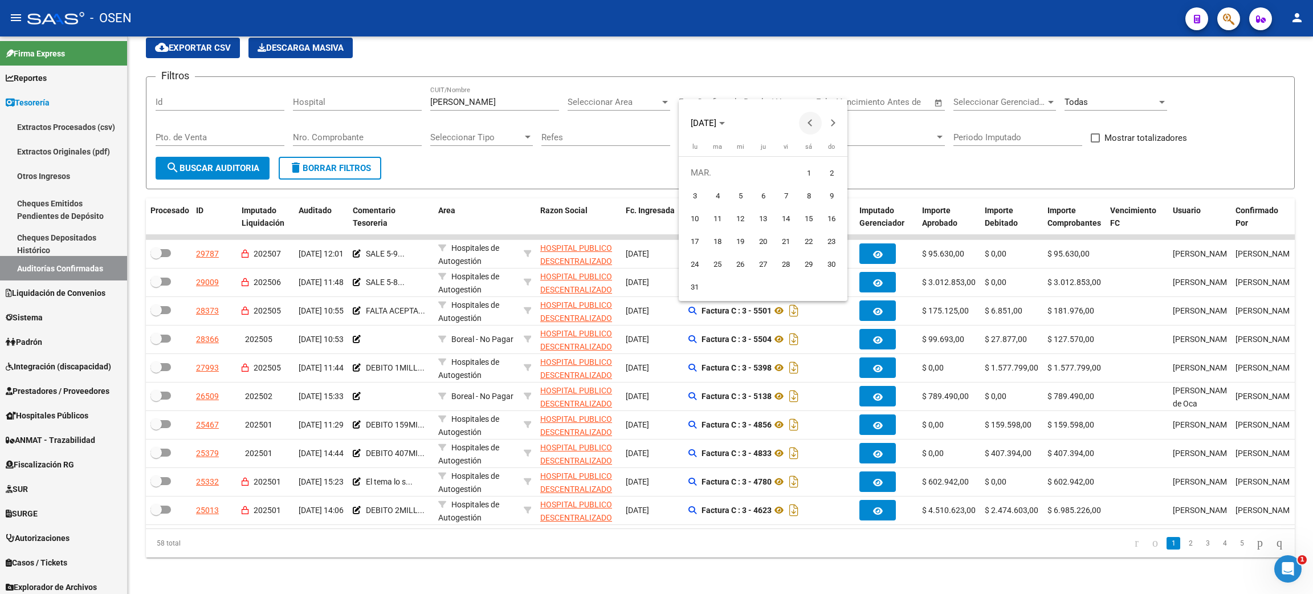
click at [807, 125] on span "Previous month" at bounding box center [810, 123] width 23 height 23
click at [738, 194] on span "1" at bounding box center [740, 195] width 21 height 21
type input "[DATE]"
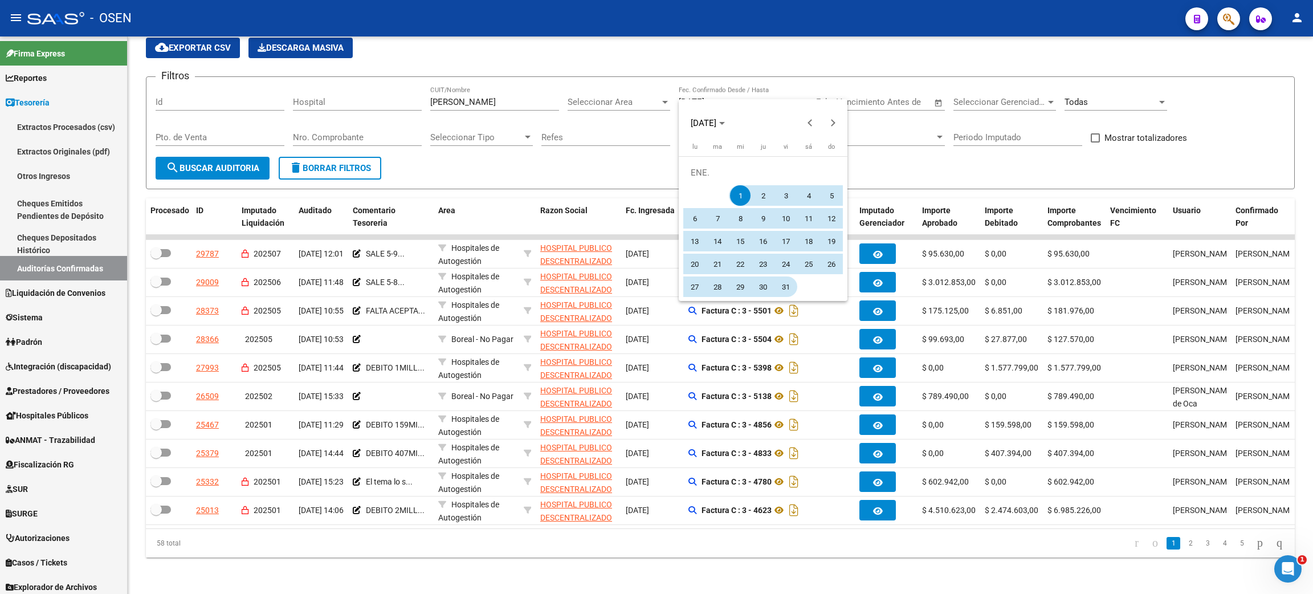
click at [788, 287] on span "31" at bounding box center [785, 286] width 21 height 21
type input "[DATE]"
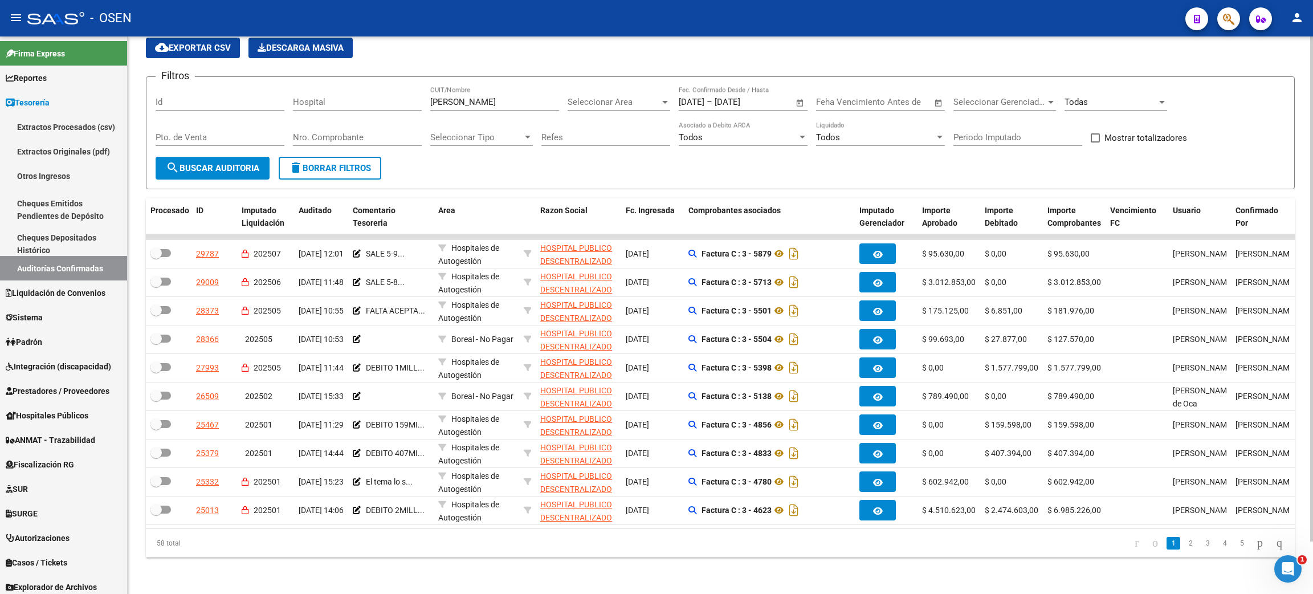
click at [165, 157] on button "search Buscar Auditoria" at bounding box center [213, 168] width 114 height 23
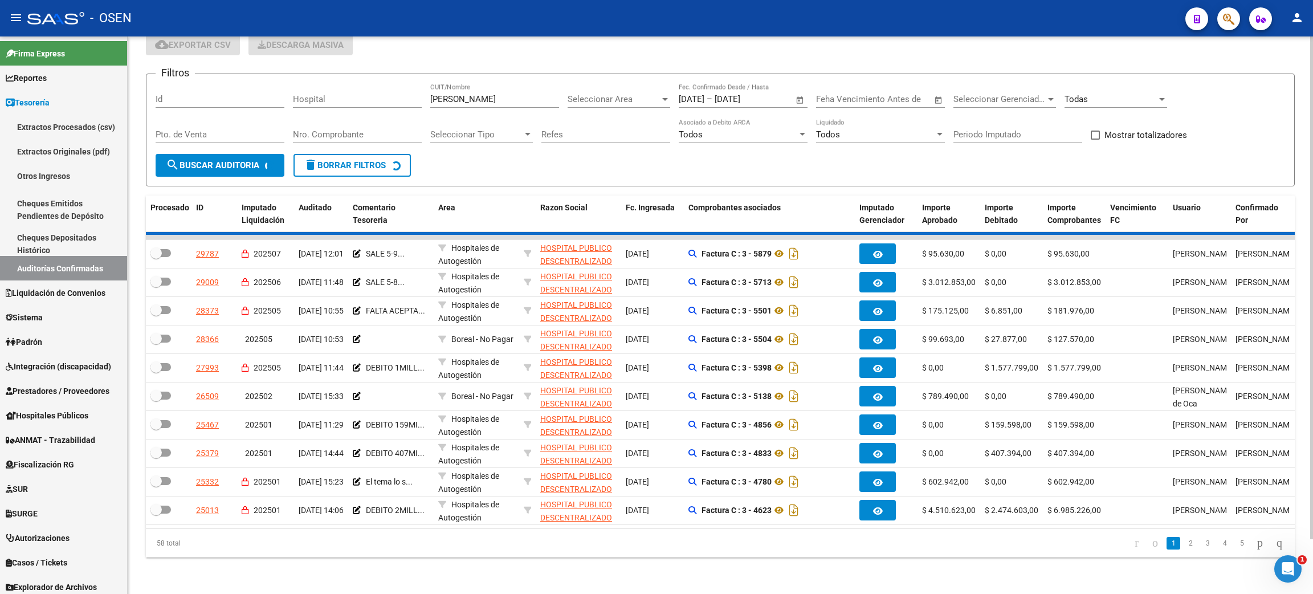
checkbox input "true"
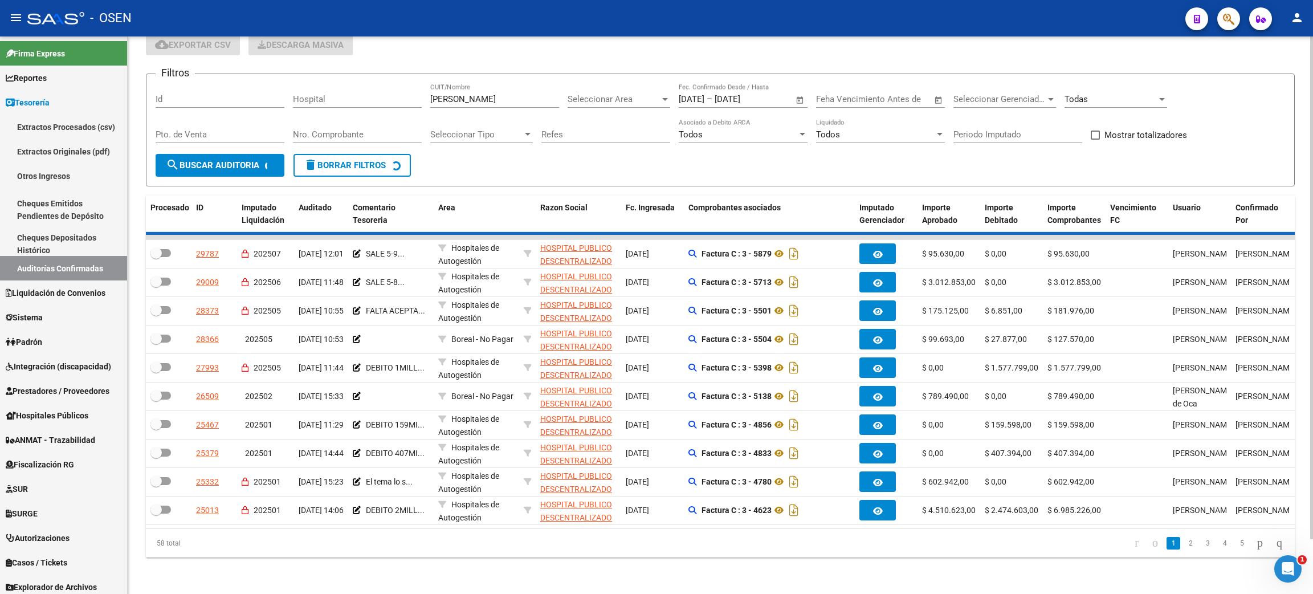
checkbox input "true"
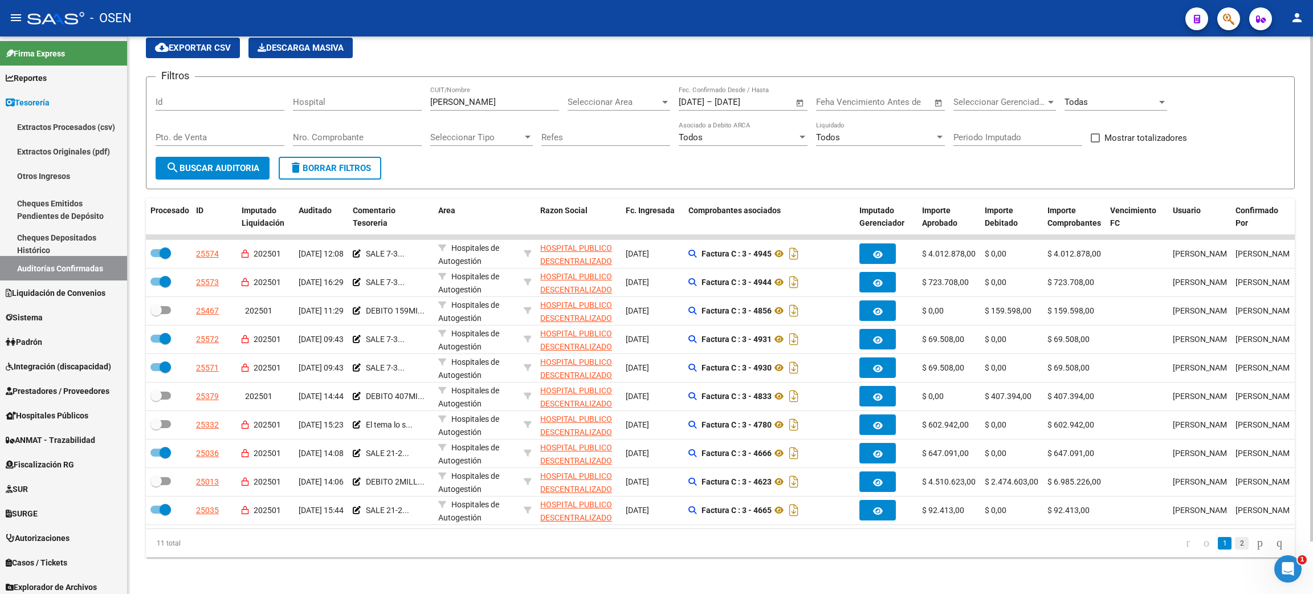
click at [1235, 545] on link "2" at bounding box center [1242, 543] width 14 height 13
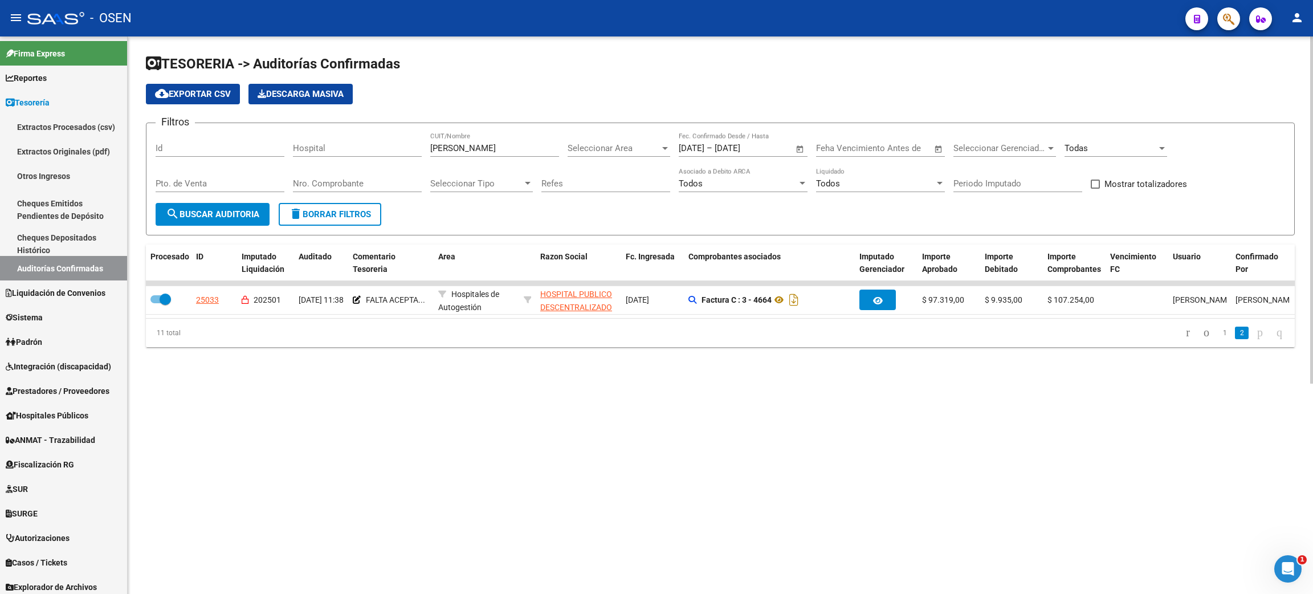
scroll to position [0, 0]
click at [1217, 339] on link "1" at bounding box center [1224, 332] width 14 height 13
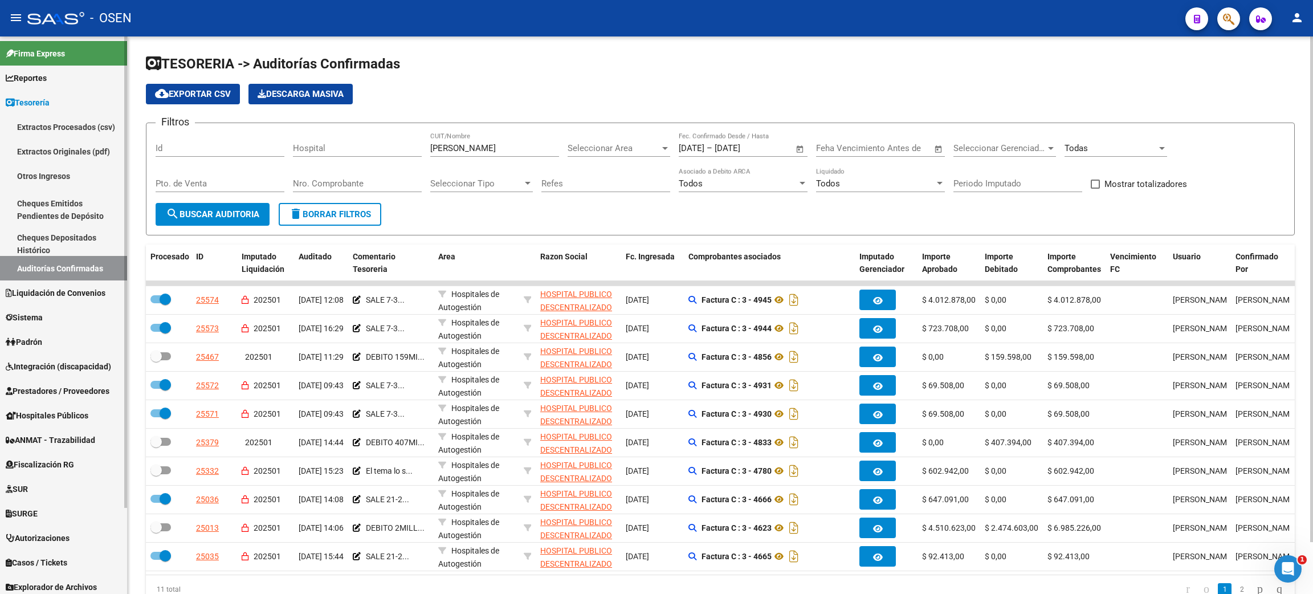
click at [66, 265] on link "Auditorías Confirmadas" at bounding box center [63, 268] width 127 height 24
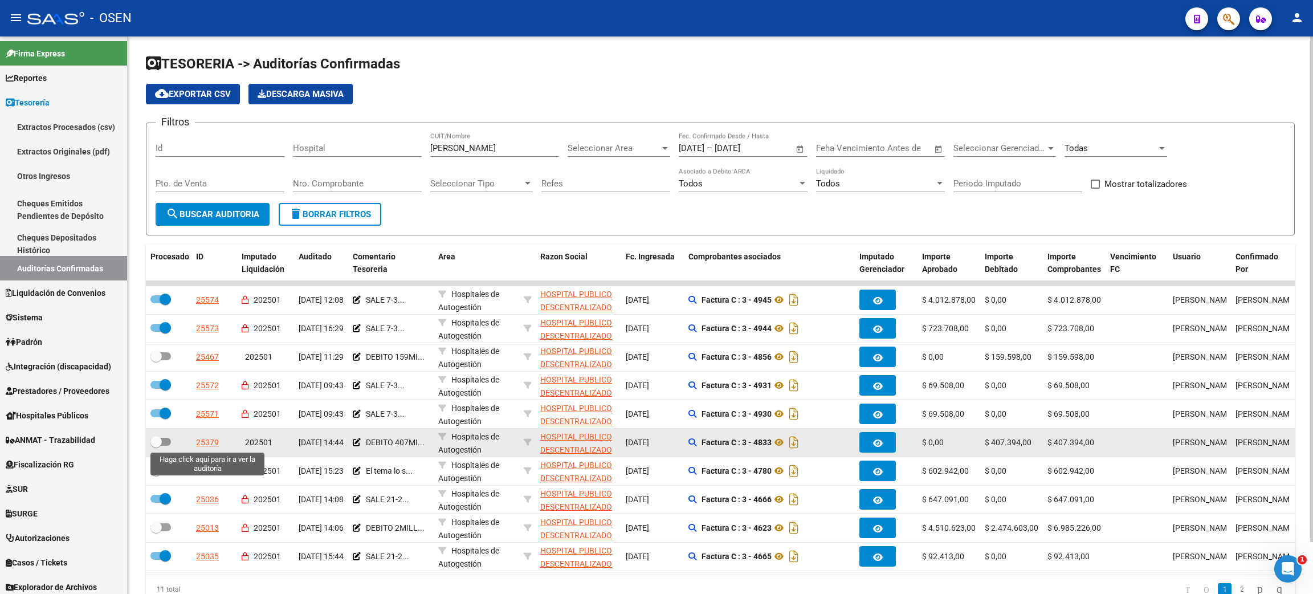
click at [203, 444] on div "25379" at bounding box center [207, 442] width 23 height 13
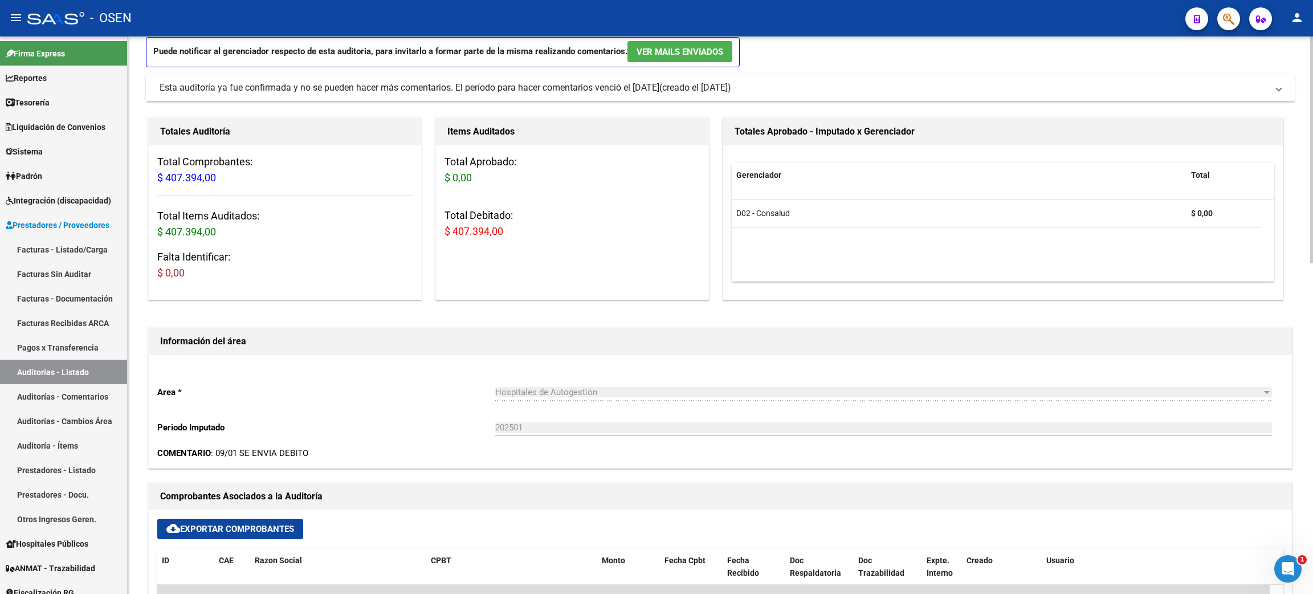
scroll to position [342, 0]
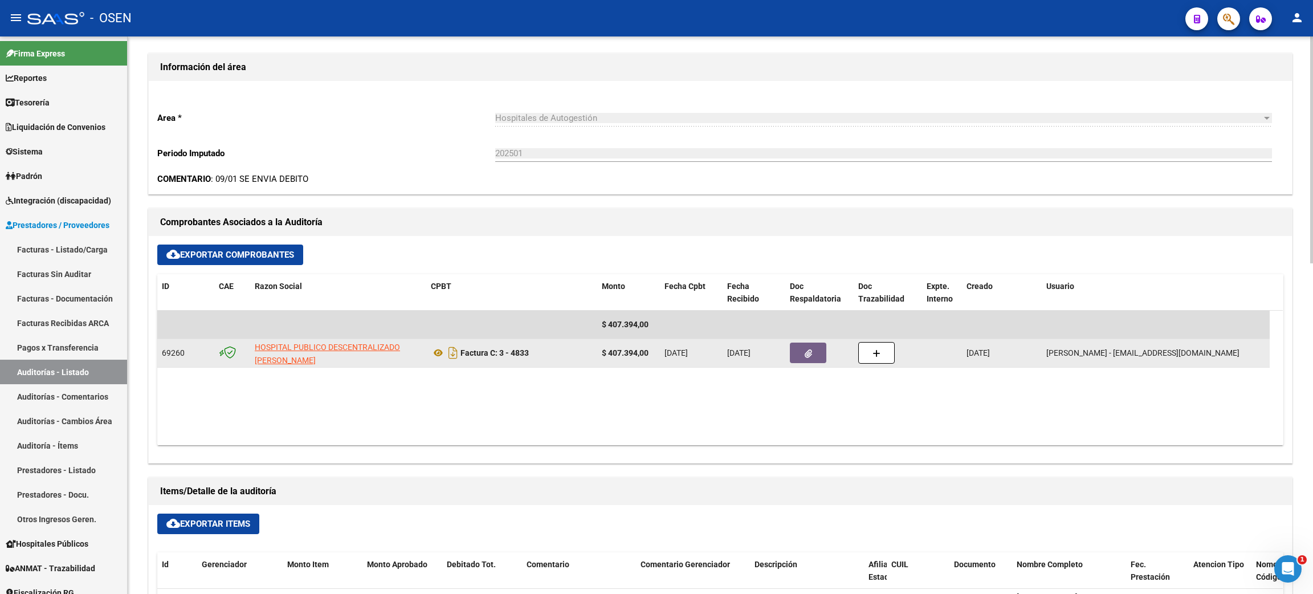
click at [804, 361] on button "button" at bounding box center [808, 352] width 36 height 21
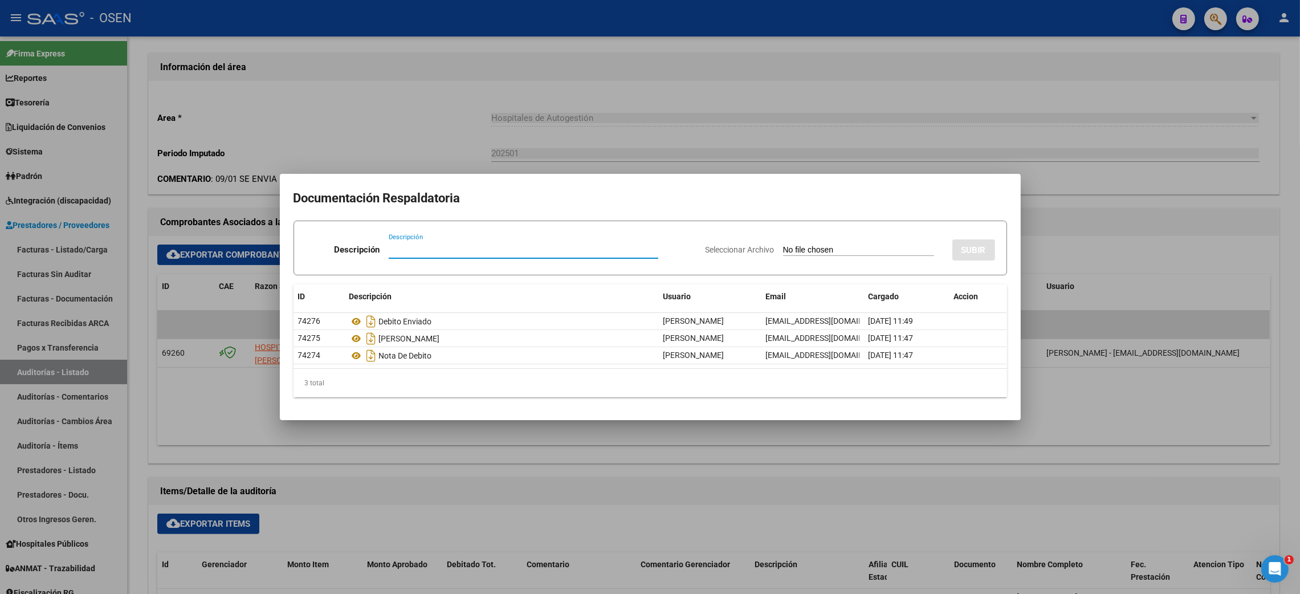
click at [765, 464] on div at bounding box center [650, 297] width 1300 height 594
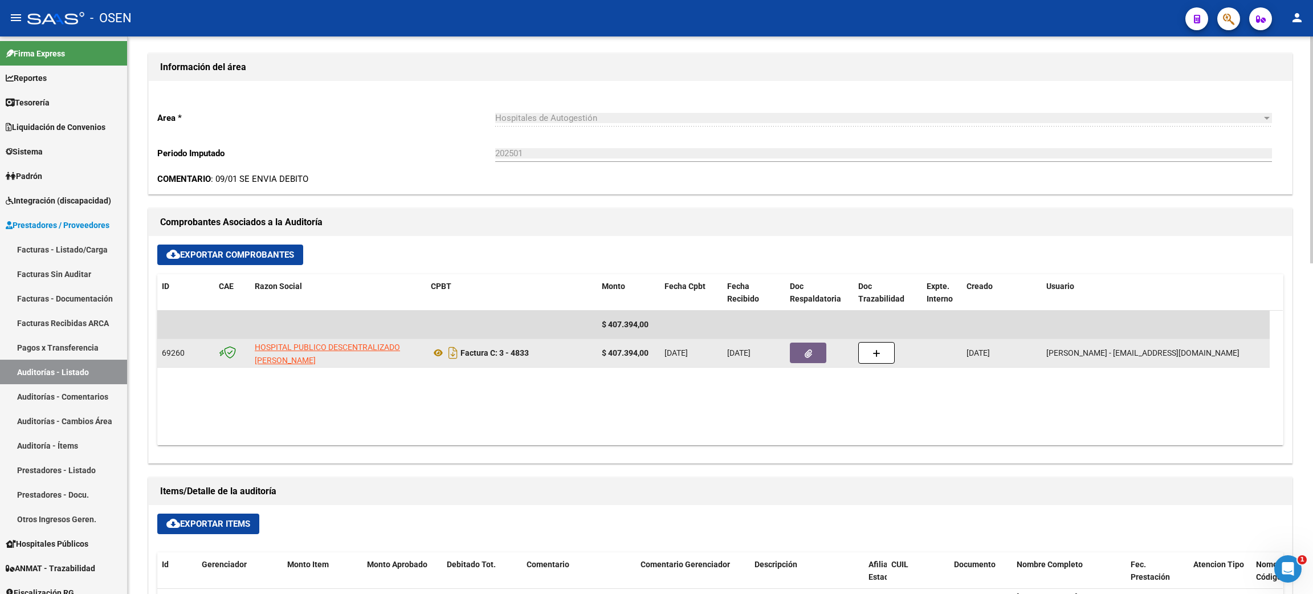
click at [804, 341] on datatable-body-cell at bounding box center [819, 353] width 68 height 28
click at [811, 349] on icon "button" at bounding box center [807, 353] width 7 height 9
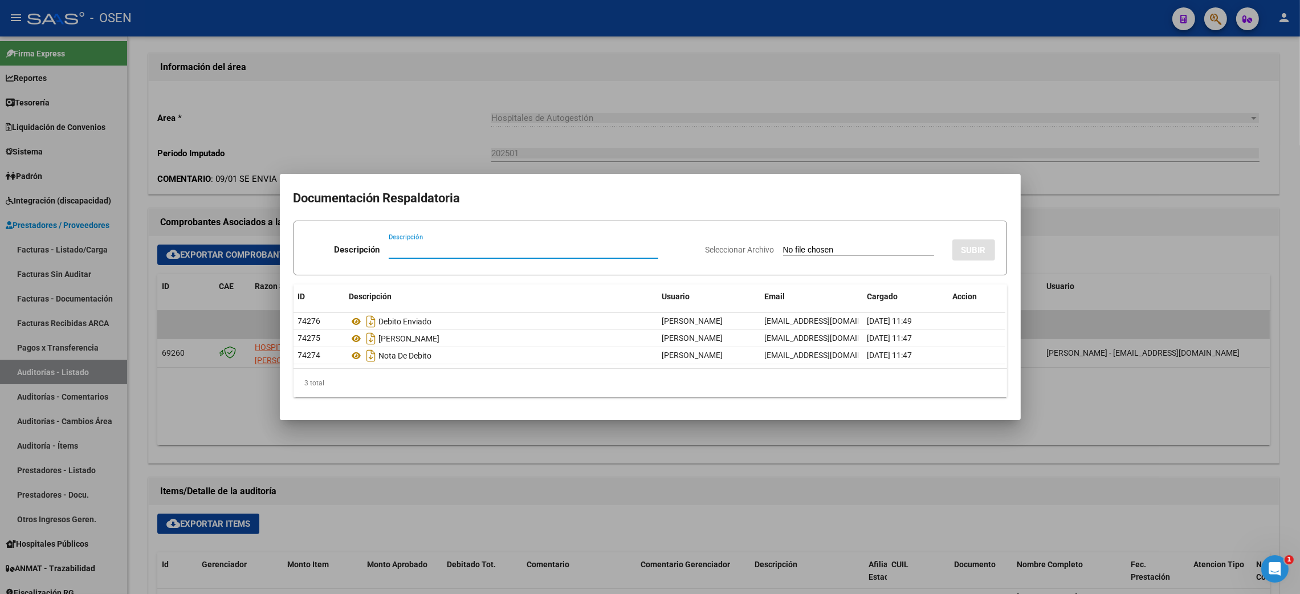
click at [587, 436] on div at bounding box center [650, 297] width 1300 height 594
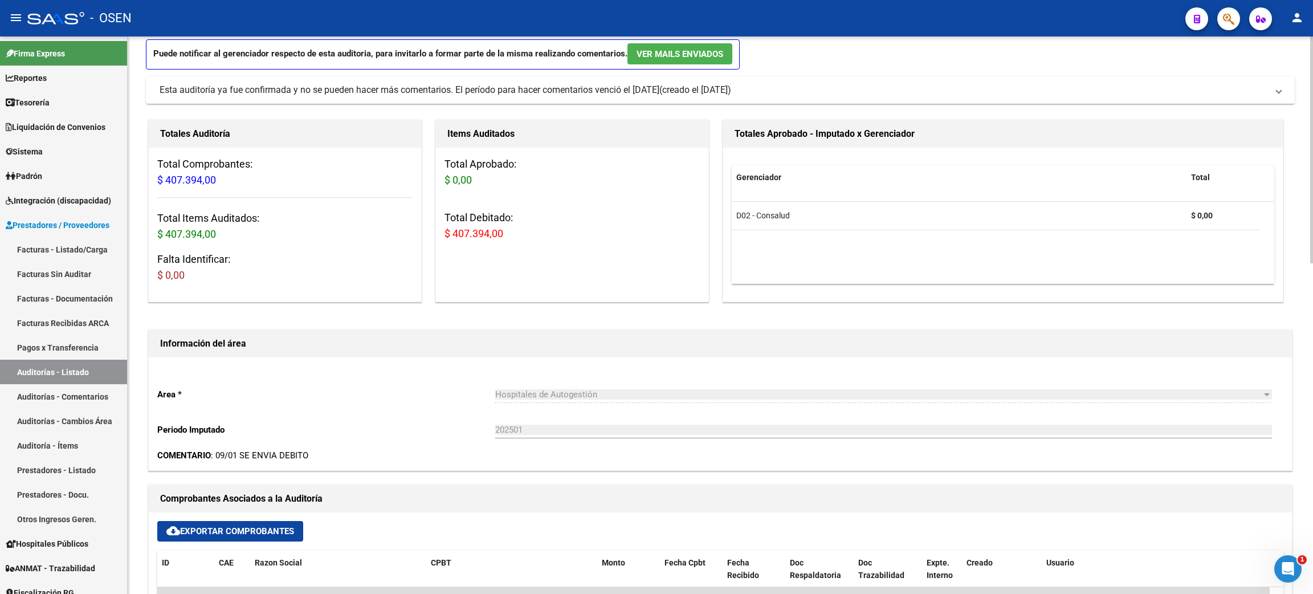
scroll to position [0, 0]
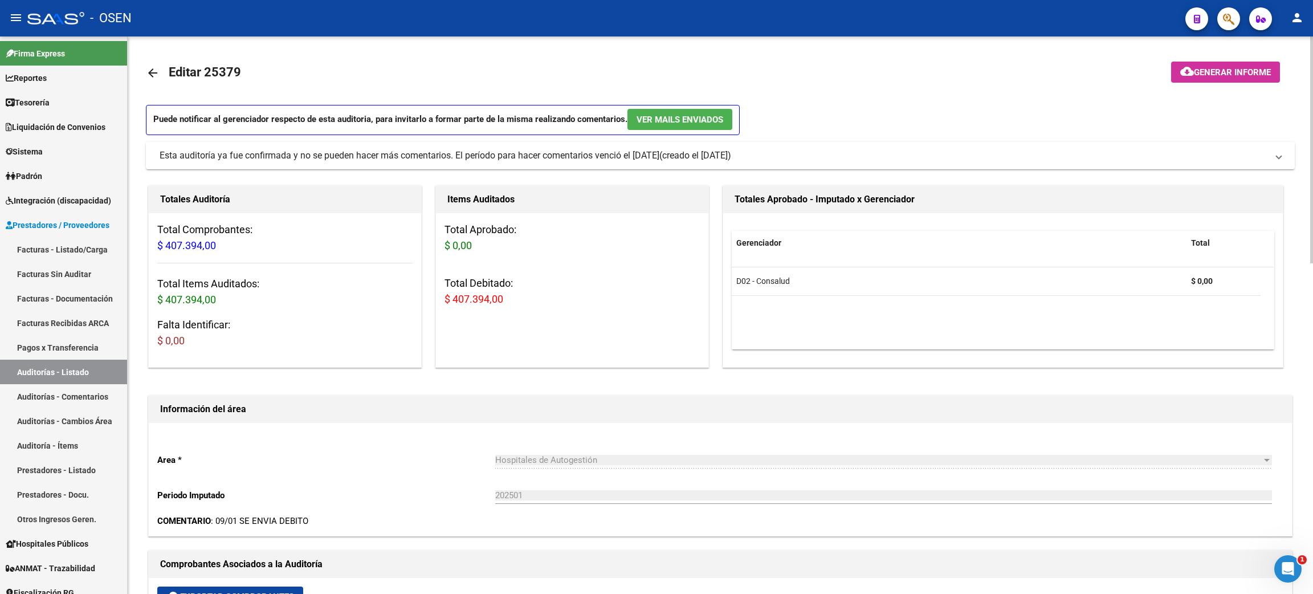
click at [156, 74] on mat-icon "arrow_back" at bounding box center [153, 73] width 14 height 14
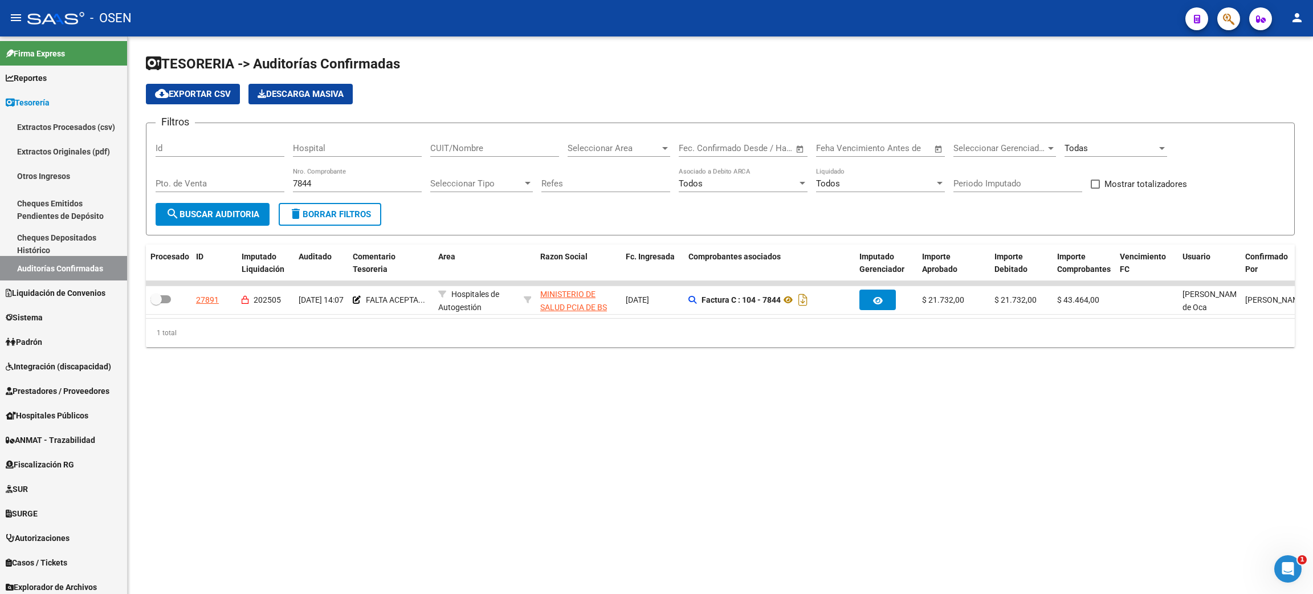
click at [345, 215] on span "delete Borrar Filtros" at bounding box center [330, 214] width 82 height 10
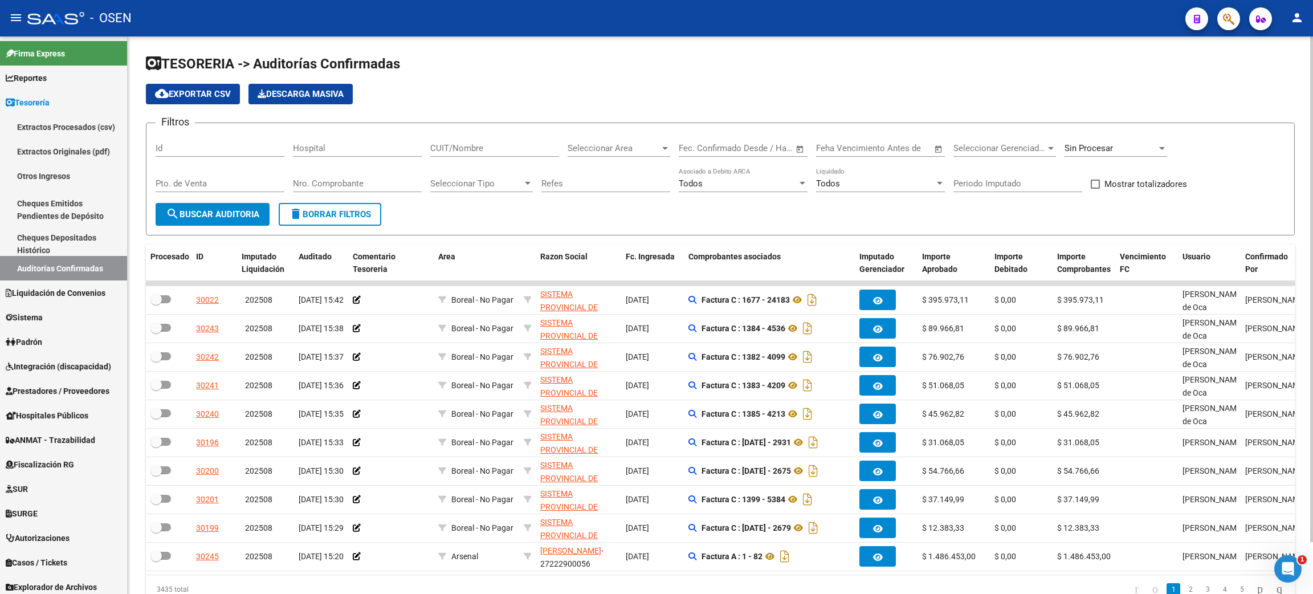
click at [474, 153] on div "CUIT/Nombre" at bounding box center [494, 144] width 129 height 24
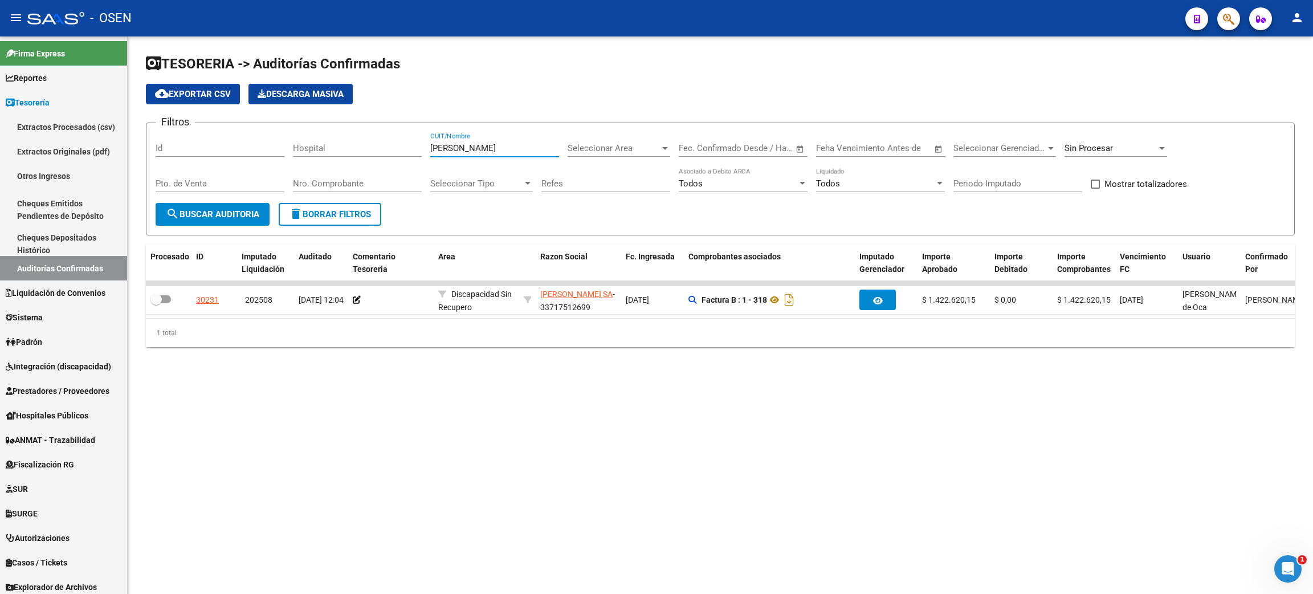
type input "asdom"
drag, startPoint x: 464, startPoint y: 147, endPoint x: 371, endPoint y: 141, distance: 92.5
click at [371, 141] on div "Filtros Id Hospital asdom CUIT/Nombre Seleccionar Area Seleccionar Area Start d…" at bounding box center [720, 167] width 1129 height 71
